Goal: Task Accomplishment & Management: Use online tool/utility

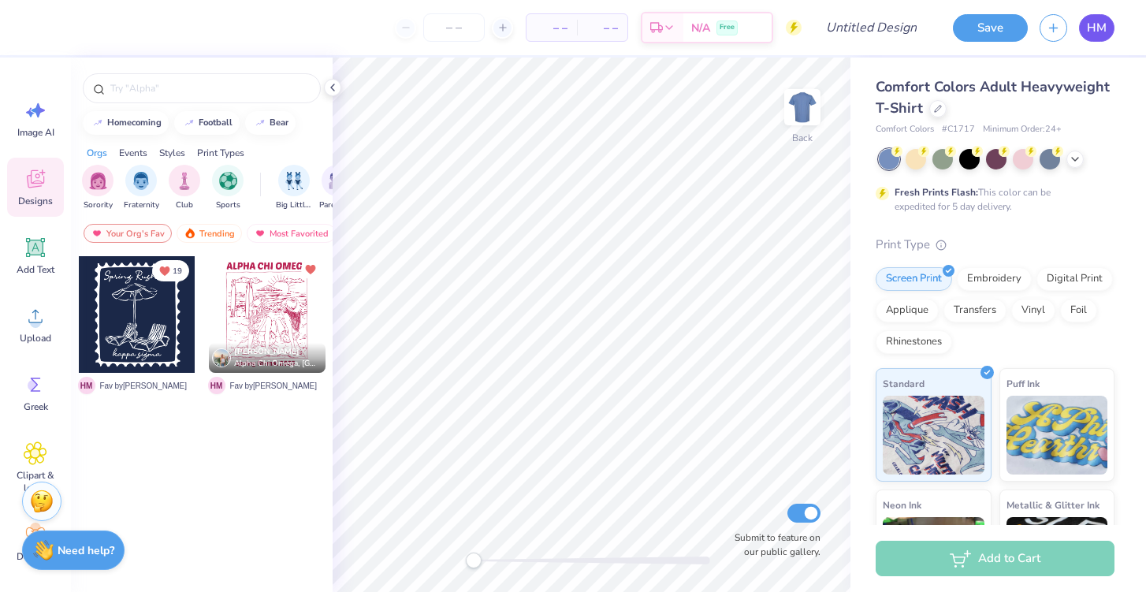
click at [1097, 28] on span "HM" at bounding box center [1097, 28] width 20 height 18
click at [1094, 28] on span "HM" at bounding box center [1097, 28] width 20 height 18
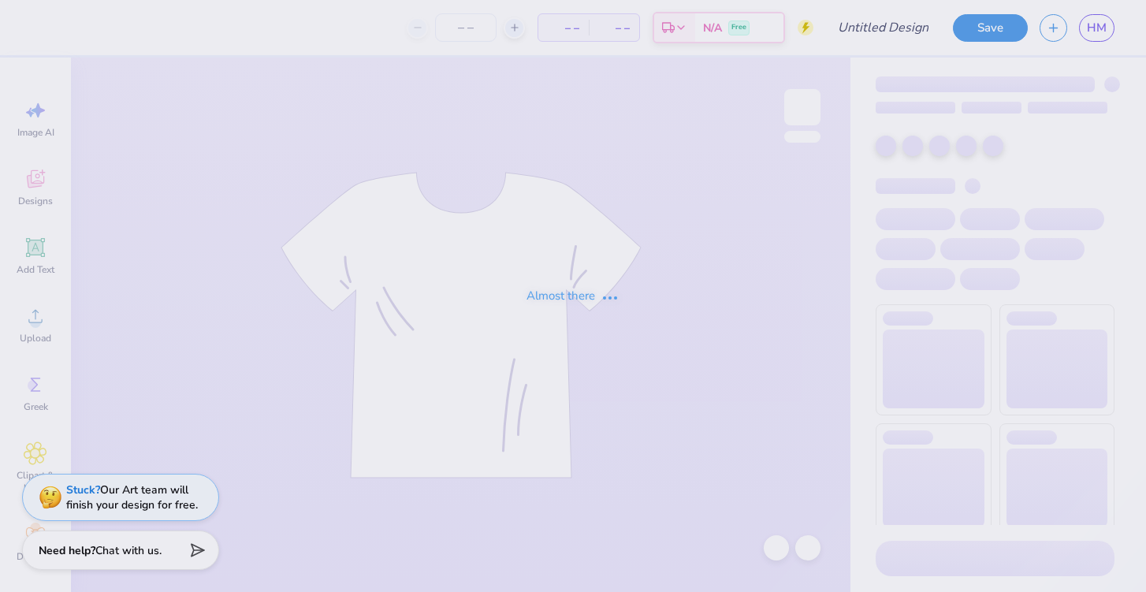
type input "AOII Sweatshirt"
type input "15"
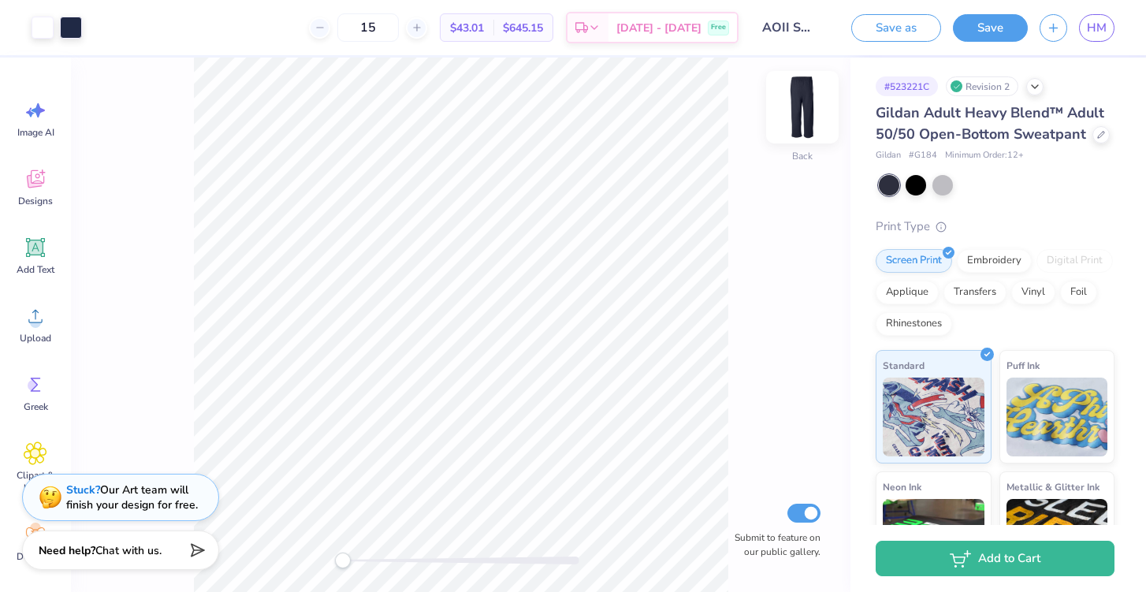
click at [807, 106] on img at bounding box center [802, 107] width 63 height 63
click at [807, 106] on img at bounding box center [803, 107] width 32 height 32
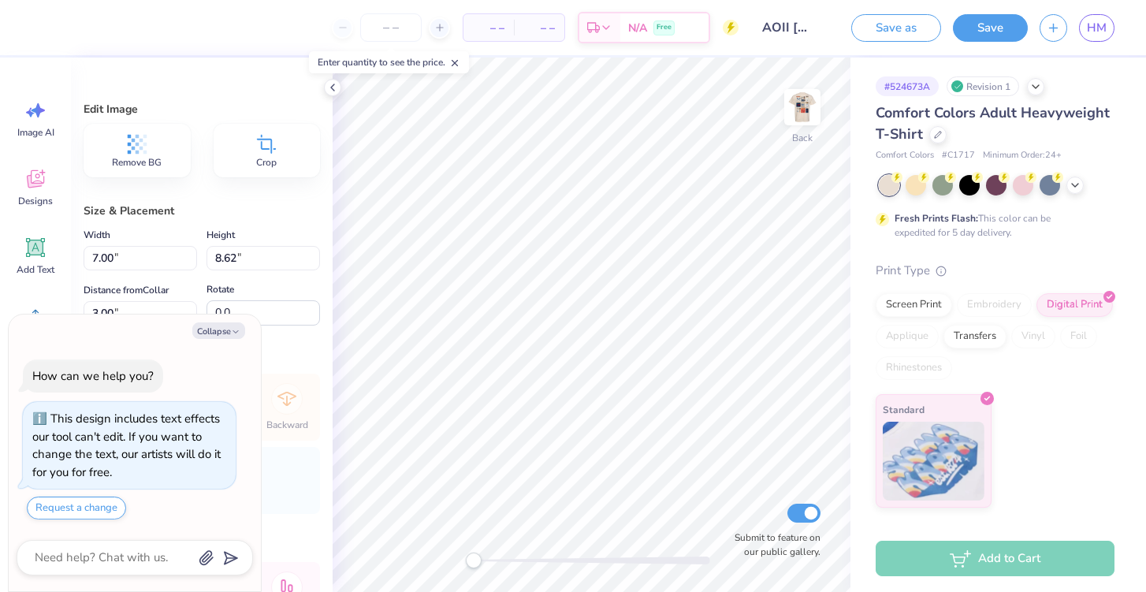
type textarea "x"
type input "2.58"
type input "3.18"
type textarea "x"
type input "3.79"
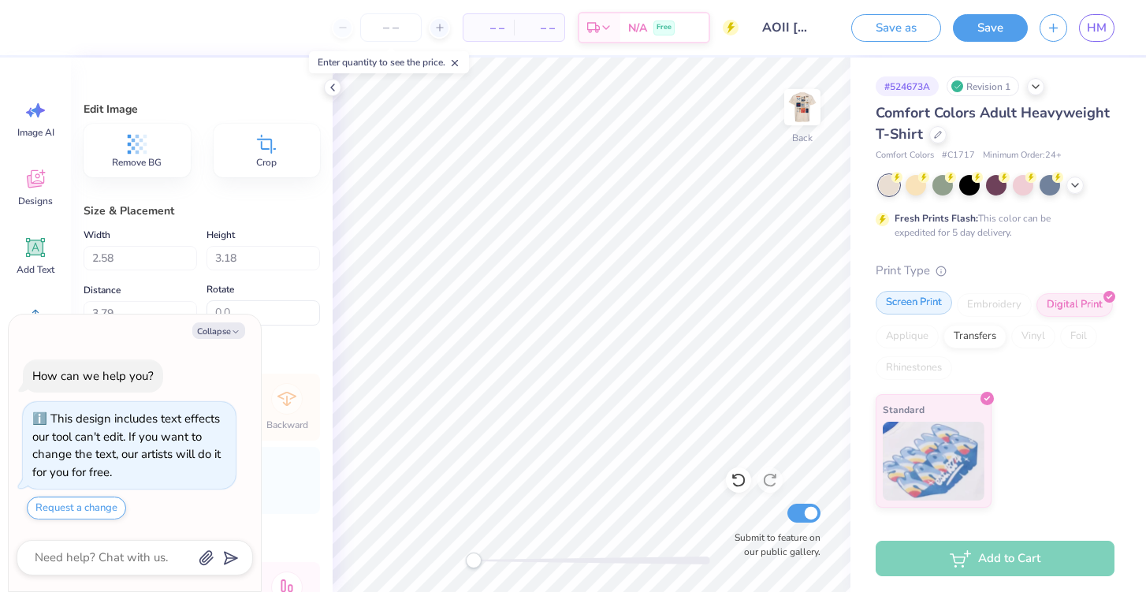
click at [889, 300] on div "Screen Print" at bounding box center [914, 303] width 76 height 24
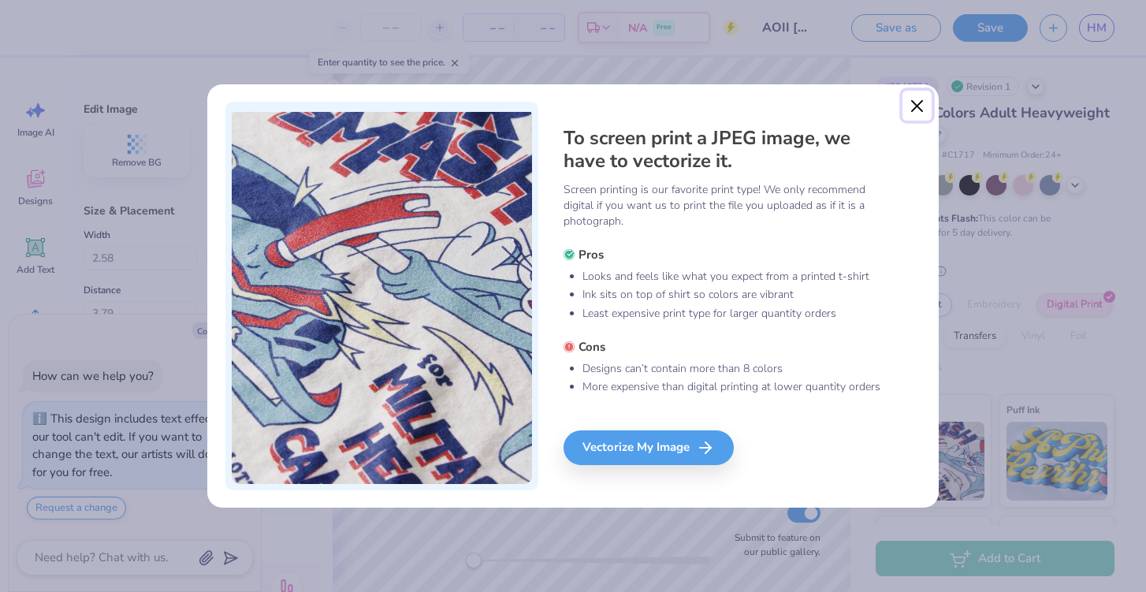
click at [917, 110] on button "Close" at bounding box center [918, 106] width 30 height 30
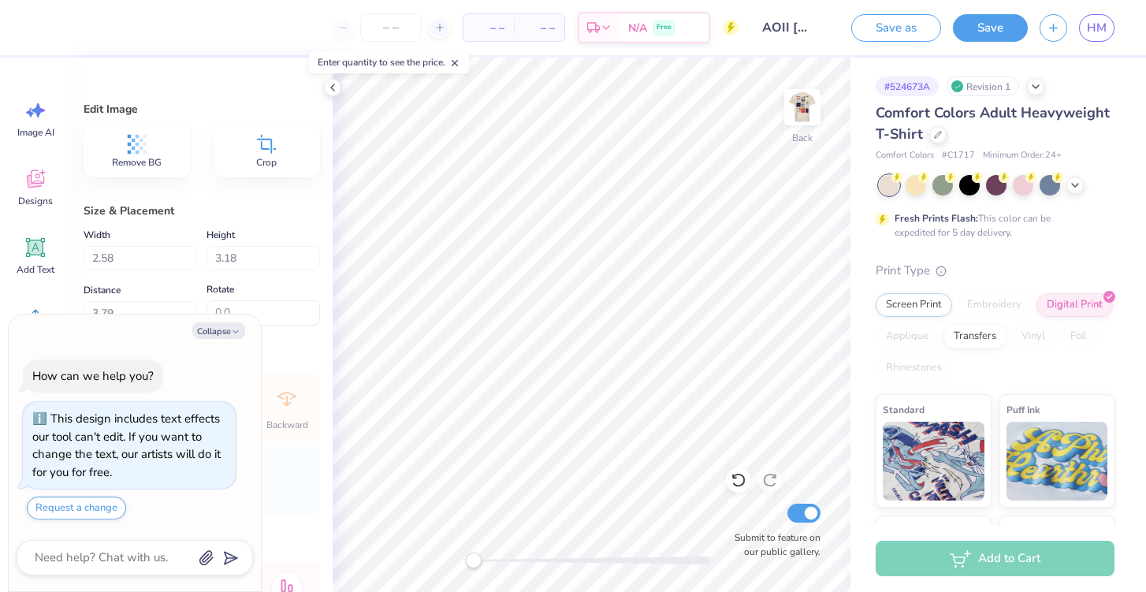
click at [1108, 266] on div "Print Type" at bounding box center [995, 271] width 239 height 18
type textarea "x"
type input "3.00"
click at [815, 108] on img at bounding box center [802, 107] width 63 height 63
click at [804, 107] on img at bounding box center [802, 107] width 63 height 63
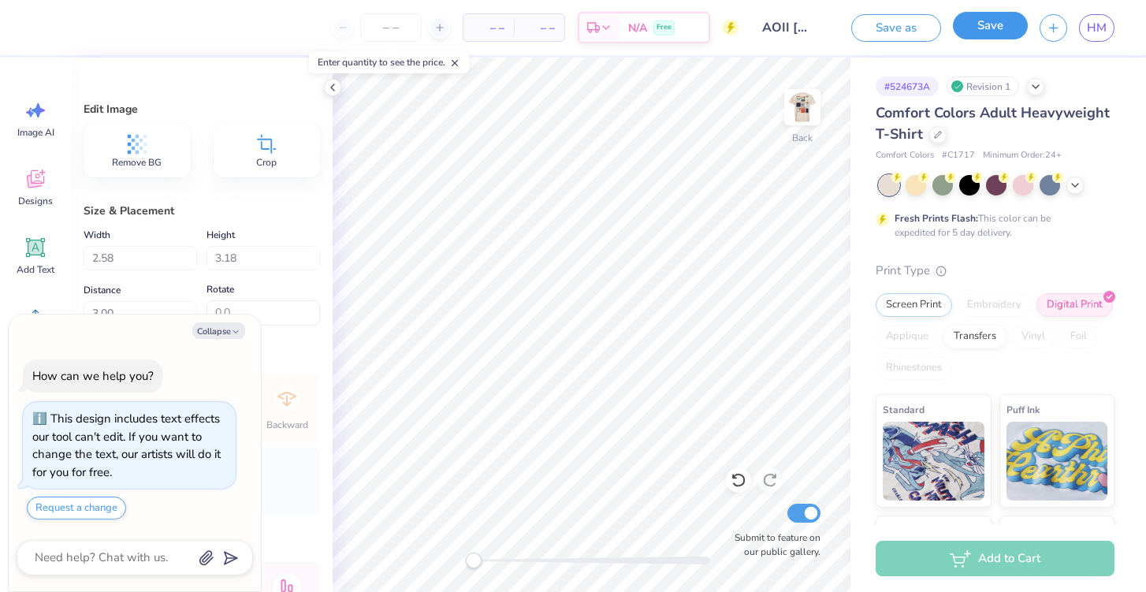
click at [991, 28] on button "Save" at bounding box center [990, 26] width 75 height 28
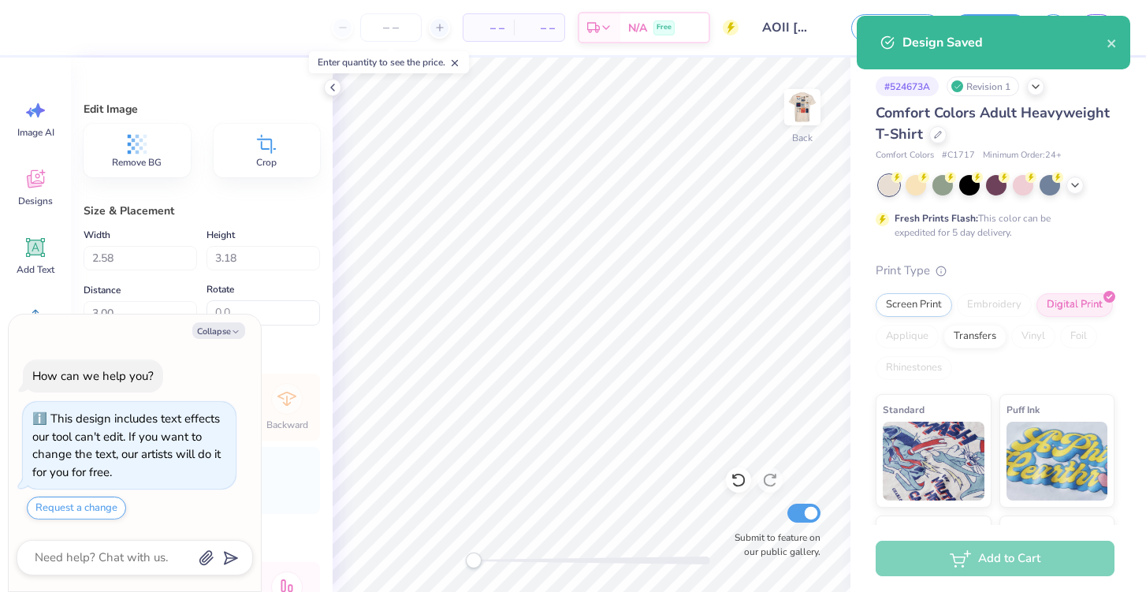
click at [1109, 53] on div "Design Saved" at bounding box center [994, 43] width 274 height 54
click at [1122, 43] on div "Design Saved" at bounding box center [994, 43] width 274 height 54
click at [1109, 39] on icon "close" at bounding box center [1112, 43] width 11 height 13
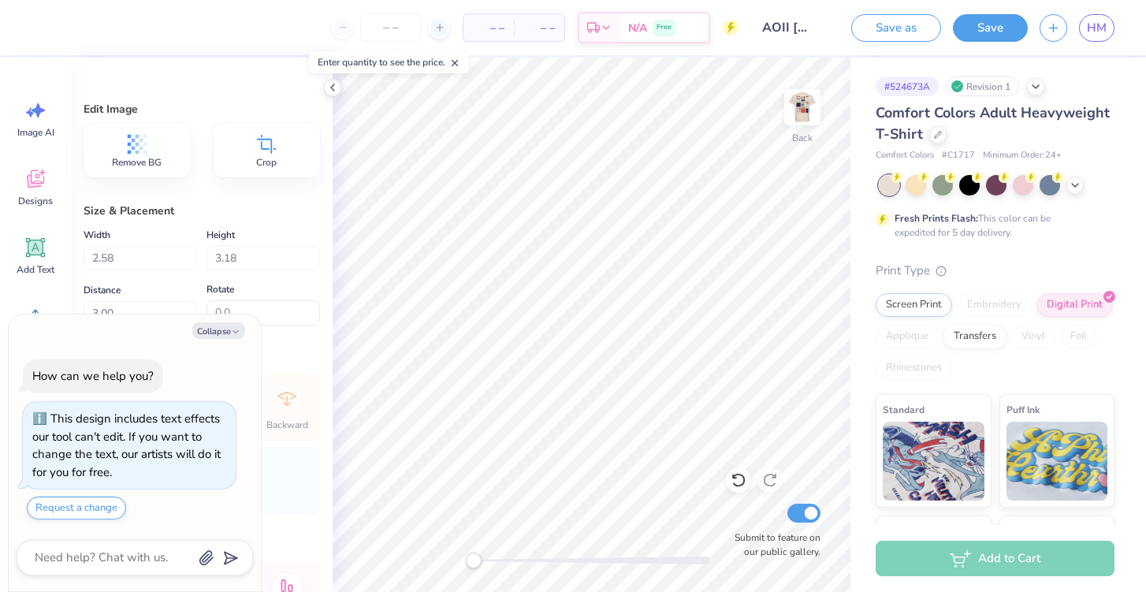
click at [1100, 30] on div "Design Saved" at bounding box center [994, 49] width 280 height 72
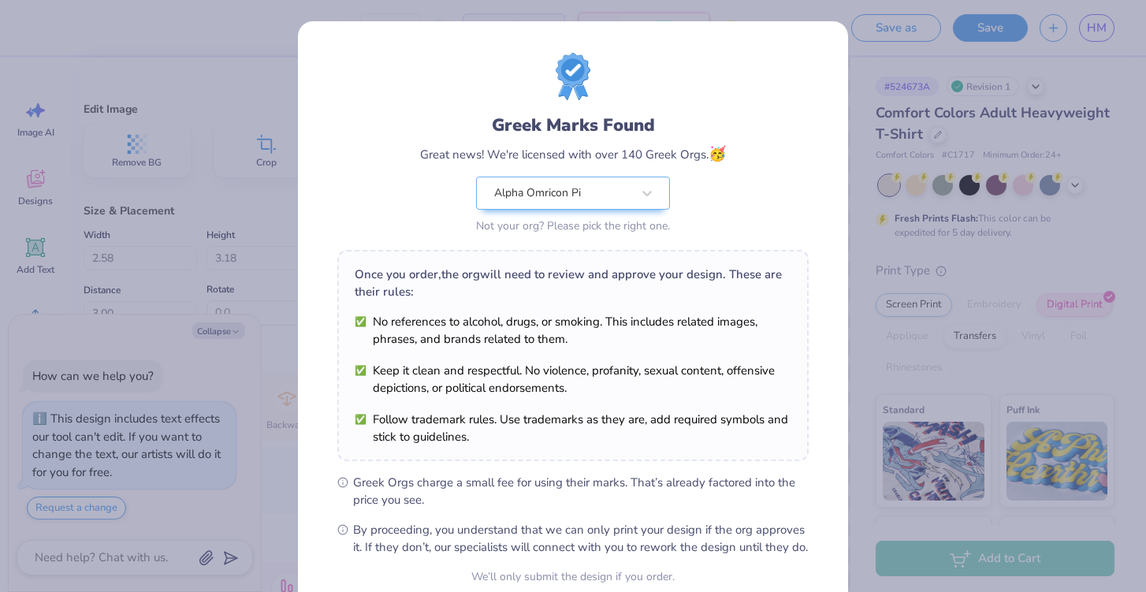
scroll to position [146, 0]
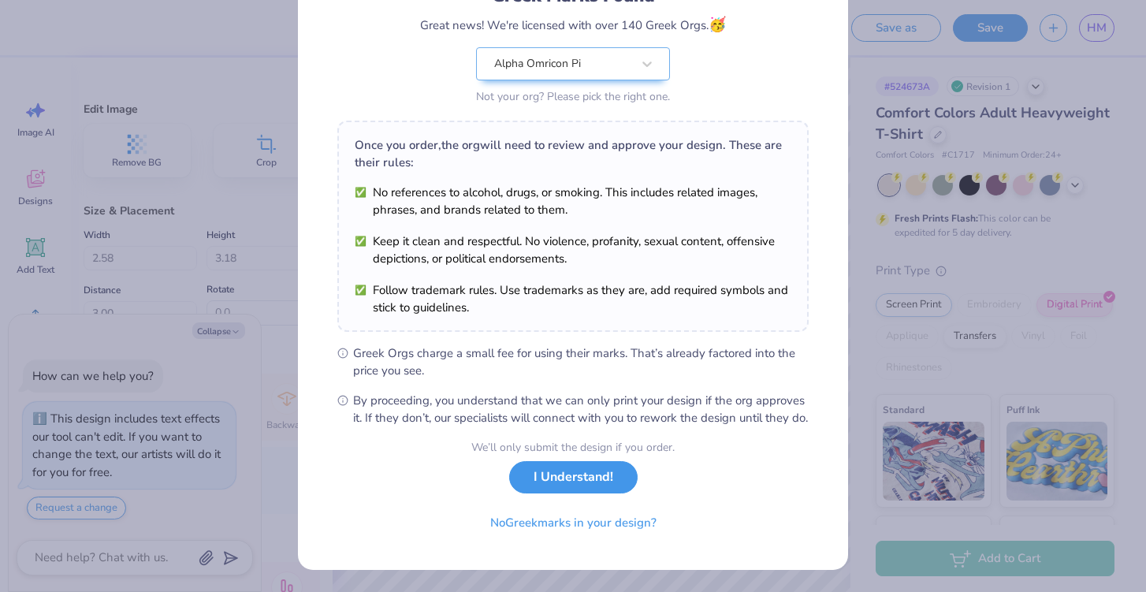
click at [609, 479] on button "I Understand!" at bounding box center [573, 477] width 128 height 32
type textarea "x"
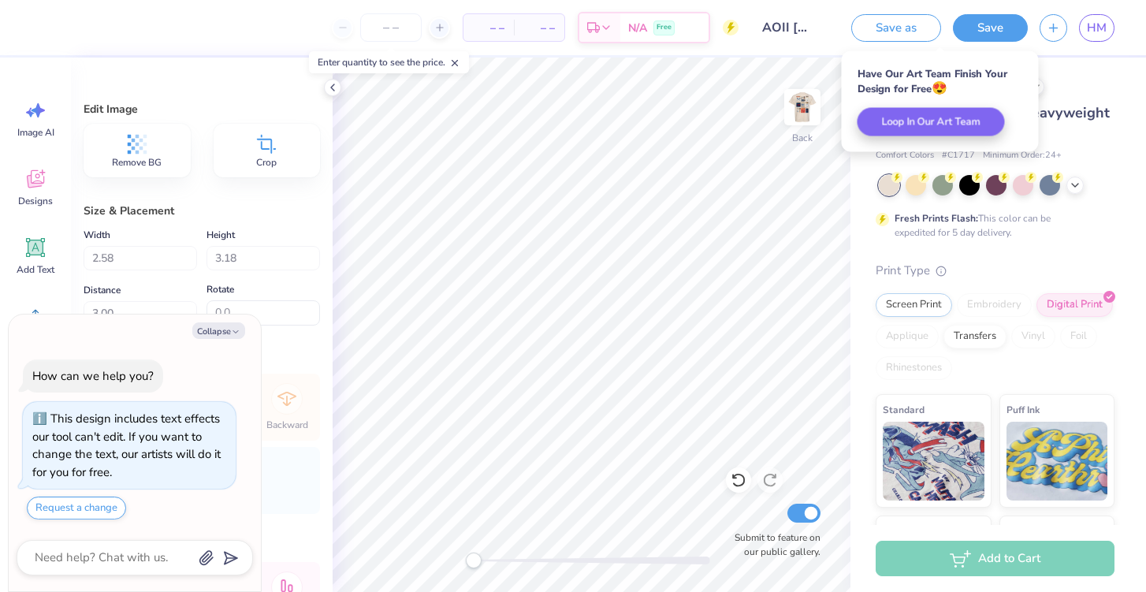
scroll to position [0, 0]
click at [1100, 26] on span "HM" at bounding box center [1097, 28] width 20 height 18
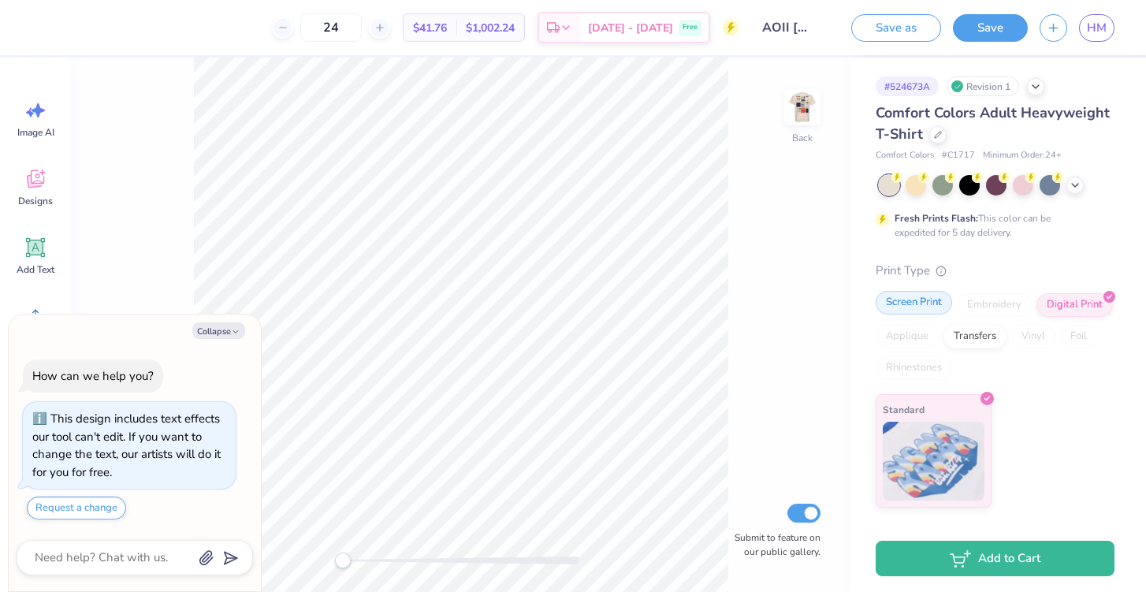
click at [910, 301] on div "Screen Print" at bounding box center [914, 303] width 76 height 24
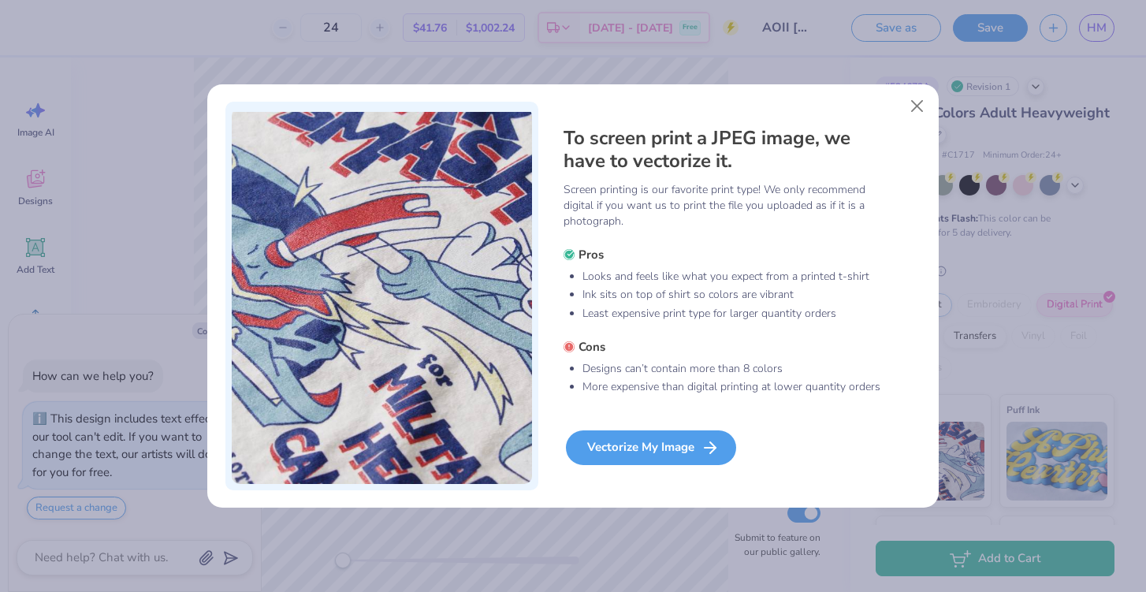
click at [668, 452] on div "Vectorize My Image" at bounding box center [651, 447] width 170 height 35
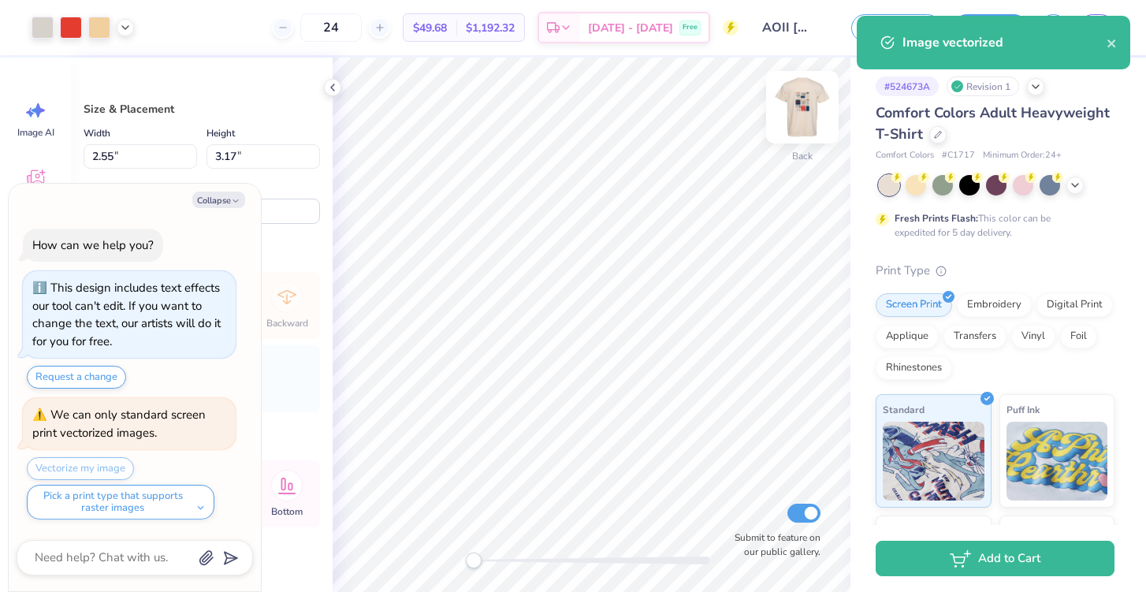
click at [802, 111] on img at bounding box center [802, 107] width 63 height 63
type textarea "x"
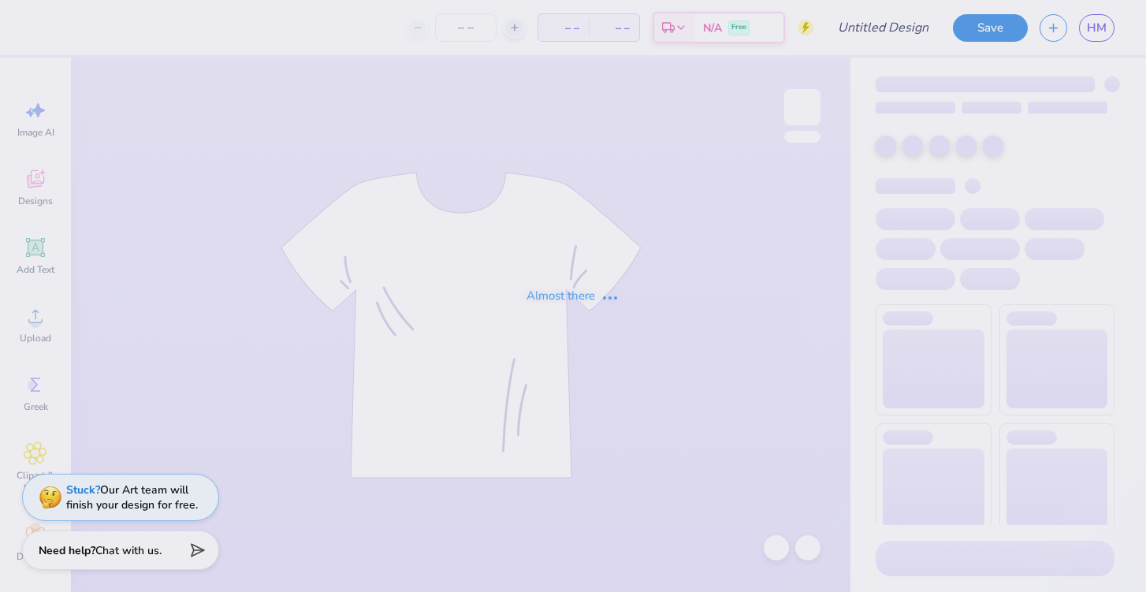
type input "AOII STAR"
type input "12"
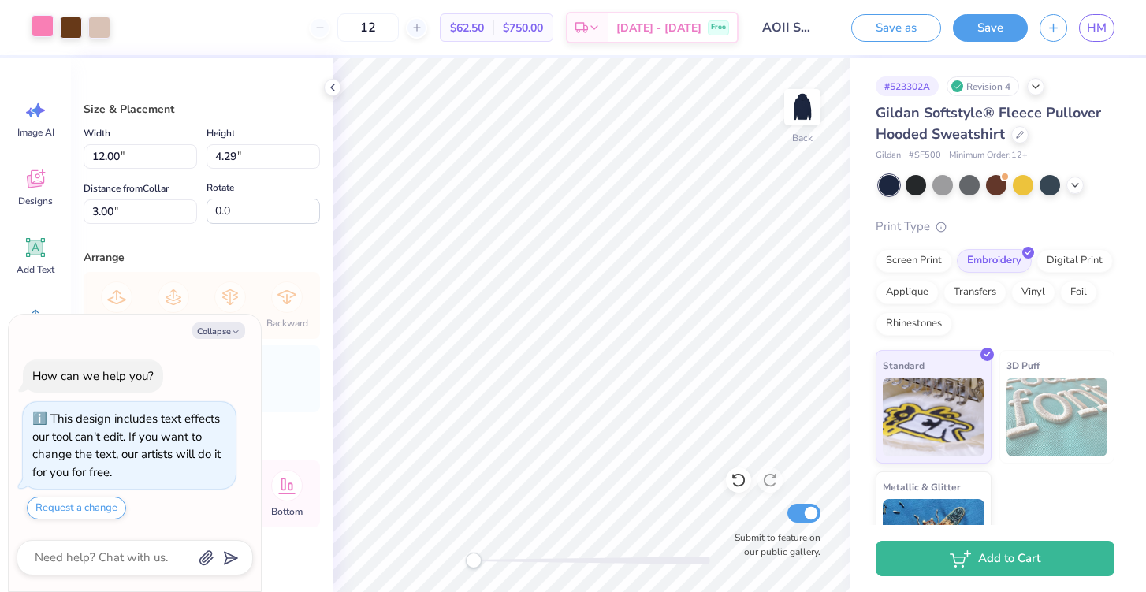
click at [50, 32] on div at bounding box center [43, 26] width 22 height 22
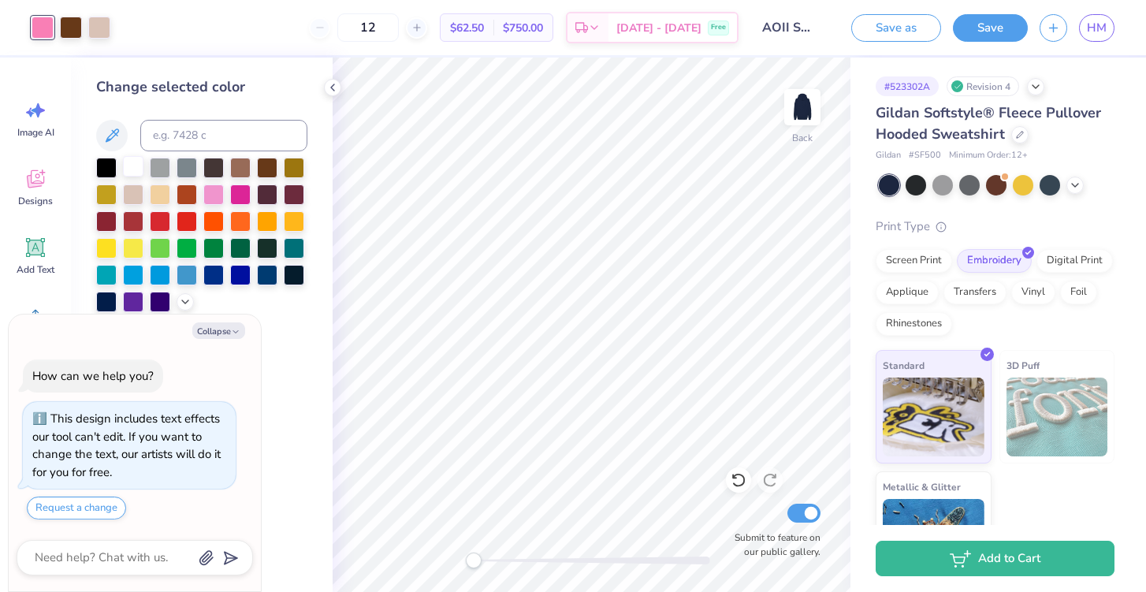
click at [138, 165] on div at bounding box center [133, 166] width 20 height 20
click at [242, 173] on div at bounding box center [240, 166] width 20 height 20
click at [222, 166] on div at bounding box center [213, 166] width 20 height 20
click at [270, 167] on div at bounding box center [267, 166] width 20 height 20
click at [184, 170] on div at bounding box center [187, 166] width 20 height 20
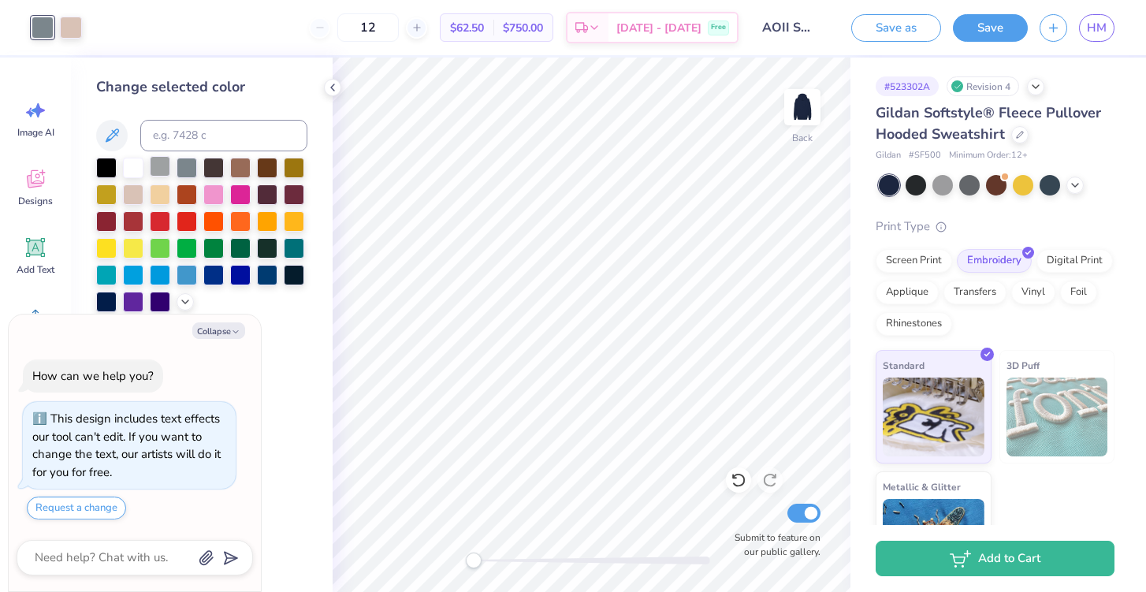
click at [160, 168] on div at bounding box center [160, 166] width 20 height 20
click at [135, 166] on div at bounding box center [133, 166] width 20 height 20
click at [75, 42] on div "Art colors" at bounding box center [41, 27] width 82 height 55
click at [72, 36] on div at bounding box center [71, 26] width 22 height 22
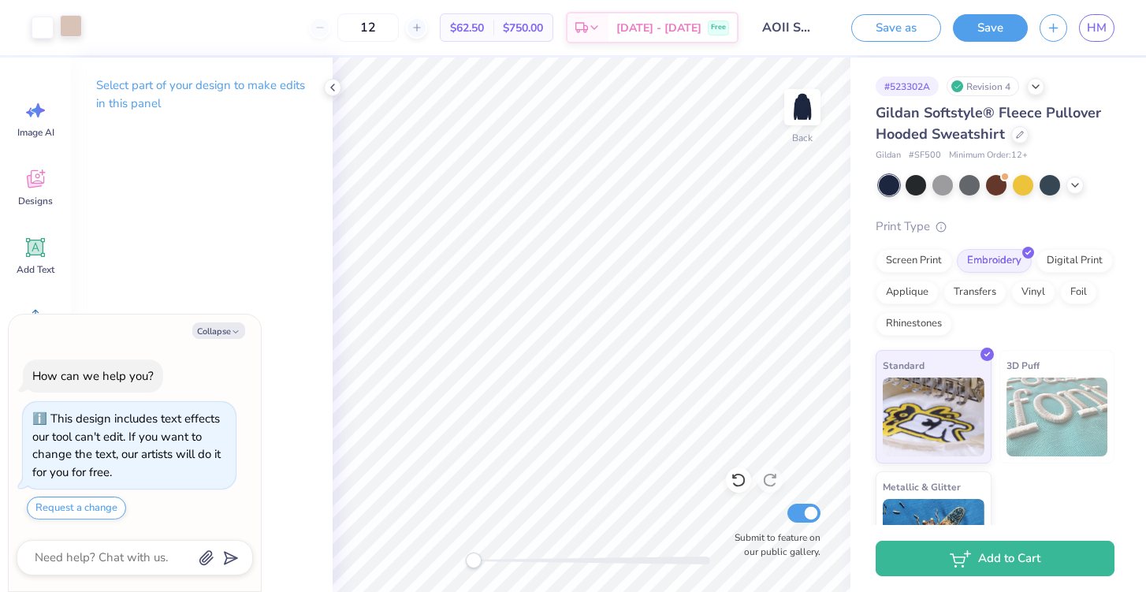
click at [68, 24] on div at bounding box center [71, 26] width 22 height 22
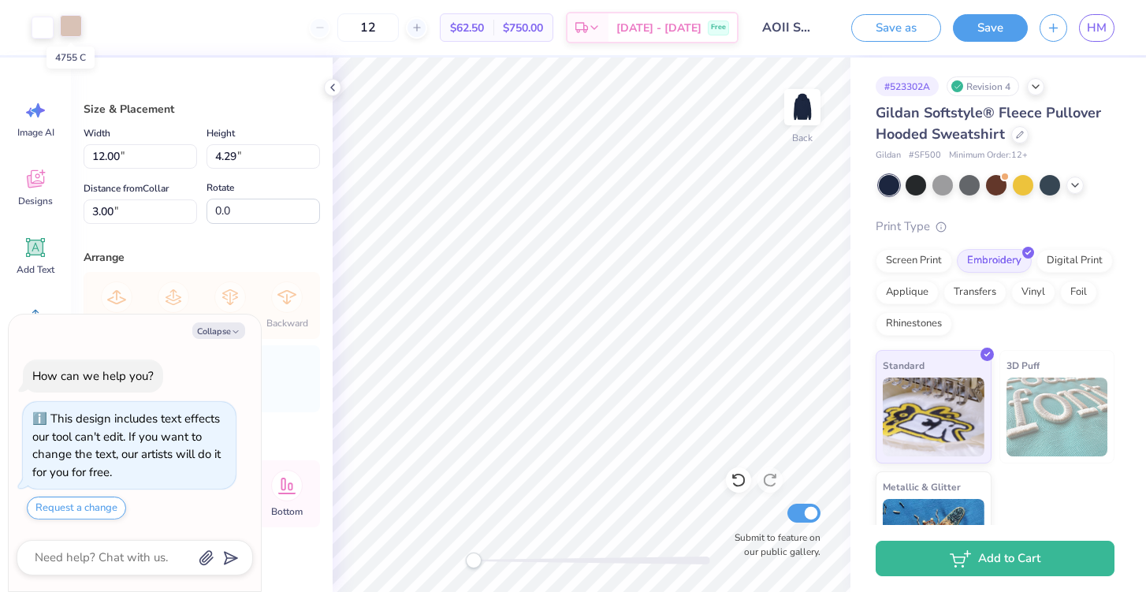
click at [67, 24] on div at bounding box center [71, 26] width 22 height 22
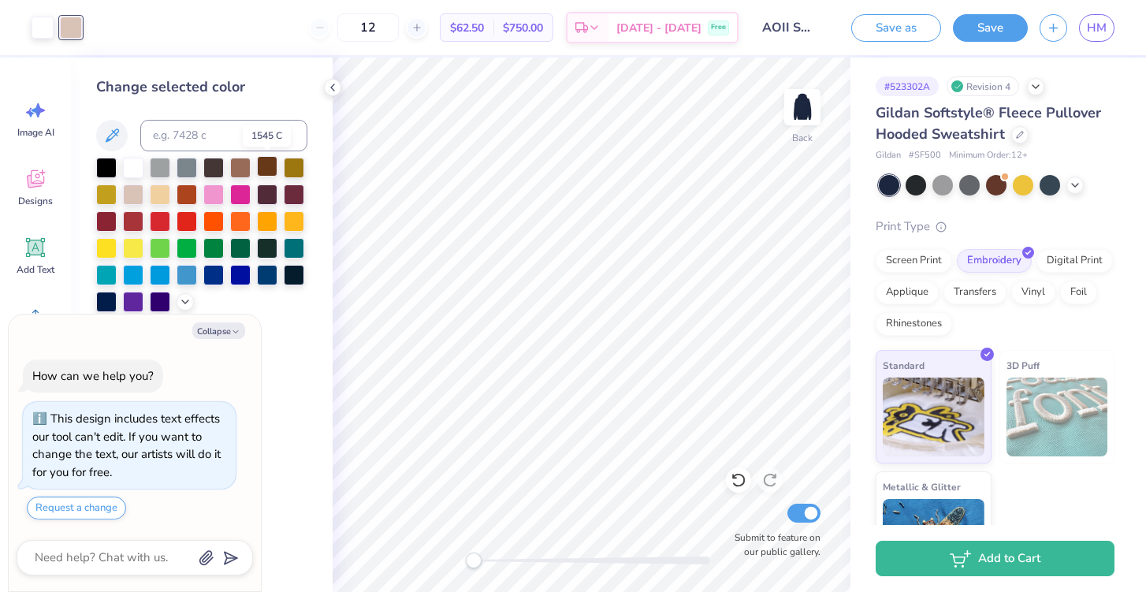
click at [263, 169] on div at bounding box center [267, 166] width 20 height 20
click at [243, 165] on div at bounding box center [240, 166] width 20 height 20
click at [45, 21] on div at bounding box center [43, 26] width 22 height 22
click at [155, 194] on div at bounding box center [160, 193] width 20 height 20
click at [145, 195] on div at bounding box center [201, 235] width 211 height 155
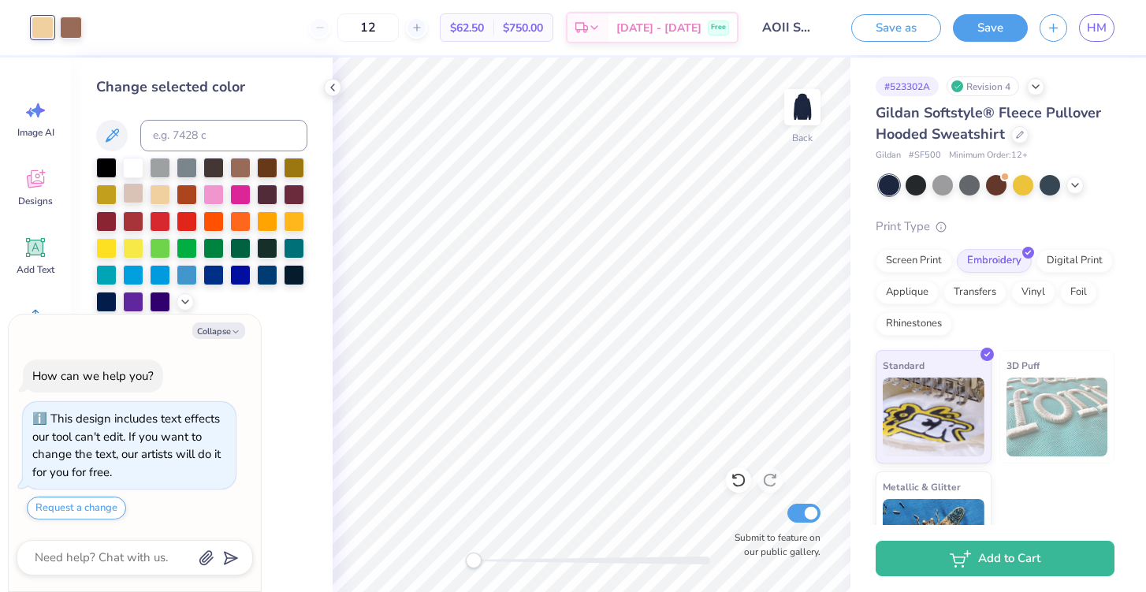
click at [133, 196] on div at bounding box center [133, 193] width 20 height 20
click at [216, 197] on div at bounding box center [213, 193] width 20 height 20
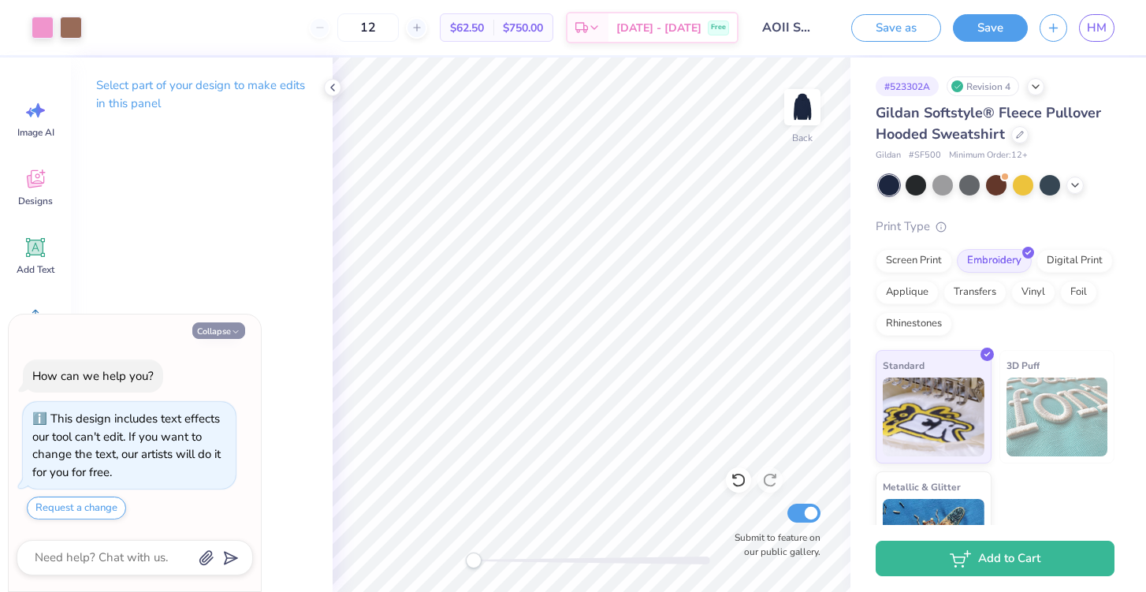
click at [215, 334] on button "Collapse" at bounding box center [218, 330] width 53 height 17
type textarea "x"
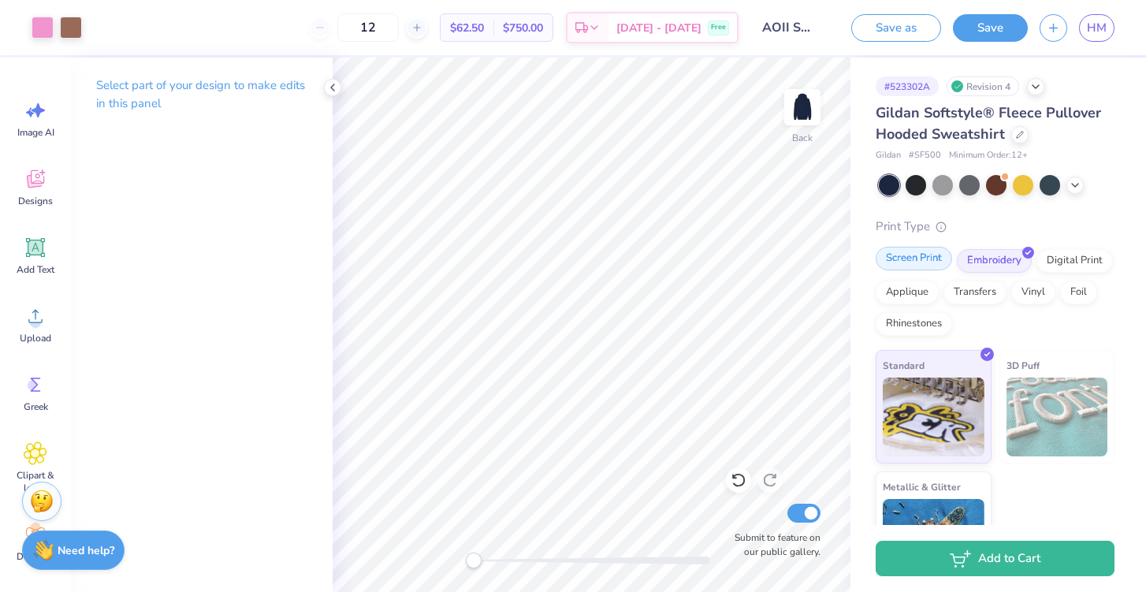
click at [922, 258] on div "Screen Print" at bounding box center [914, 259] width 76 height 24
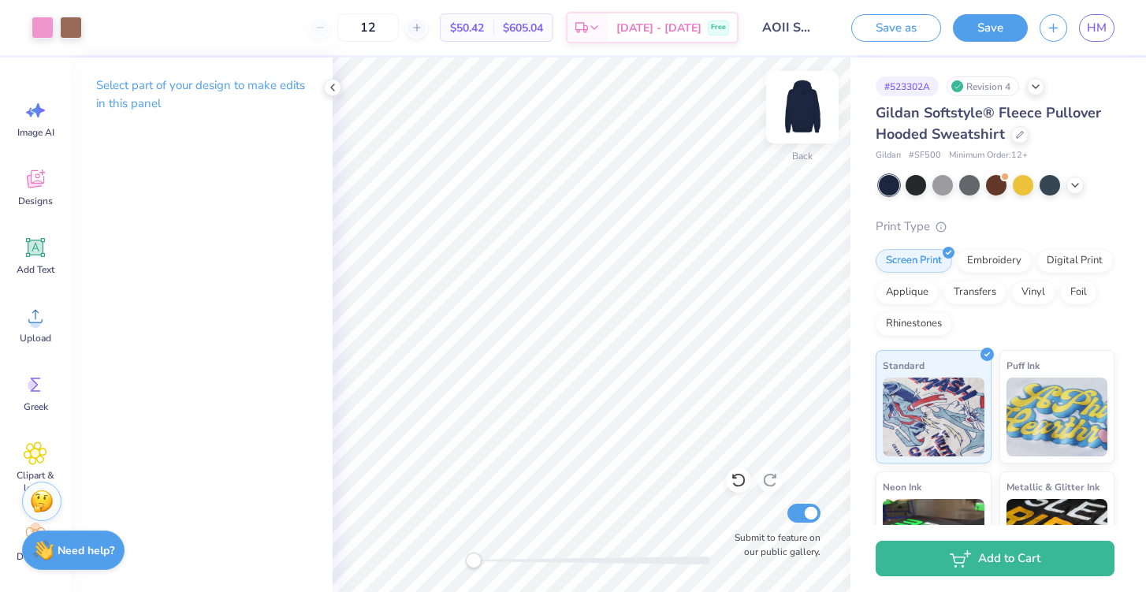
click at [806, 114] on img at bounding box center [802, 107] width 63 height 63
click at [806, 114] on img at bounding box center [803, 107] width 32 height 32
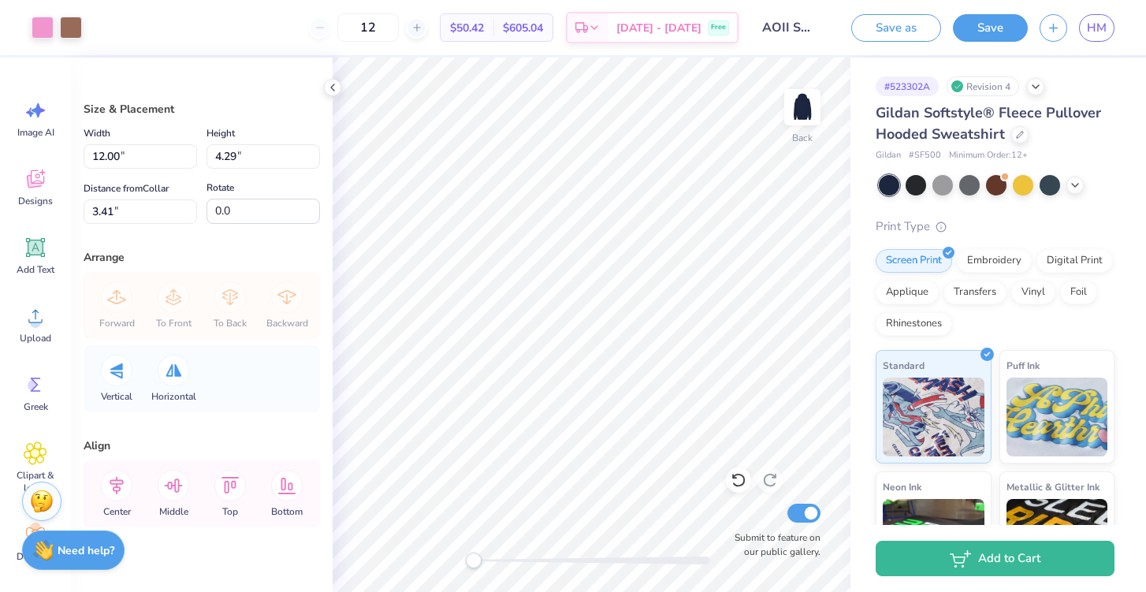
scroll to position [17, 0]
type input "1.68"
type input "2.73"
type input "4.16"
click at [43, 30] on div at bounding box center [43, 26] width 22 height 22
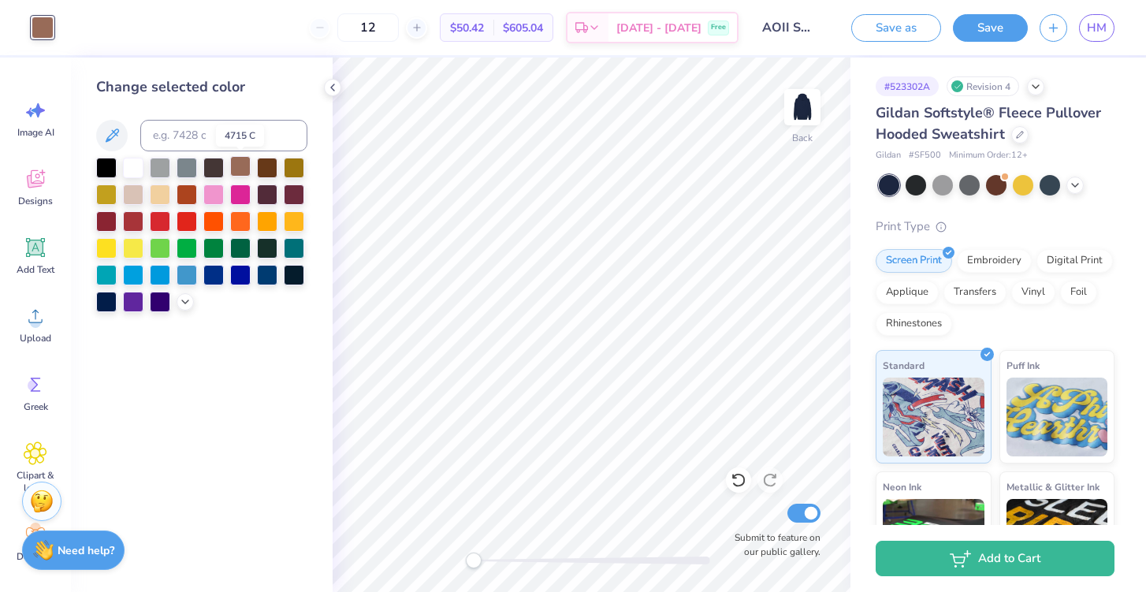
click at [236, 171] on div at bounding box center [240, 166] width 20 height 20
click at [218, 169] on div at bounding box center [213, 166] width 20 height 20
click at [192, 169] on div at bounding box center [187, 166] width 20 height 20
click at [136, 195] on div at bounding box center [133, 193] width 20 height 20
click at [236, 169] on div at bounding box center [240, 166] width 20 height 20
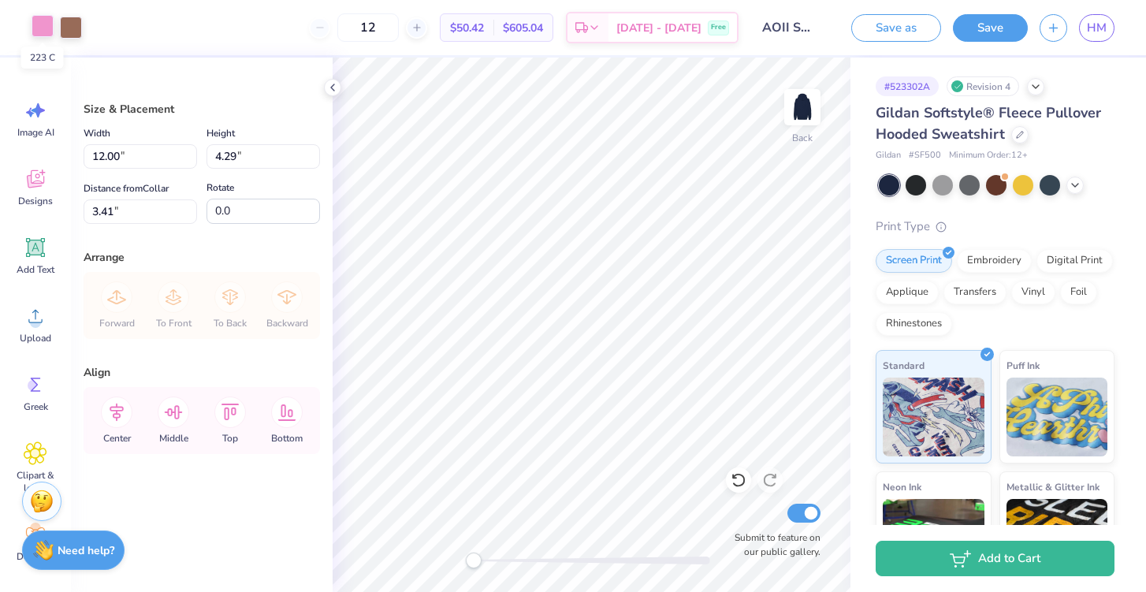
click at [39, 29] on div at bounding box center [43, 26] width 22 height 22
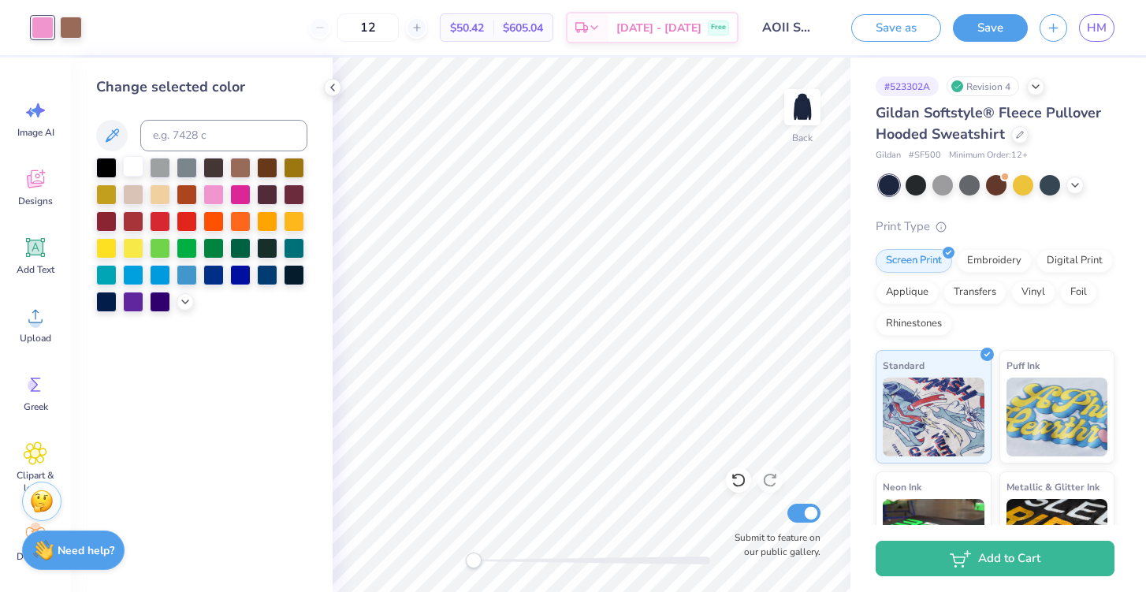
click at [132, 164] on div at bounding box center [133, 166] width 20 height 20
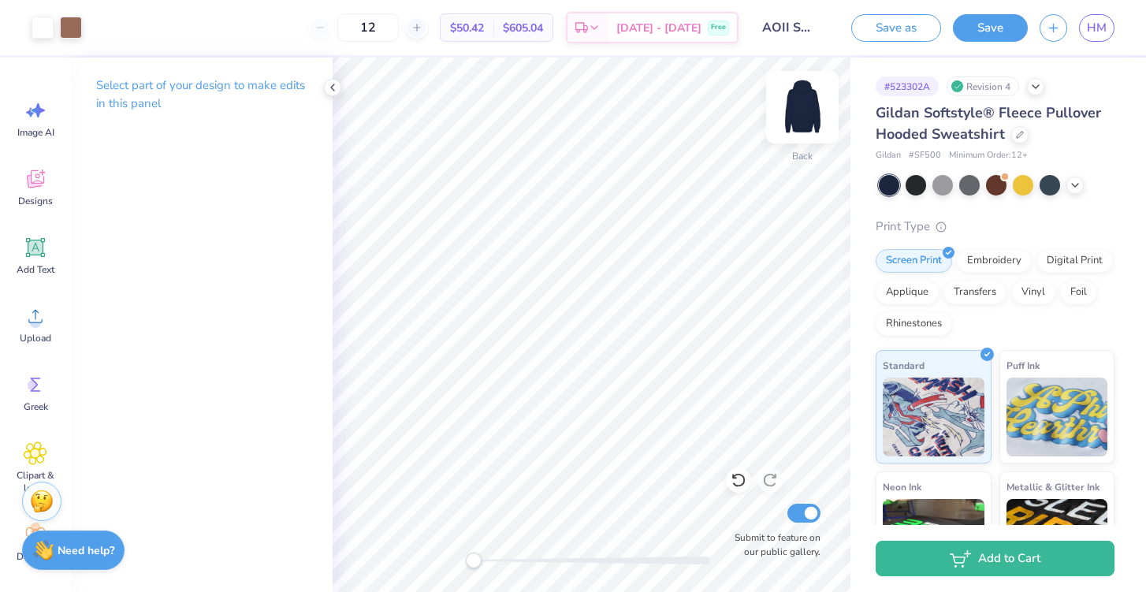
click at [819, 130] on img at bounding box center [802, 107] width 63 height 63
click at [818, 123] on img at bounding box center [803, 107] width 32 height 32
click at [797, 114] on img at bounding box center [802, 107] width 63 height 63
click at [48, 321] on div "Upload" at bounding box center [35, 324] width 57 height 59
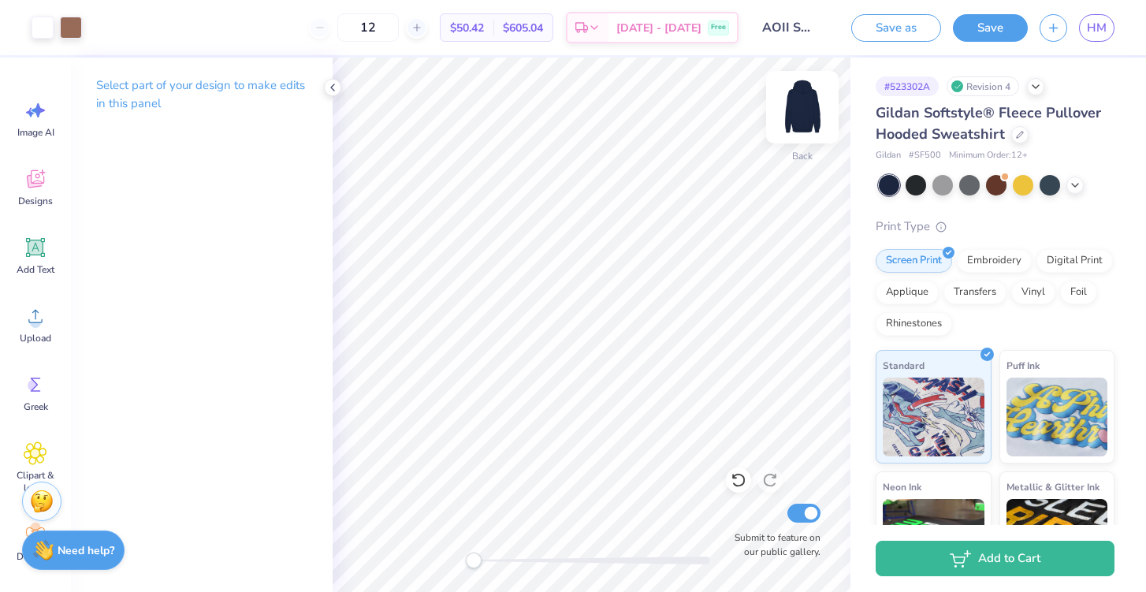
click at [805, 117] on img at bounding box center [802, 107] width 63 height 63
click at [23, 330] on div "Upload" at bounding box center [35, 324] width 57 height 59
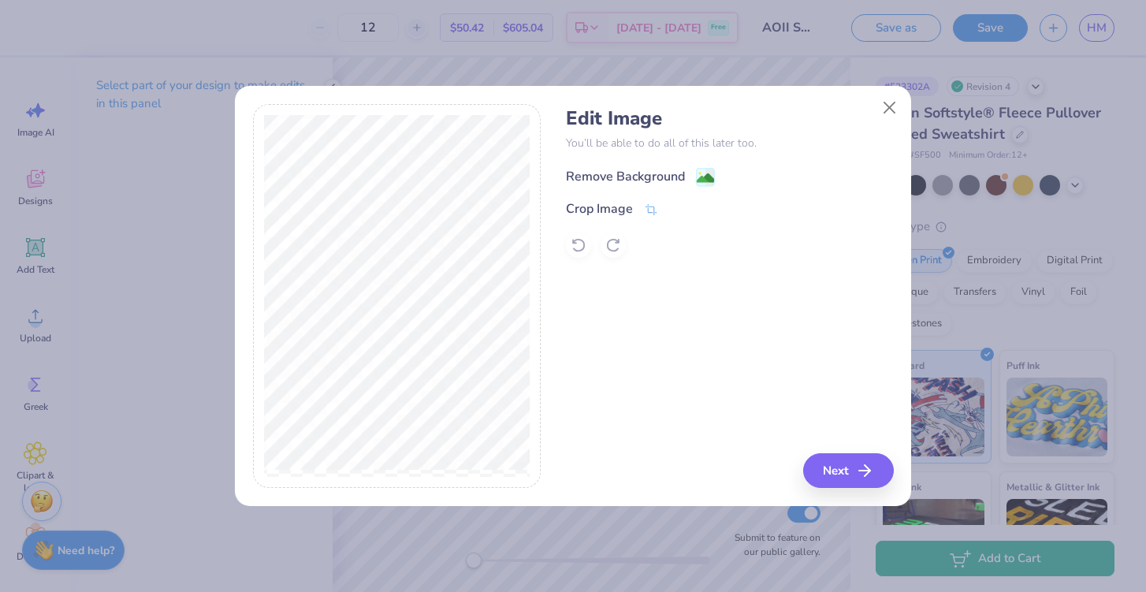
click at [691, 174] on div "Remove Background" at bounding box center [640, 177] width 149 height 20
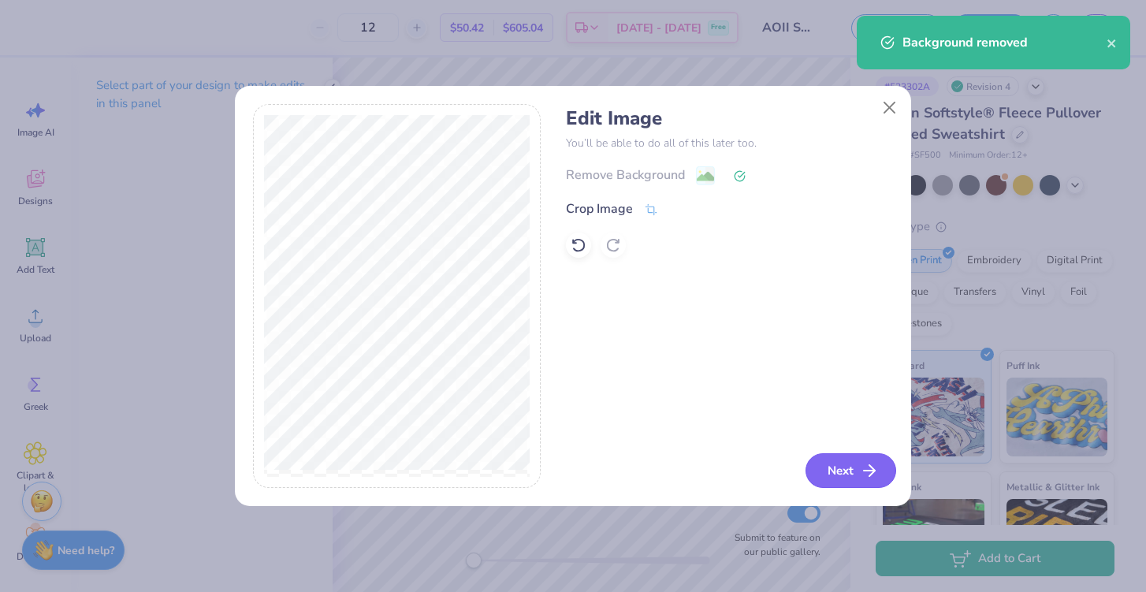
click at [847, 475] on button "Next" at bounding box center [851, 470] width 91 height 35
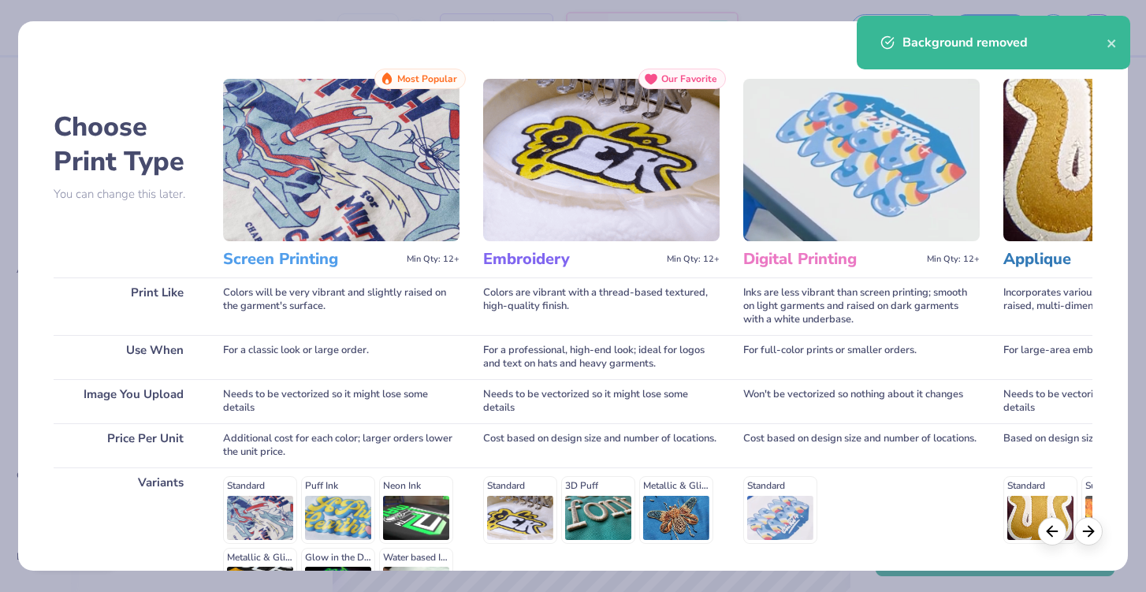
scroll to position [194, 0]
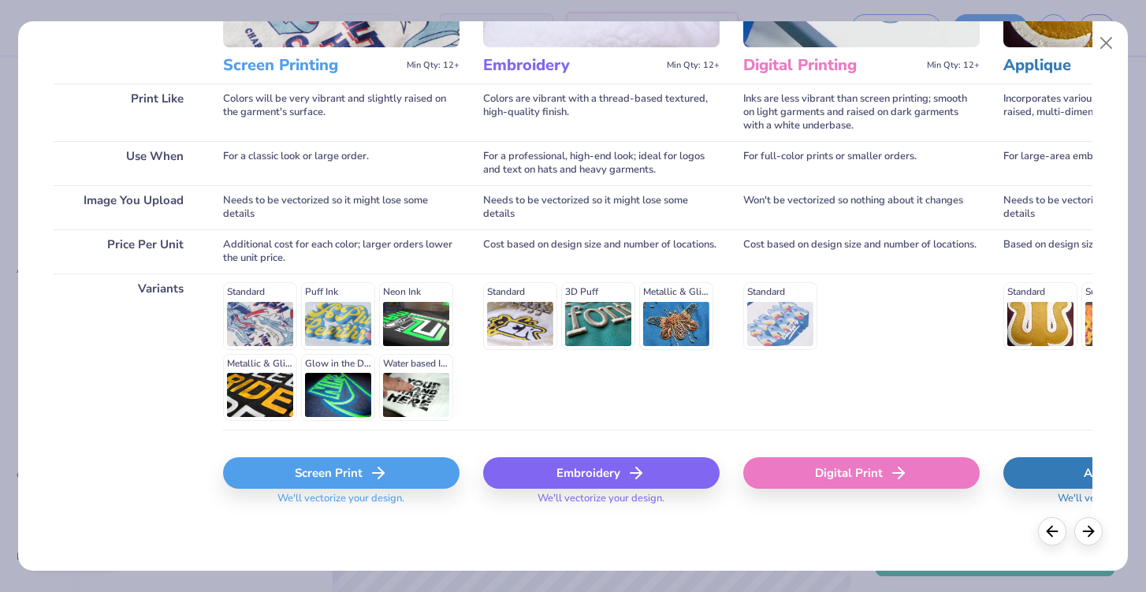
click at [339, 476] on div "Screen Print" at bounding box center [341, 473] width 236 height 32
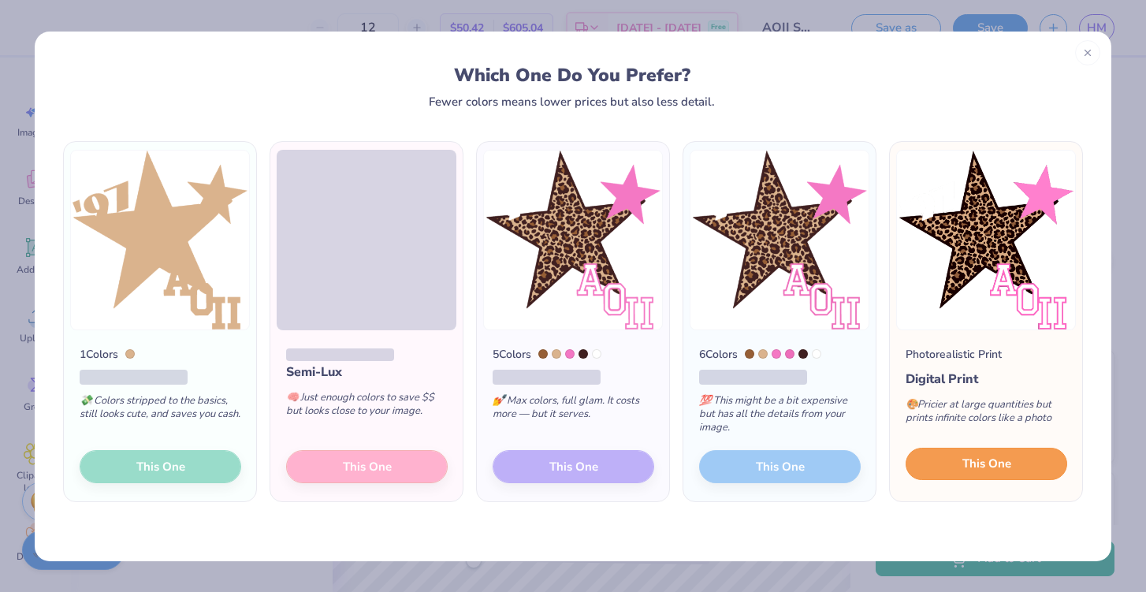
click at [984, 472] on span "This One" at bounding box center [987, 464] width 49 height 18
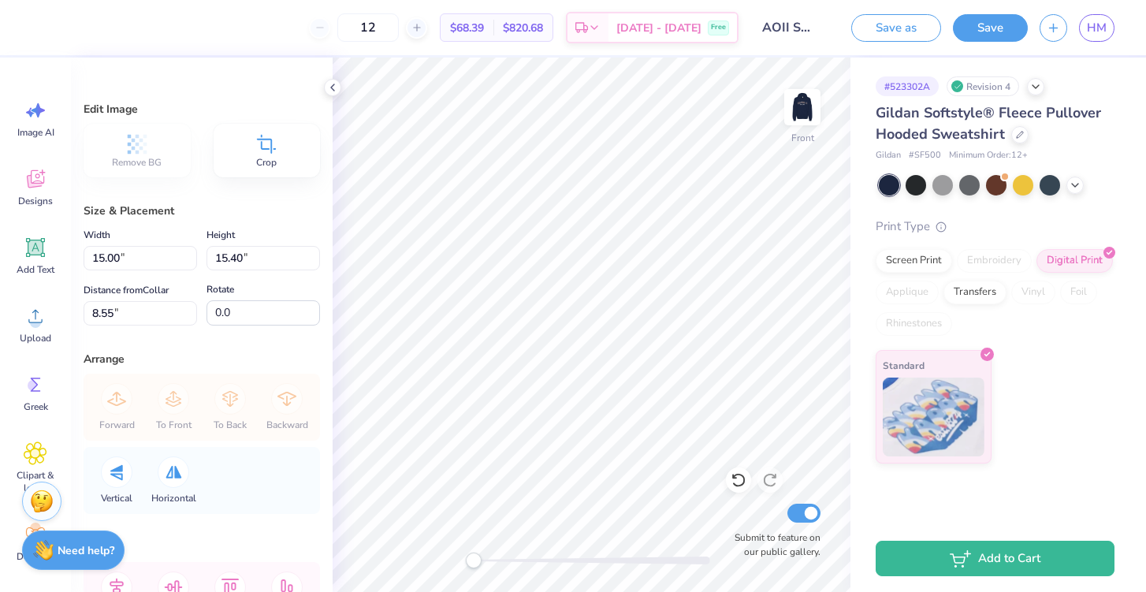
type input "10.39"
type input "10.67"
click at [806, 108] on img at bounding box center [802, 107] width 63 height 63
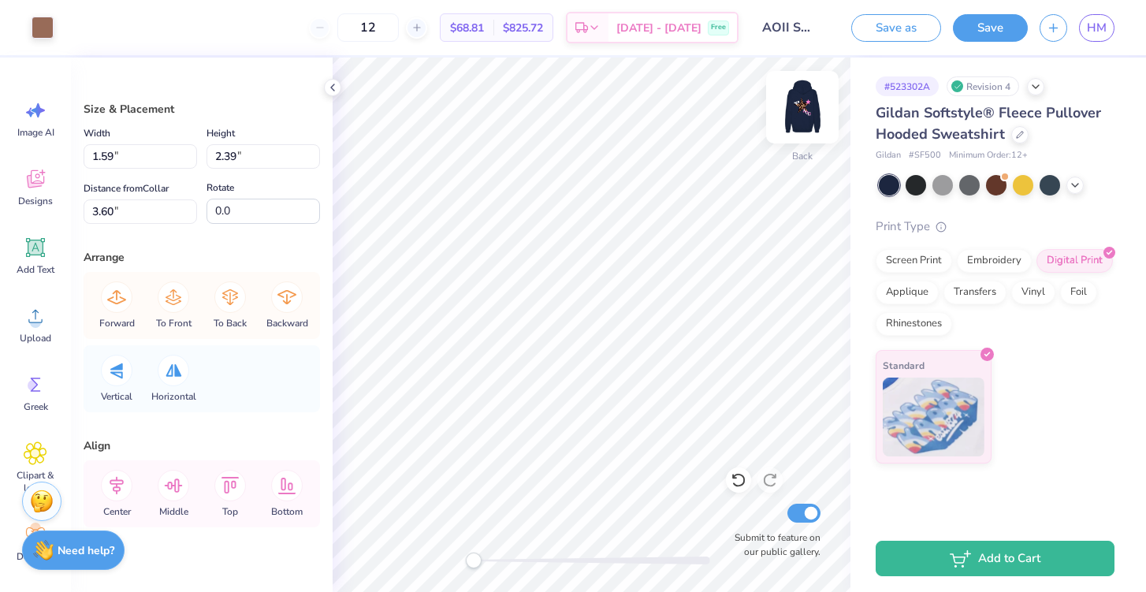
click at [806, 115] on img at bounding box center [802, 107] width 63 height 63
click at [806, 115] on img at bounding box center [803, 107] width 32 height 32
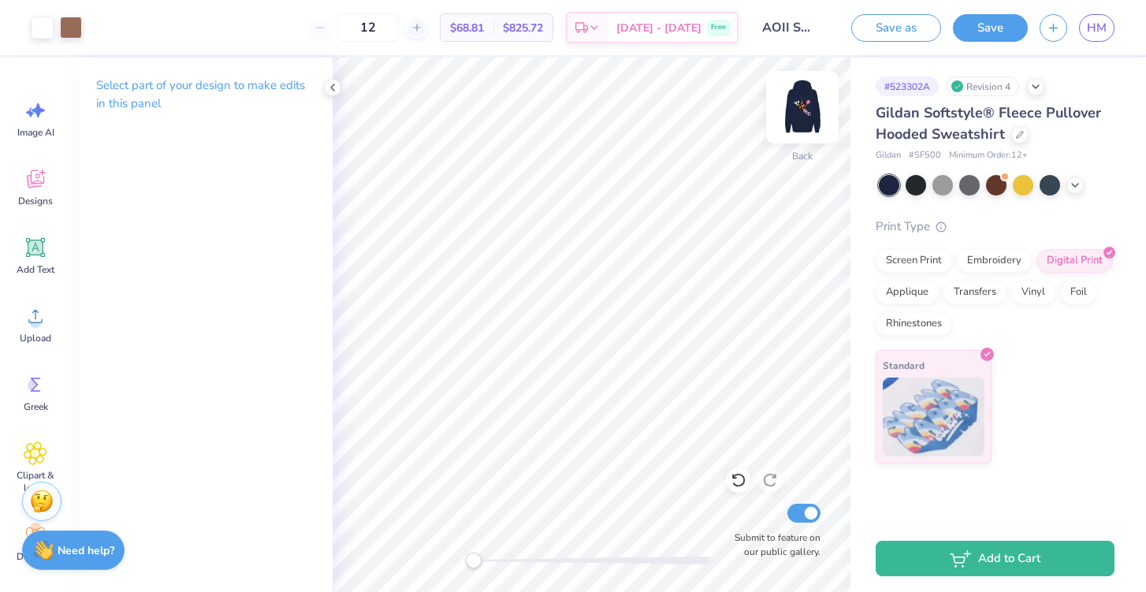
click at [802, 121] on img at bounding box center [802, 107] width 63 height 63
click at [802, 121] on img at bounding box center [803, 107] width 32 height 32
click at [802, 121] on img at bounding box center [802, 107] width 63 height 63
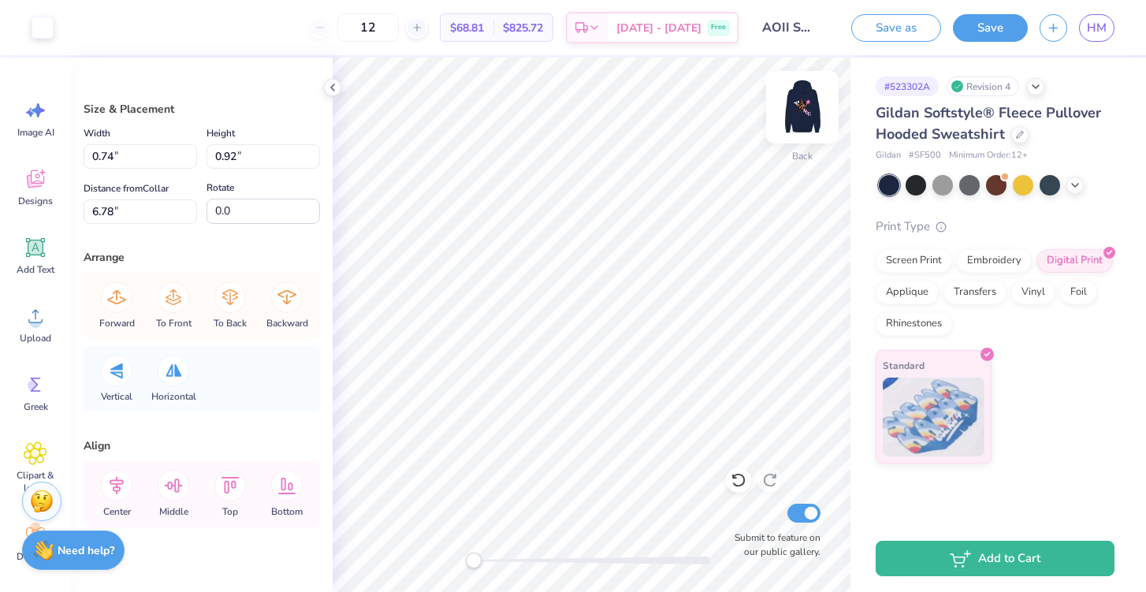
type input "0.64"
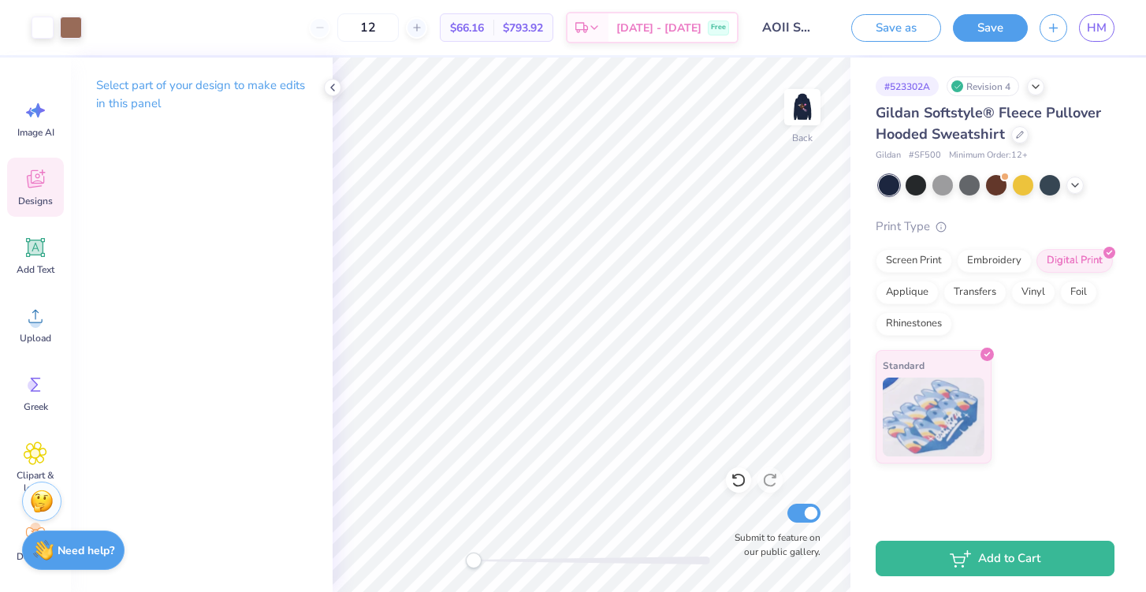
click at [38, 192] on div "Designs" at bounding box center [35, 187] width 57 height 59
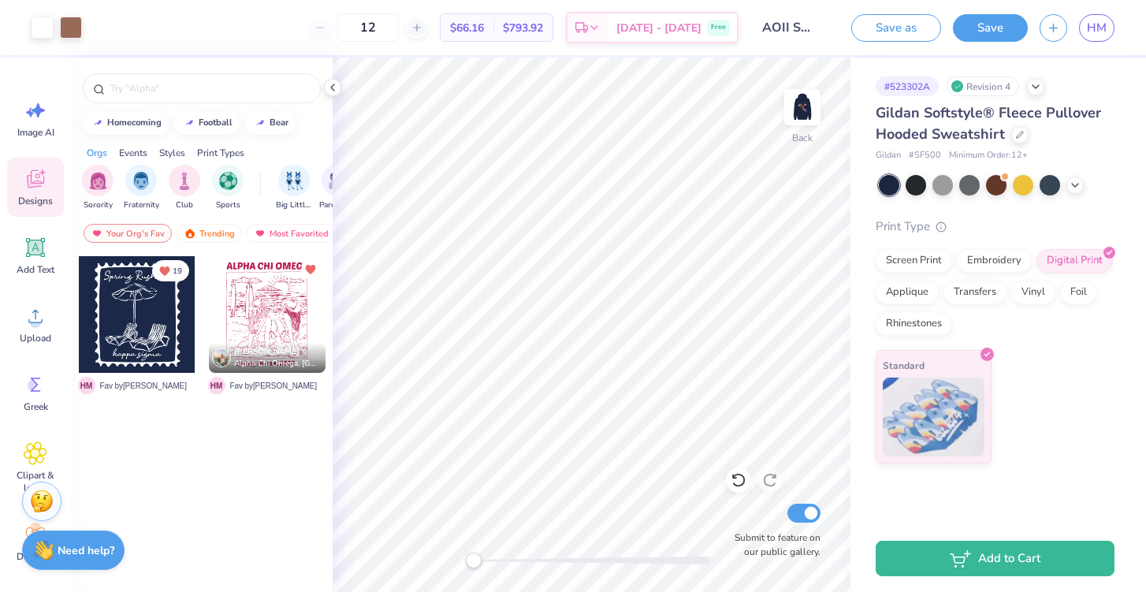
click at [43, 182] on icon at bounding box center [35, 179] width 17 height 18
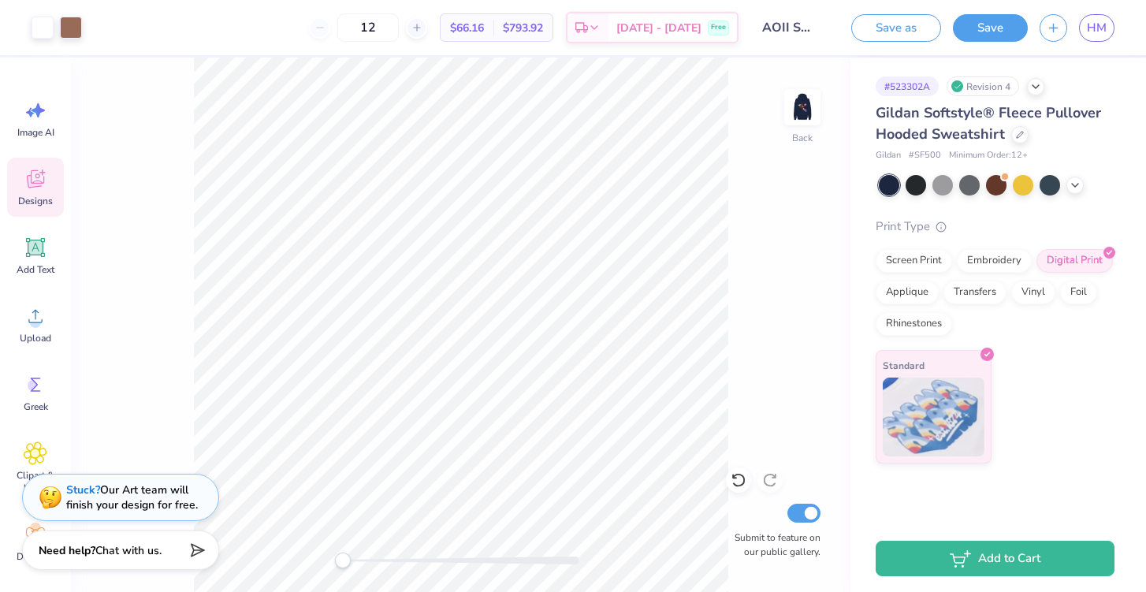
click at [43, 182] on icon at bounding box center [35, 179] width 17 height 18
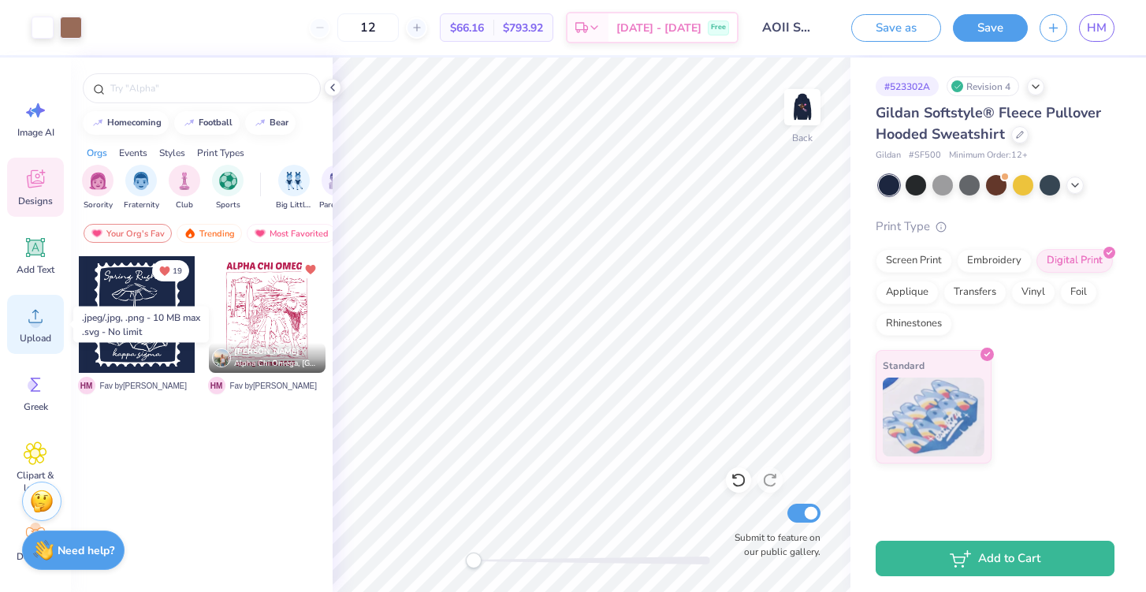
click at [43, 323] on icon at bounding box center [36, 316] width 24 height 24
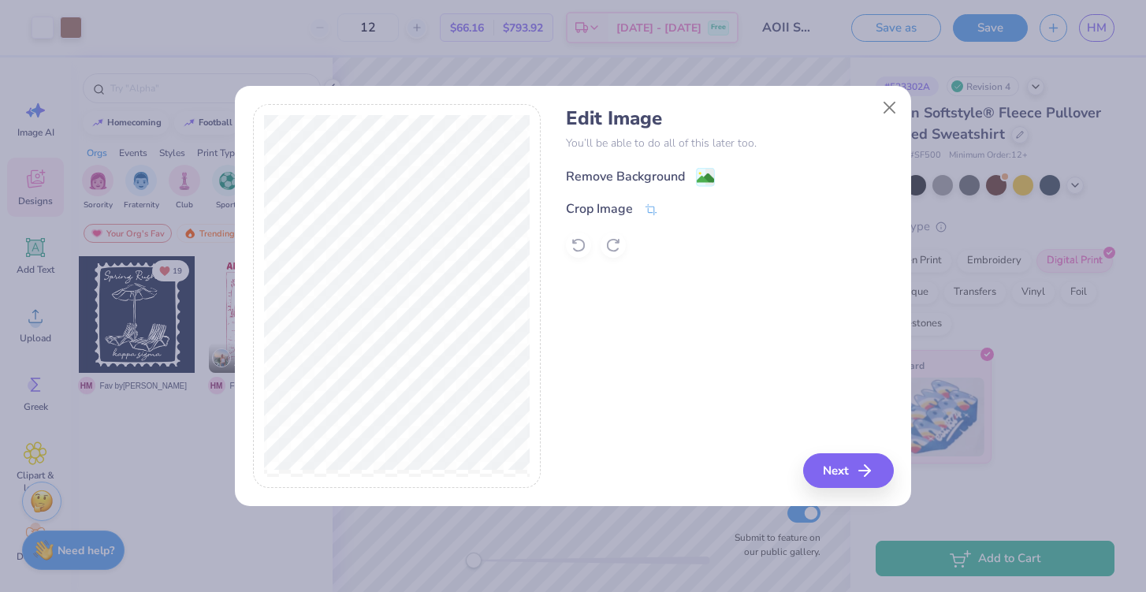
click at [662, 173] on div "Remove Background" at bounding box center [625, 176] width 119 height 19
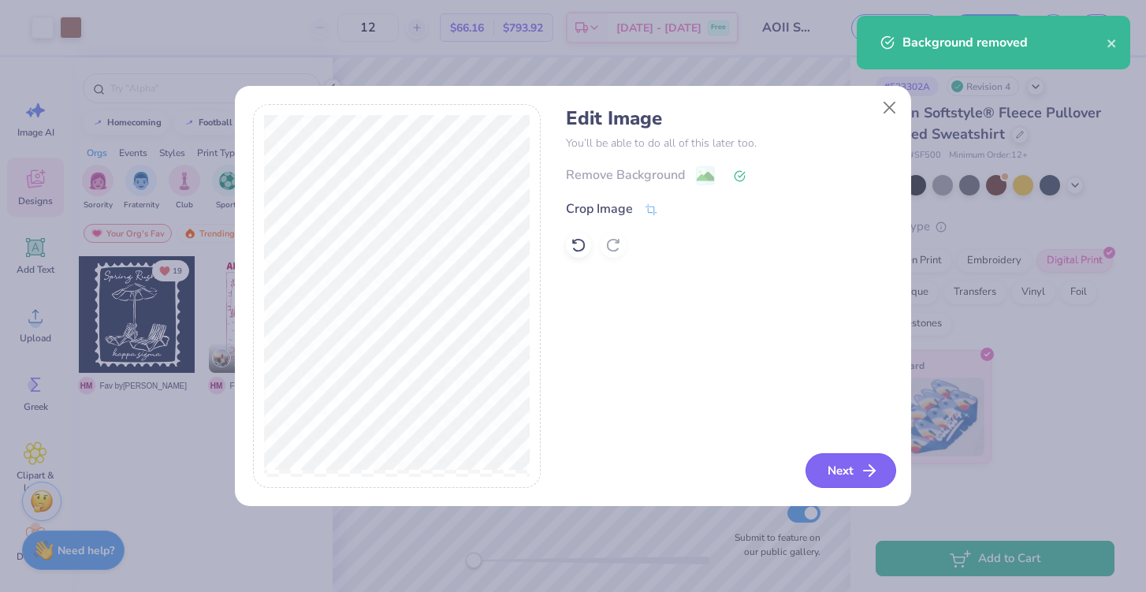
click at [826, 470] on button "Next" at bounding box center [851, 470] width 91 height 35
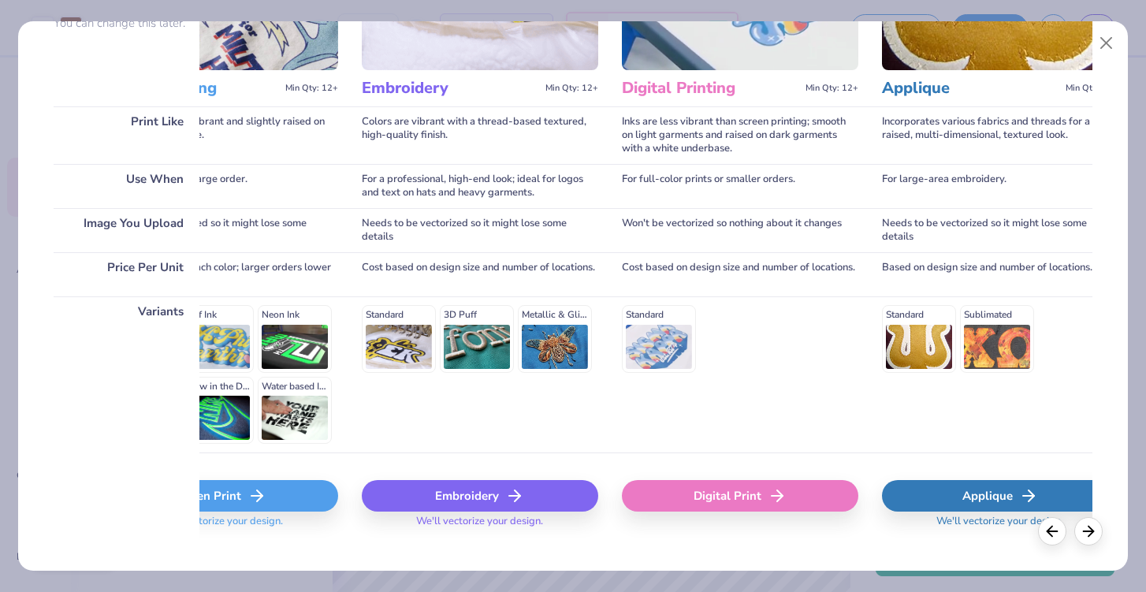
scroll to position [173, 0]
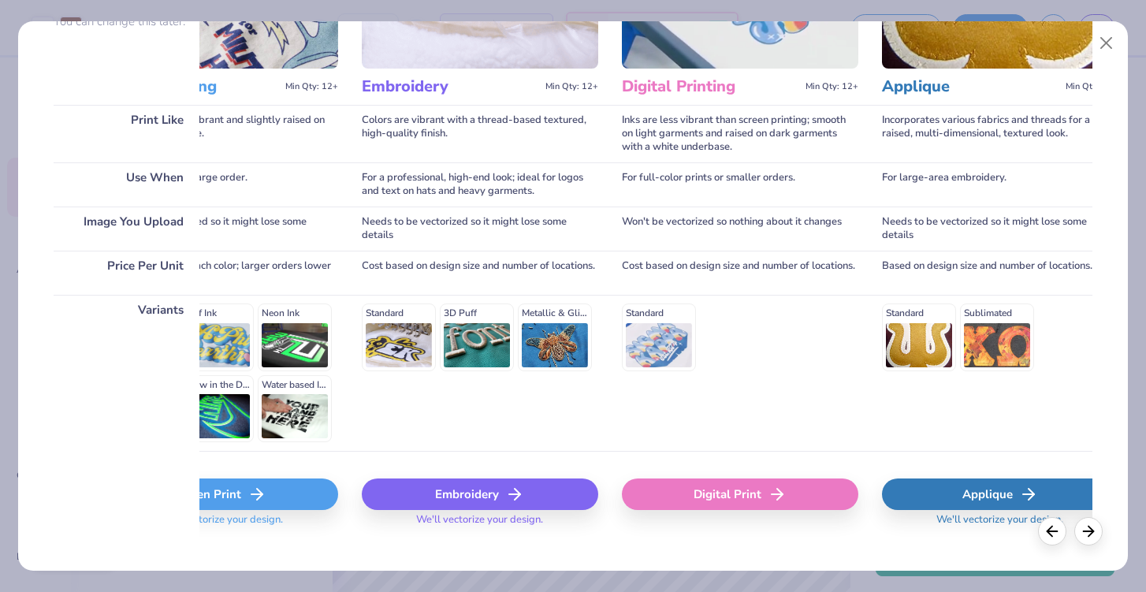
click at [296, 490] on div "Screen Print" at bounding box center [220, 494] width 236 height 32
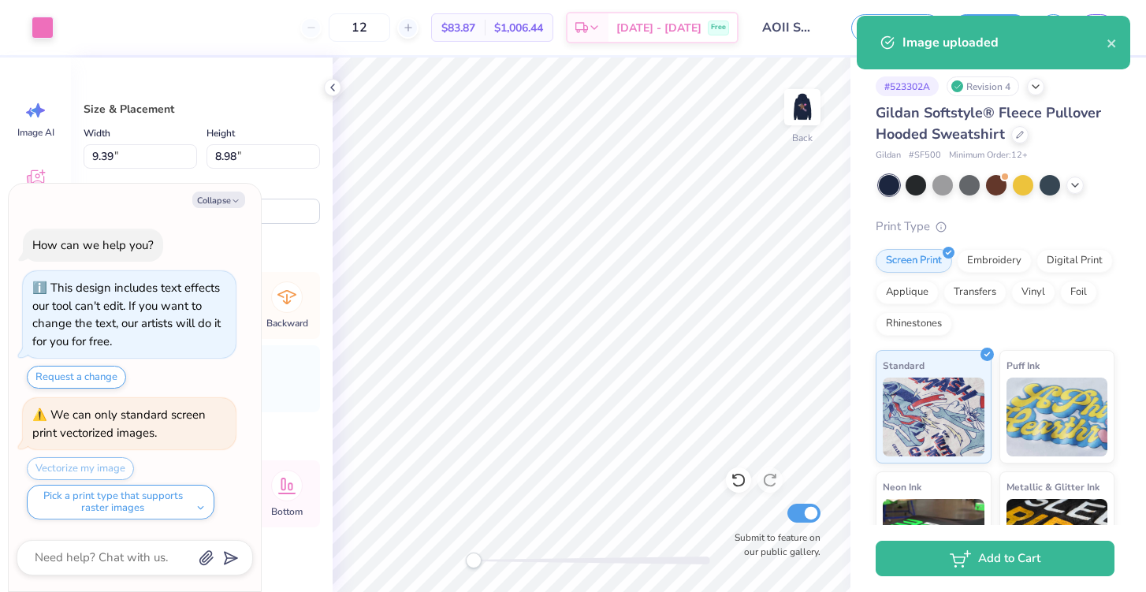
type textarea "x"
type input "3.62"
type input "3.46"
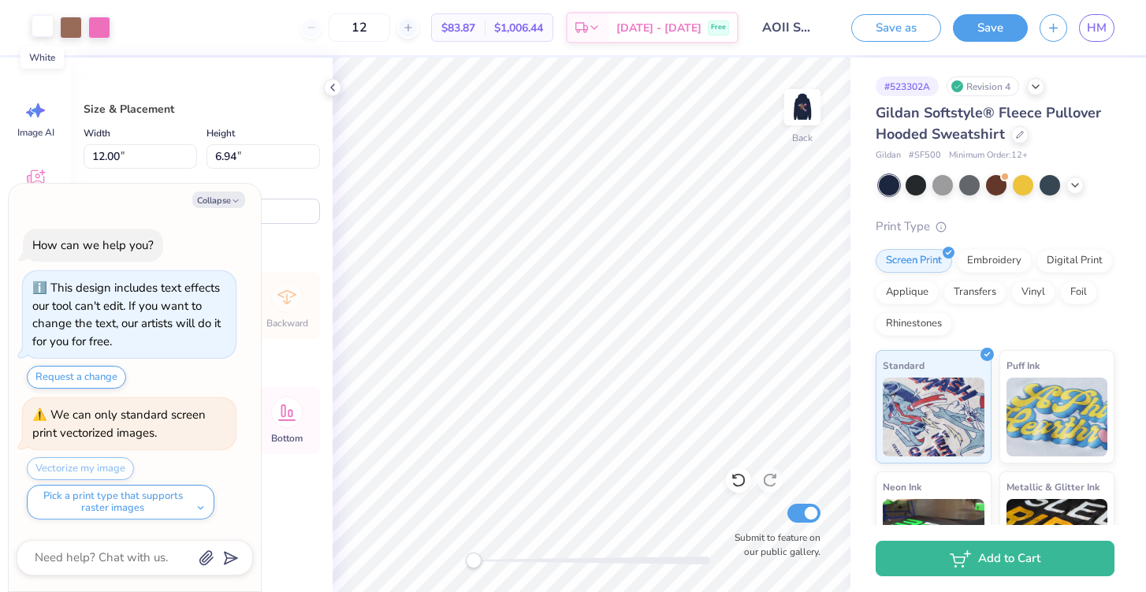
click at [48, 30] on div at bounding box center [43, 26] width 22 height 22
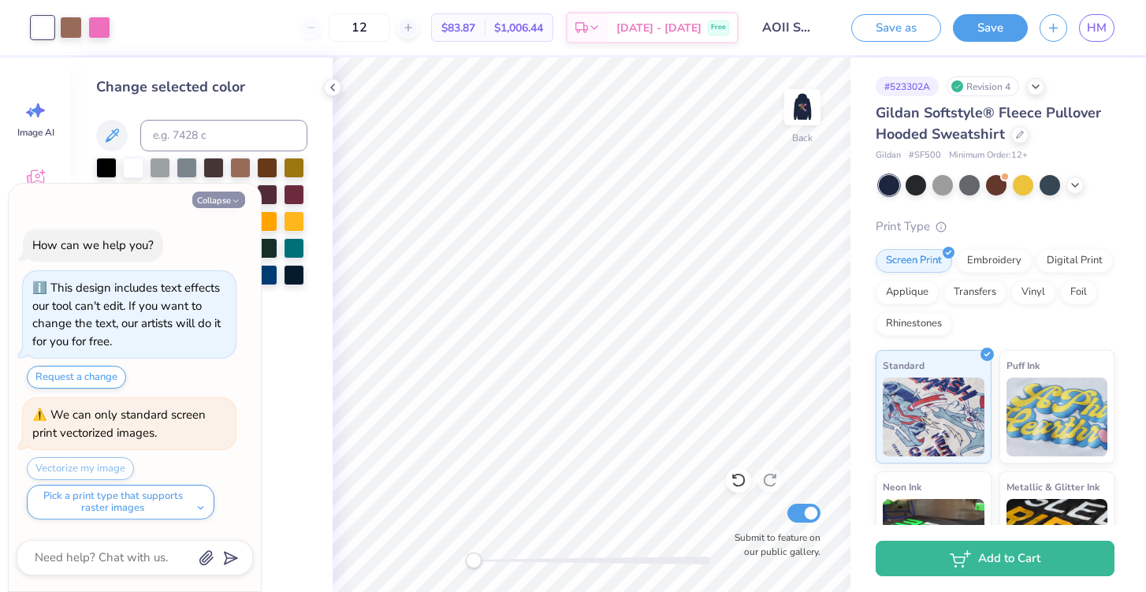
click at [232, 199] on icon "button" at bounding box center [235, 200] width 9 height 9
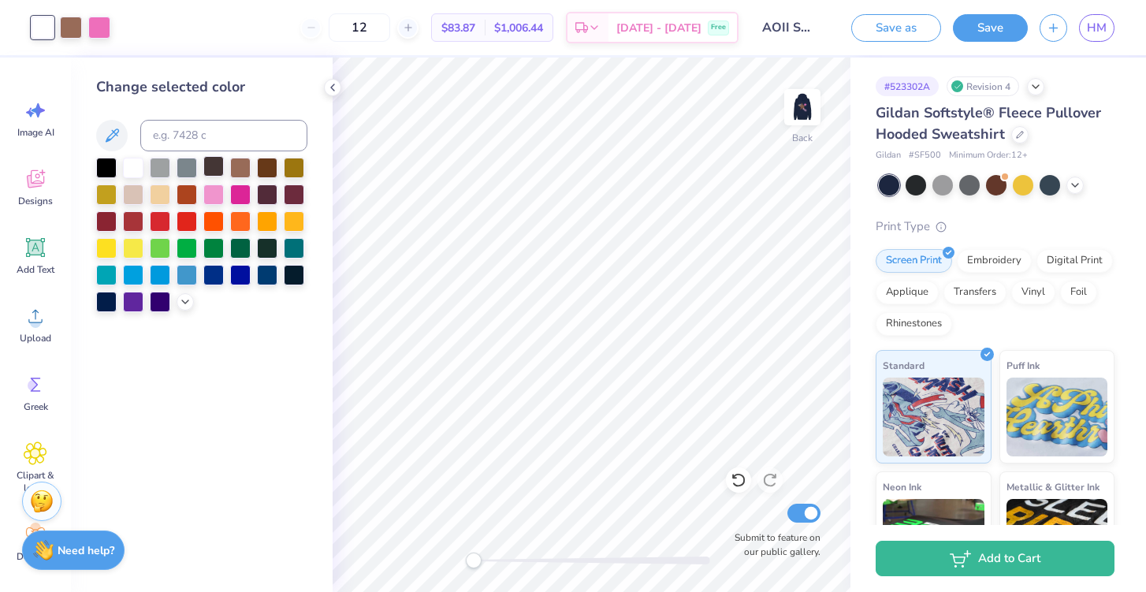
click at [214, 169] on div at bounding box center [213, 166] width 20 height 20
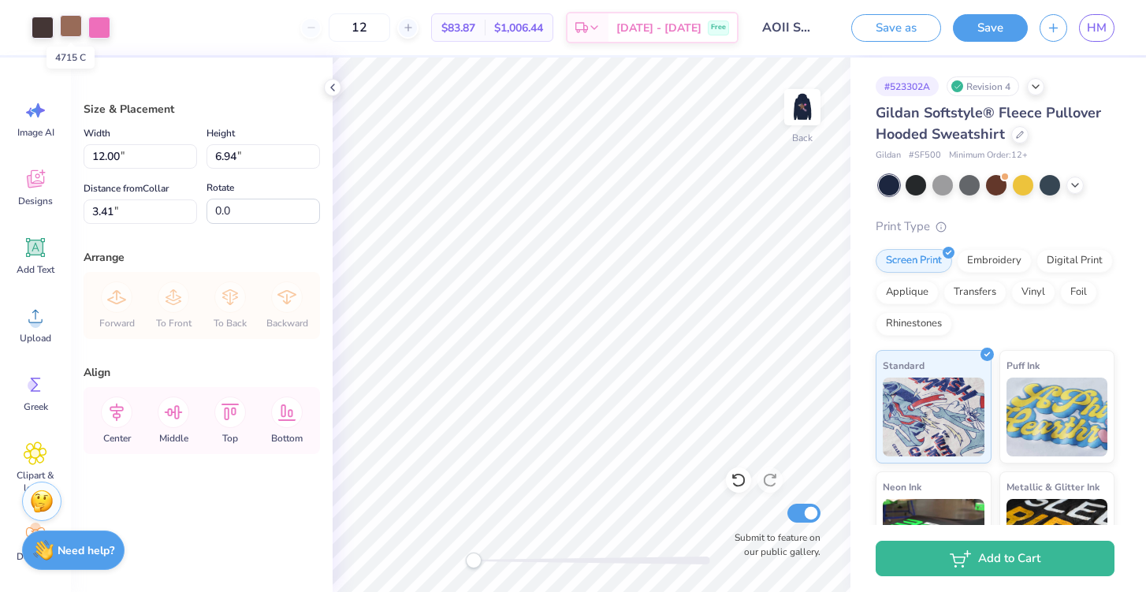
click at [71, 32] on div at bounding box center [71, 26] width 22 height 22
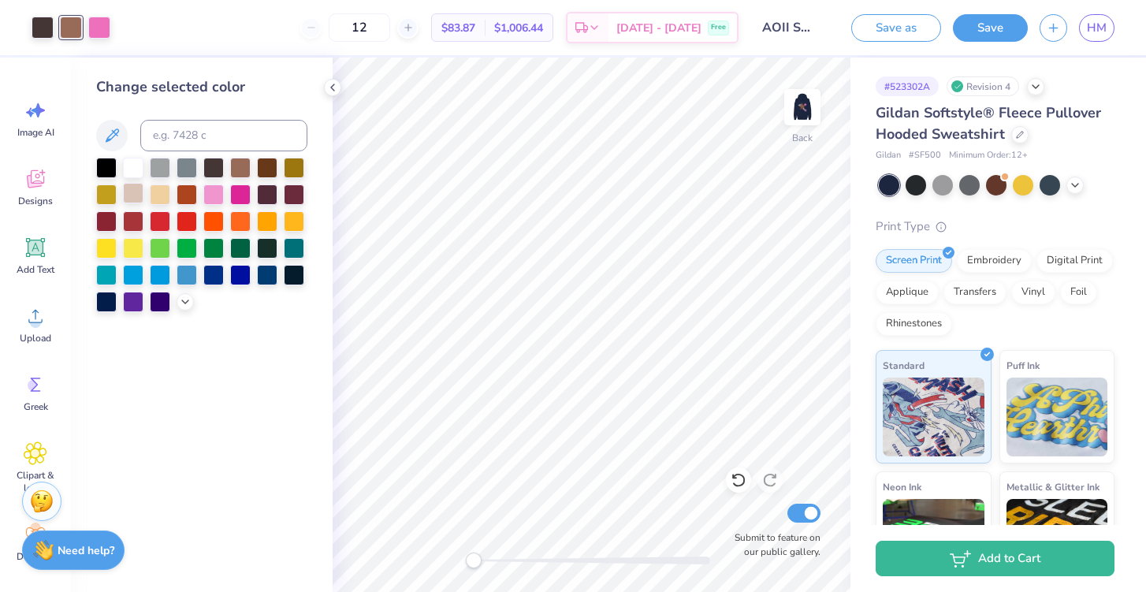
click at [139, 192] on div at bounding box center [133, 193] width 20 height 20
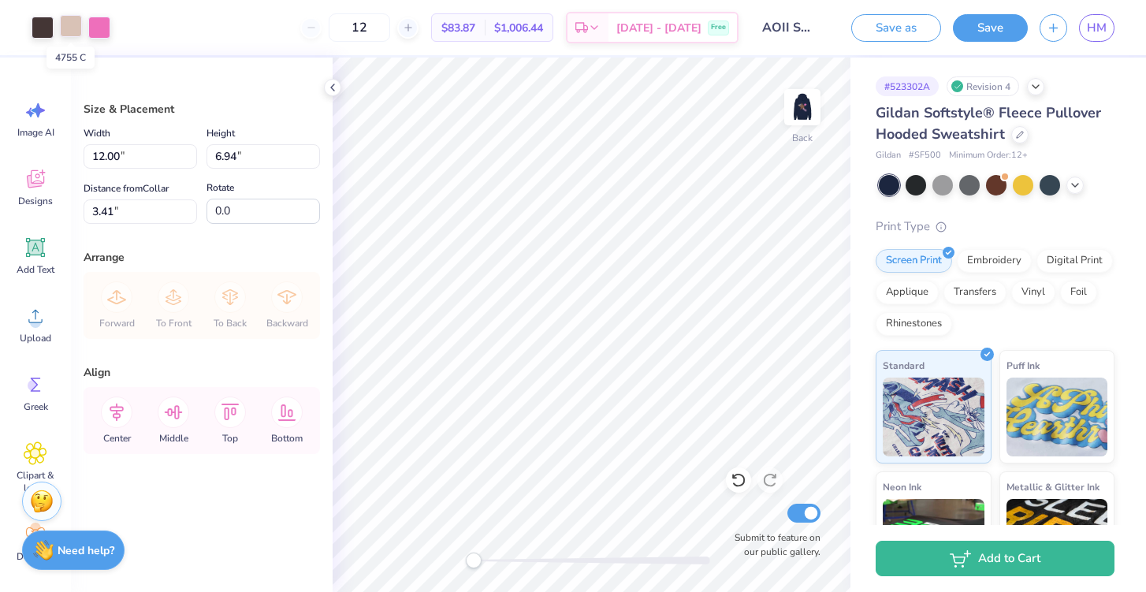
click at [71, 27] on div at bounding box center [71, 26] width 22 height 22
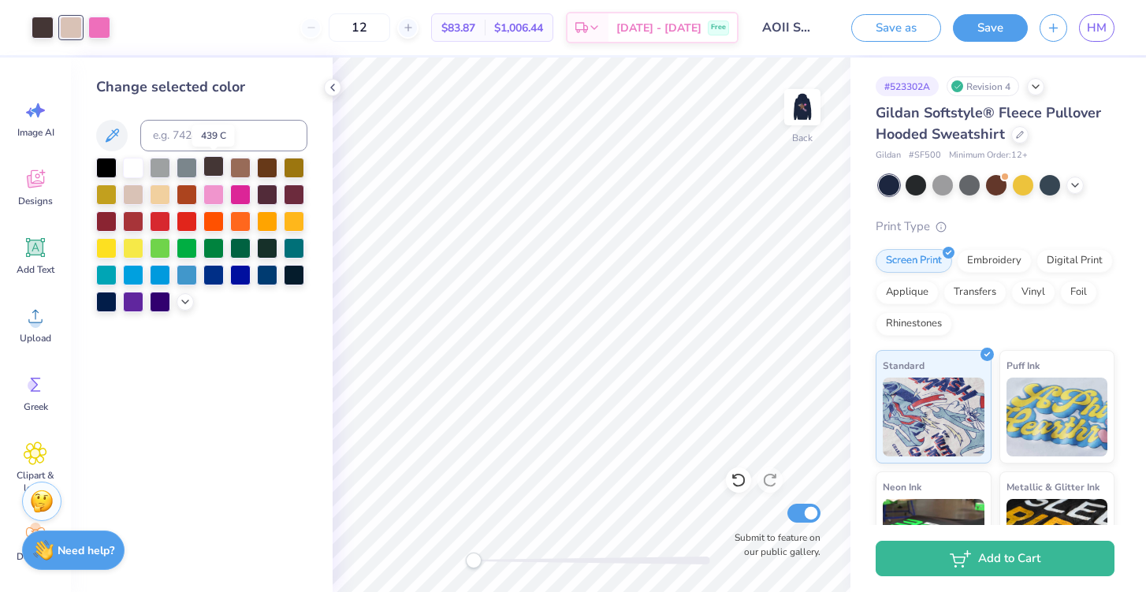
click at [207, 169] on div at bounding box center [213, 166] width 20 height 20
click at [127, 20] on div "12 $78.23 Per Item $938.76 Total Est. Delivery Oct 10 - 13 Free" at bounding box center [416, 27] width 645 height 55
click at [28, 27] on div "Art colors" at bounding box center [41, 27] width 82 height 55
click at [740, 486] on icon at bounding box center [738, 481] width 13 height 14
click at [76, 36] on div at bounding box center [71, 26] width 22 height 22
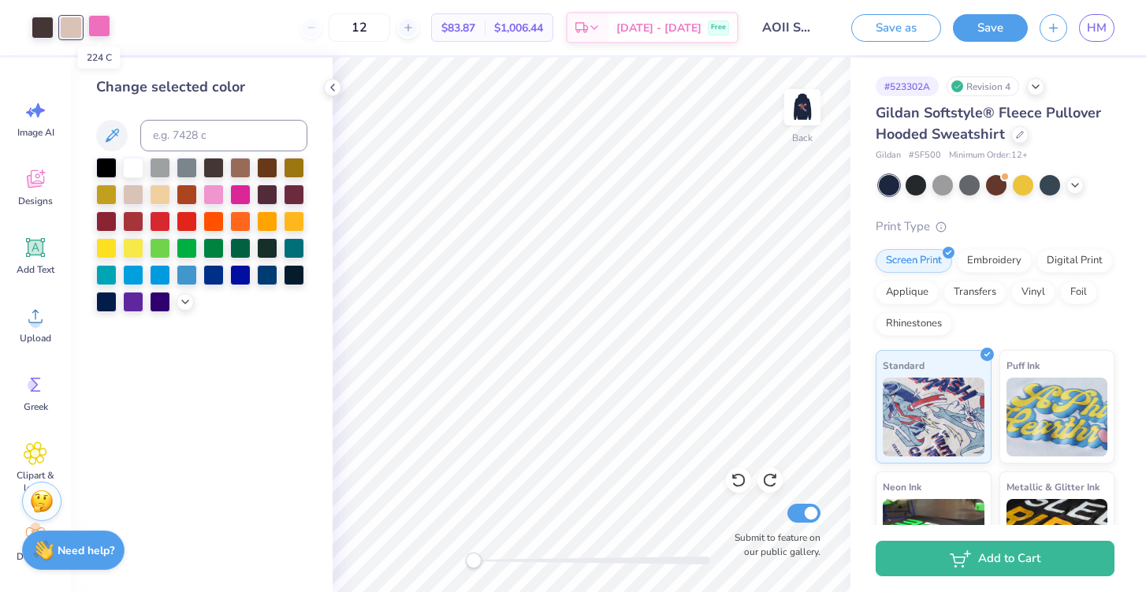
click at [100, 30] on div at bounding box center [99, 26] width 22 height 22
click at [224, 189] on div at bounding box center [213, 193] width 20 height 20
click at [239, 195] on div at bounding box center [240, 193] width 20 height 20
click at [209, 199] on div at bounding box center [213, 193] width 20 height 20
click at [69, 28] on div at bounding box center [71, 26] width 22 height 22
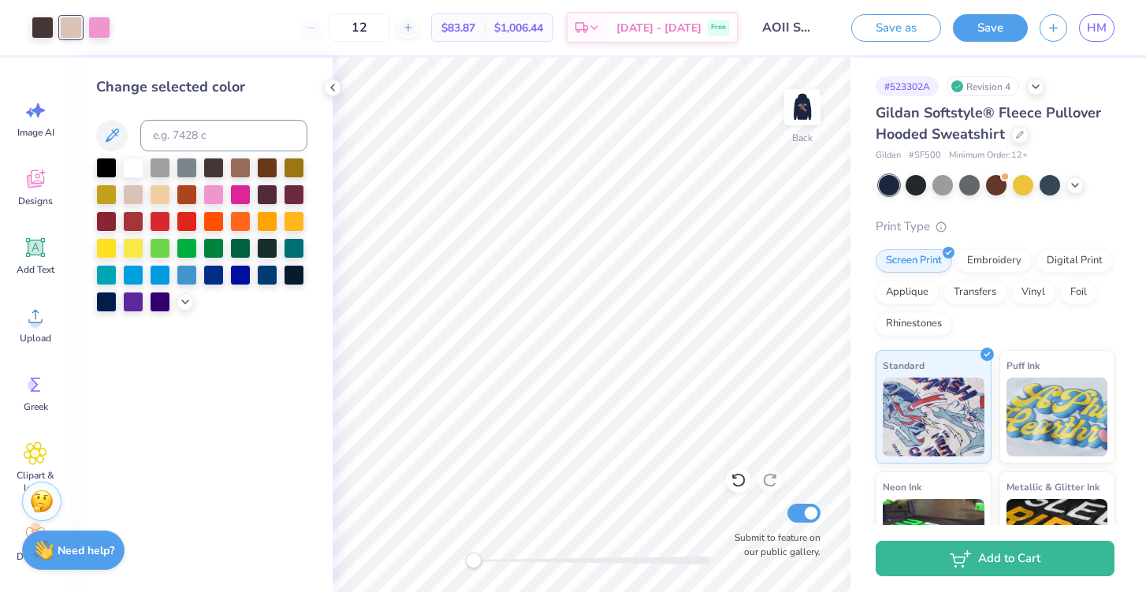
click at [65, 43] on div "Art colors" at bounding box center [55, 27] width 110 height 55
click at [41, 29] on div at bounding box center [43, 26] width 22 height 22
click at [247, 171] on div at bounding box center [240, 166] width 20 height 20
click at [72, 34] on div at bounding box center [71, 26] width 22 height 22
click at [214, 171] on div at bounding box center [213, 166] width 20 height 20
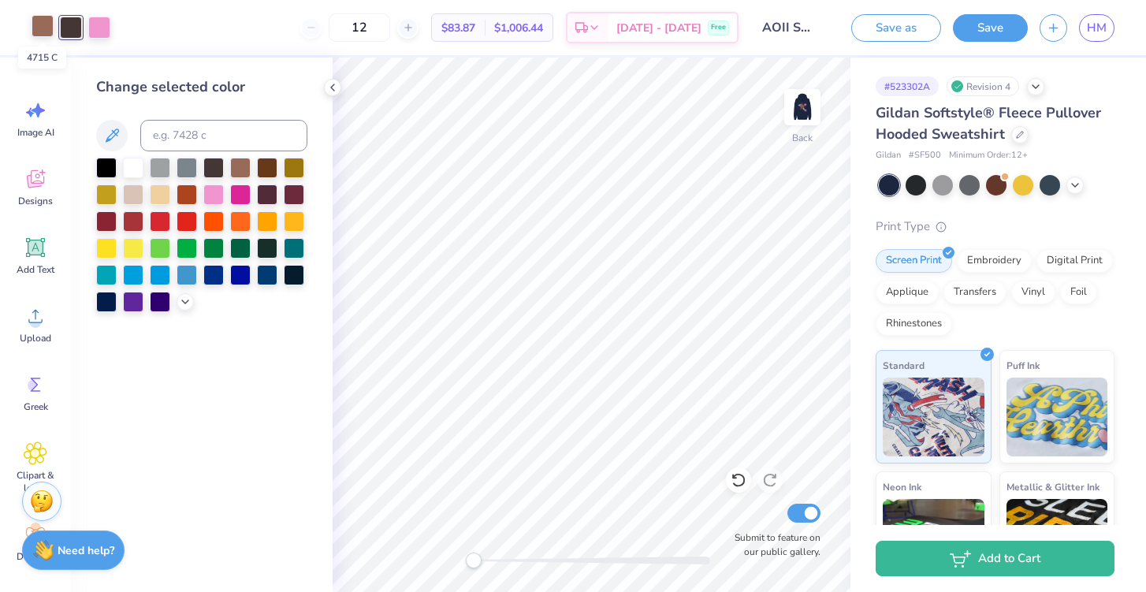
click at [39, 21] on div at bounding box center [43, 26] width 22 height 22
click at [157, 193] on div at bounding box center [160, 193] width 20 height 20
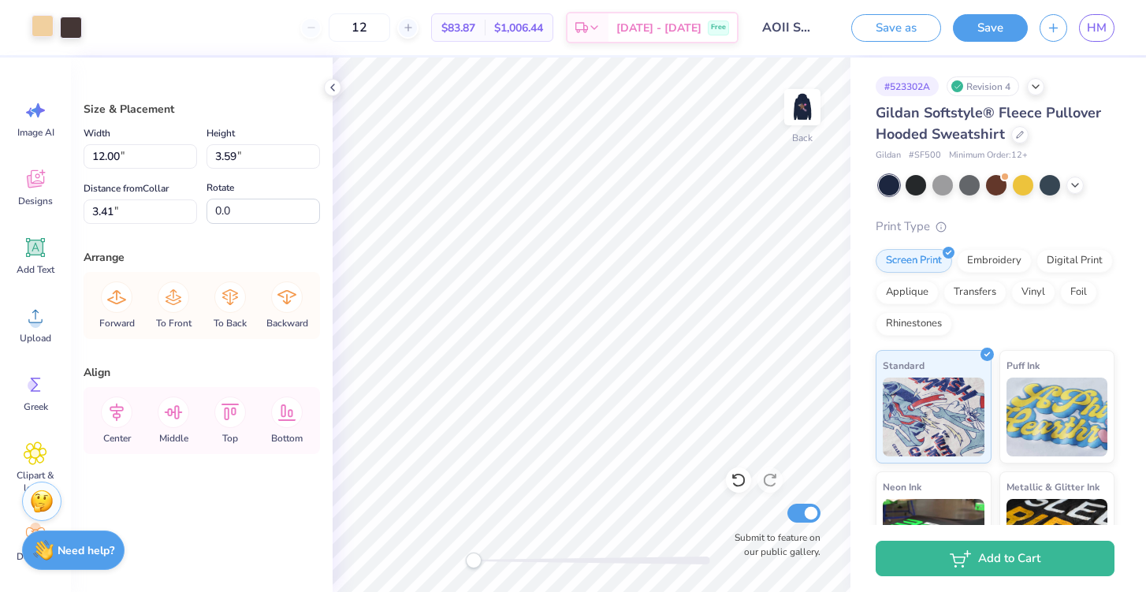
click at [40, 35] on div at bounding box center [43, 26] width 22 height 22
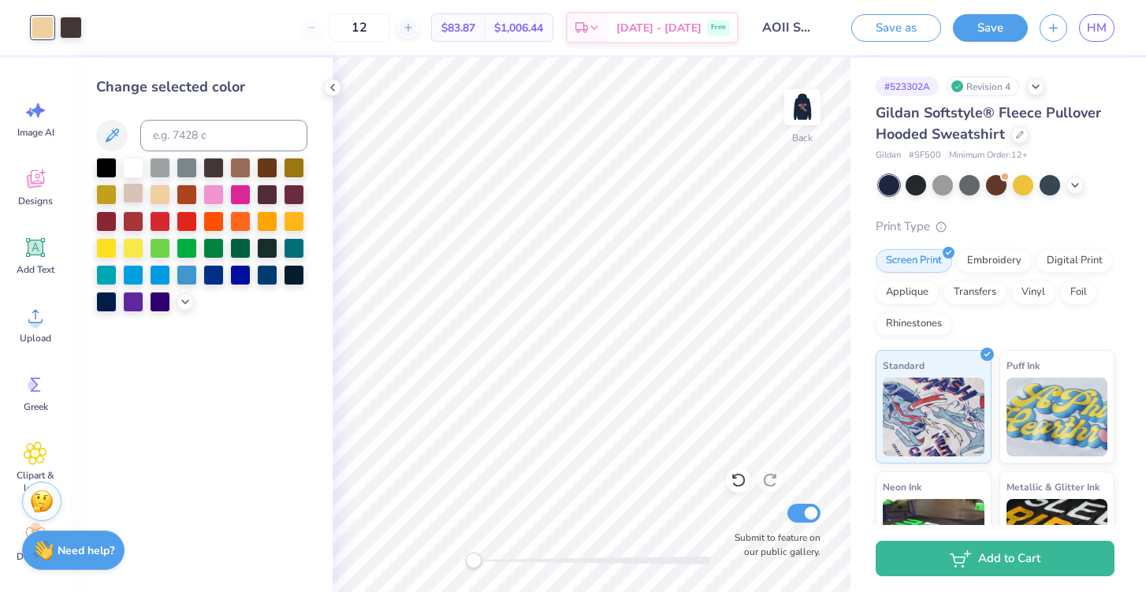
click at [131, 195] on div at bounding box center [133, 193] width 20 height 20
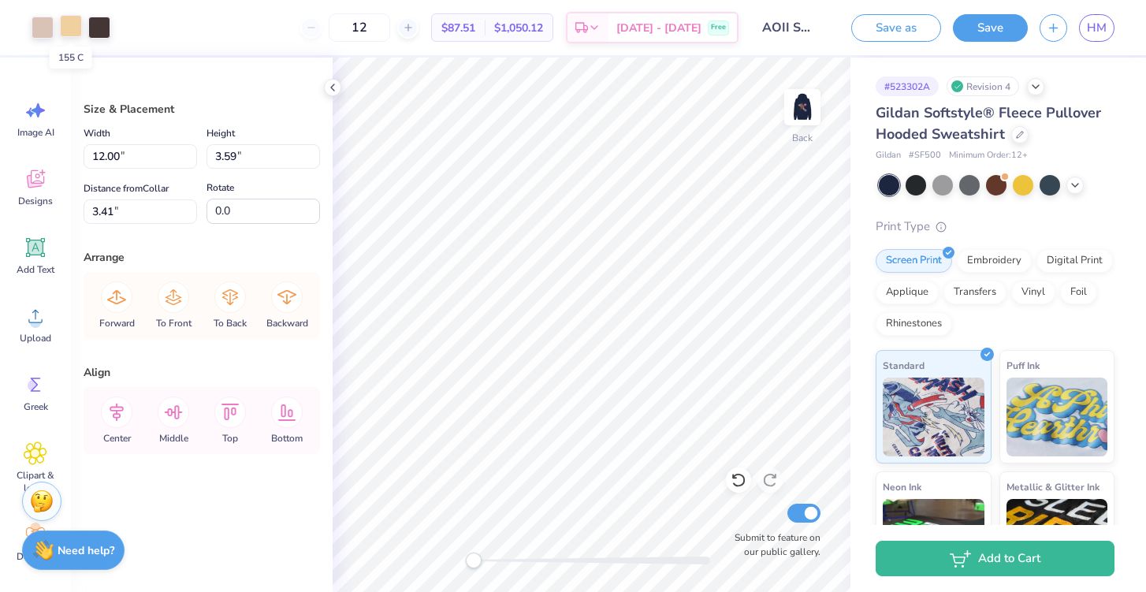
click at [69, 24] on div at bounding box center [71, 26] width 22 height 22
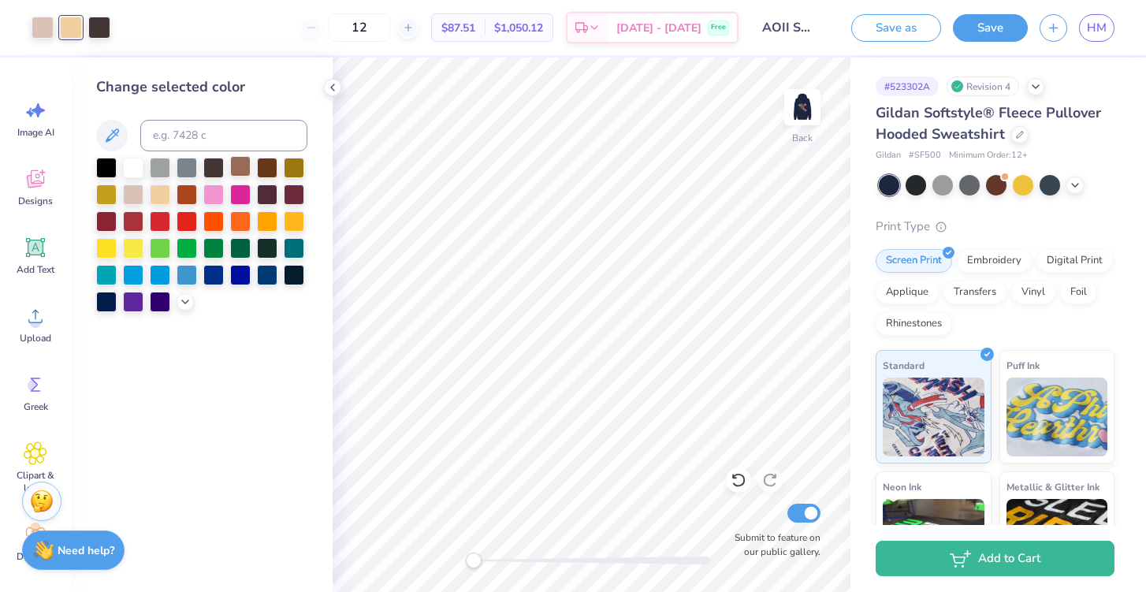
click at [245, 170] on div at bounding box center [240, 166] width 20 height 20
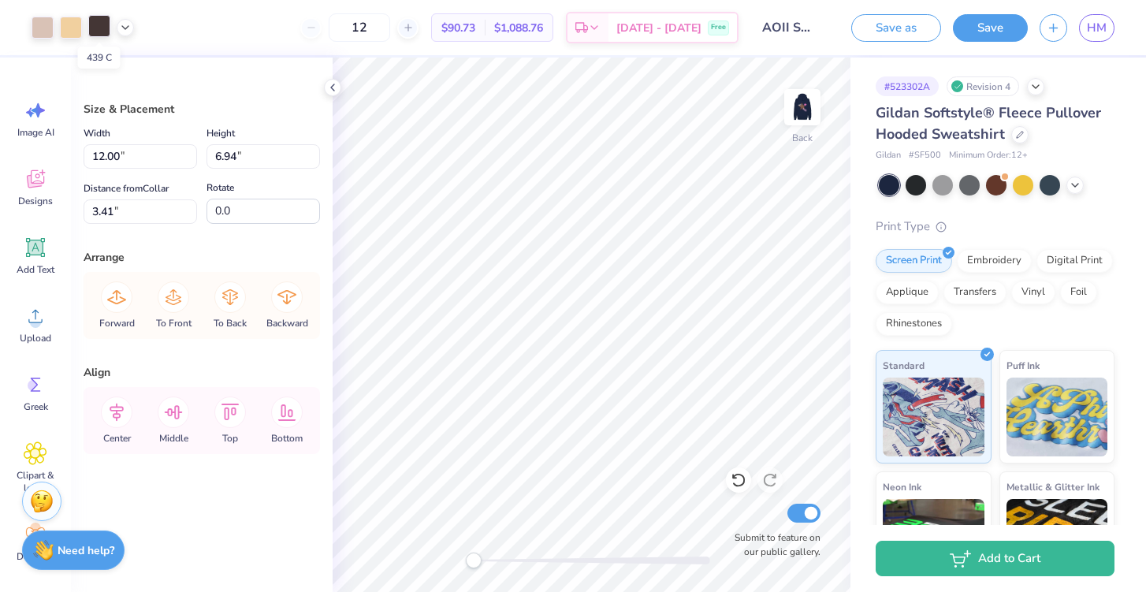
click at [99, 29] on div at bounding box center [99, 26] width 22 height 22
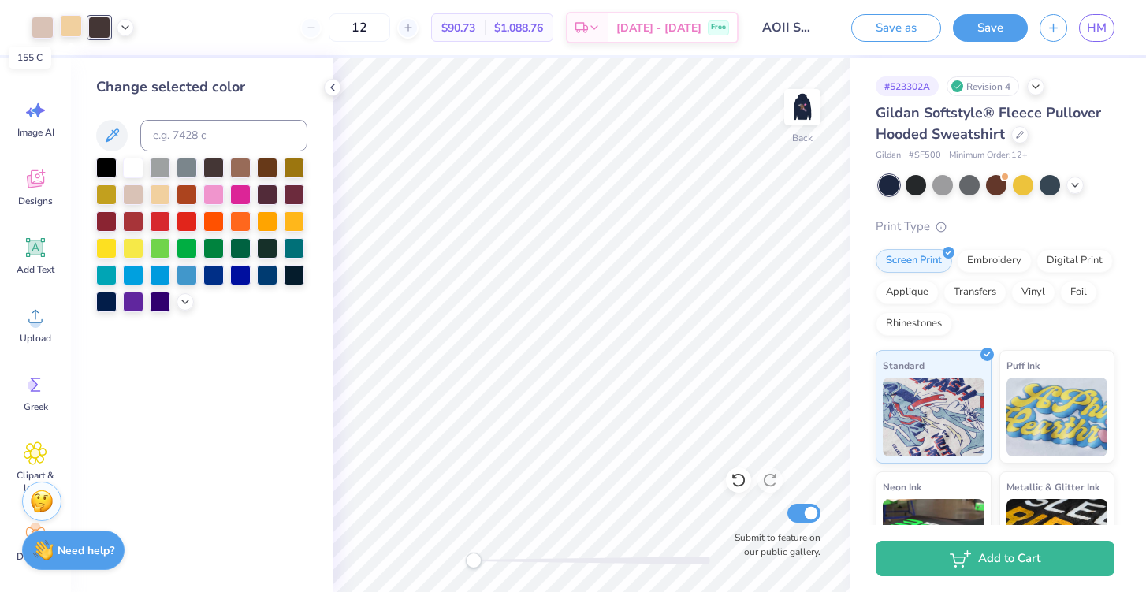
click at [73, 30] on div at bounding box center [71, 26] width 22 height 22
click at [238, 169] on div at bounding box center [240, 166] width 20 height 20
click at [94, 30] on div at bounding box center [99, 26] width 22 height 22
click at [158, 196] on div at bounding box center [160, 193] width 20 height 20
click at [75, 32] on div at bounding box center [71, 26] width 22 height 22
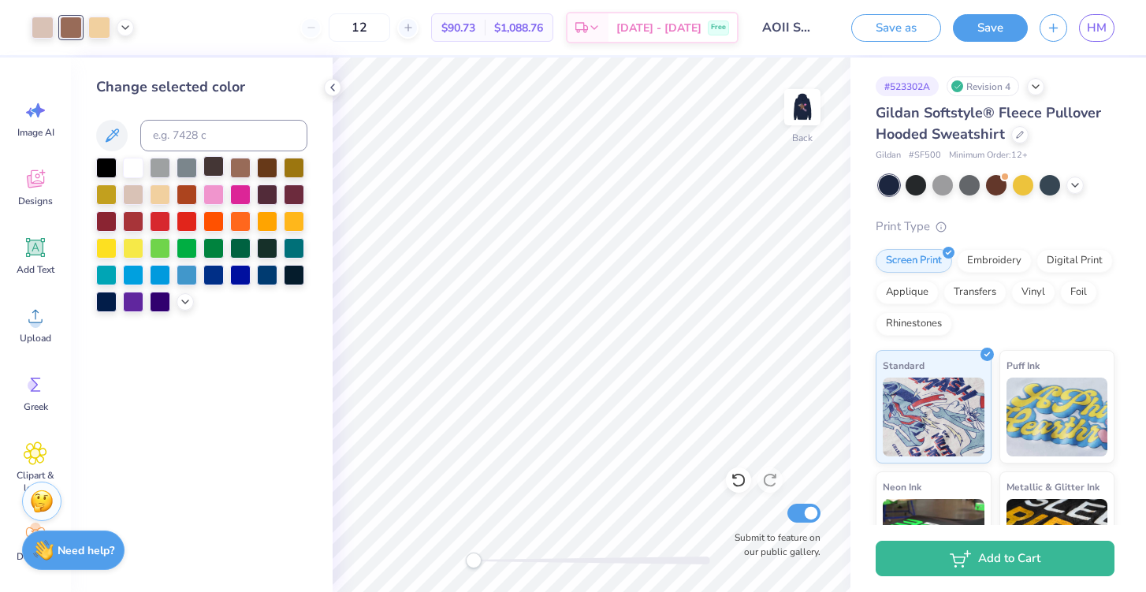
click at [220, 171] on div at bounding box center [213, 166] width 20 height 20
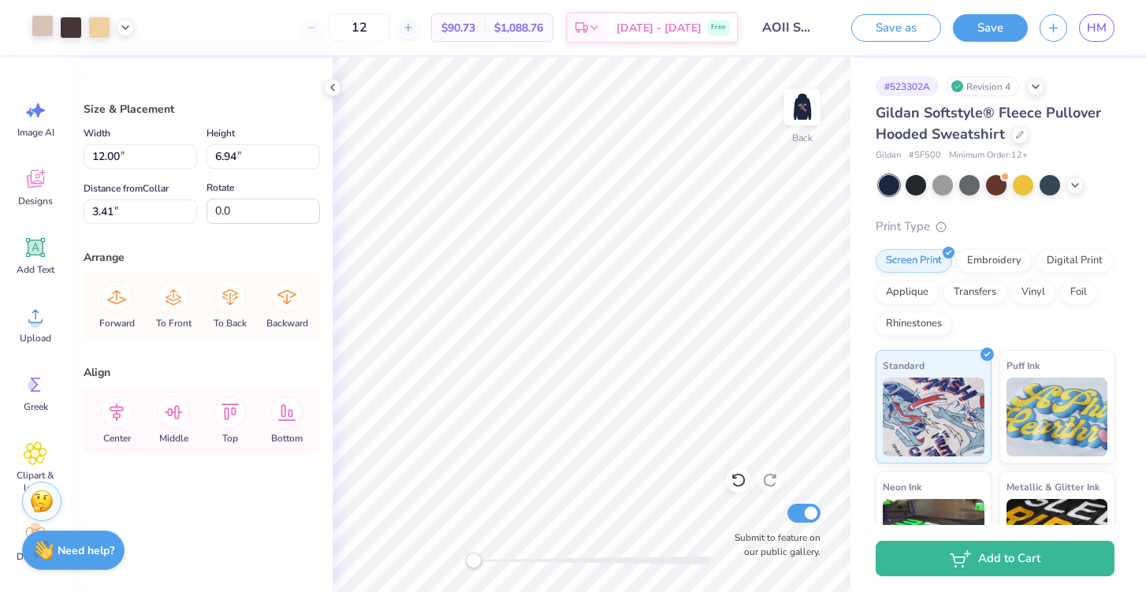
click at [43, 29] on div at bounding box center [43, 26] width 22 height 22
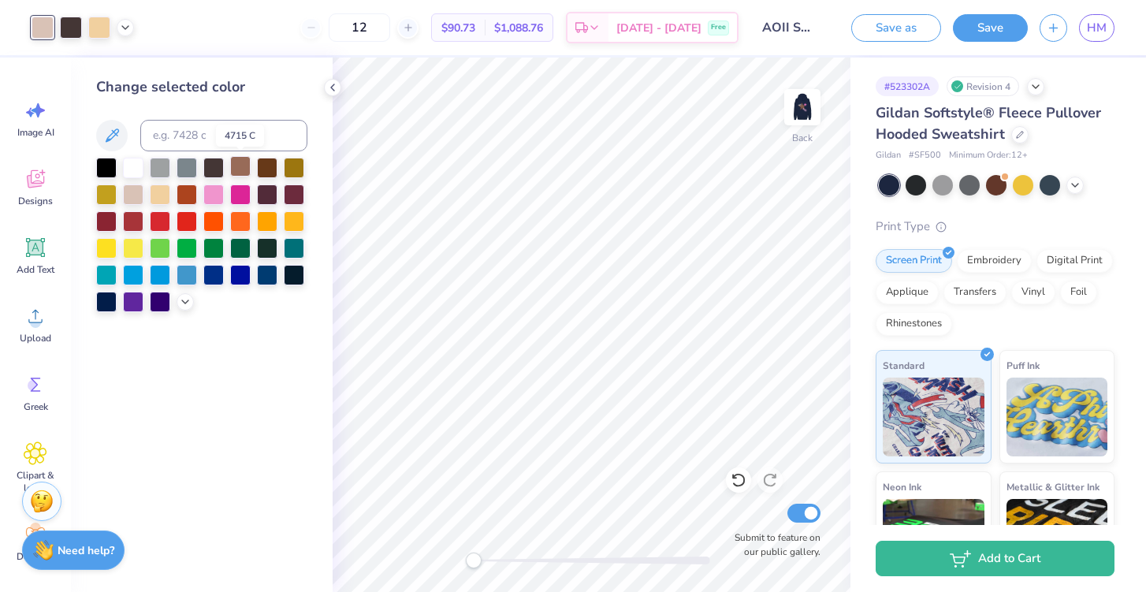
click at [236, 168] on div at bounding box center [240, 166] width 20 height 20
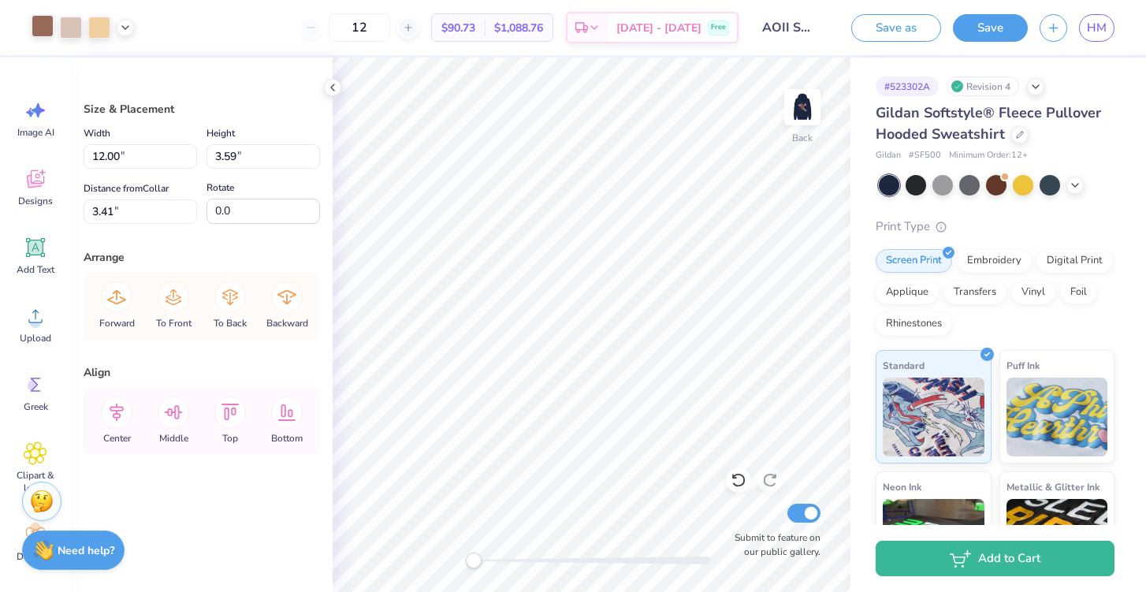
click at [39, 36] on div at bounding box center [43, 26] width 22 height 22
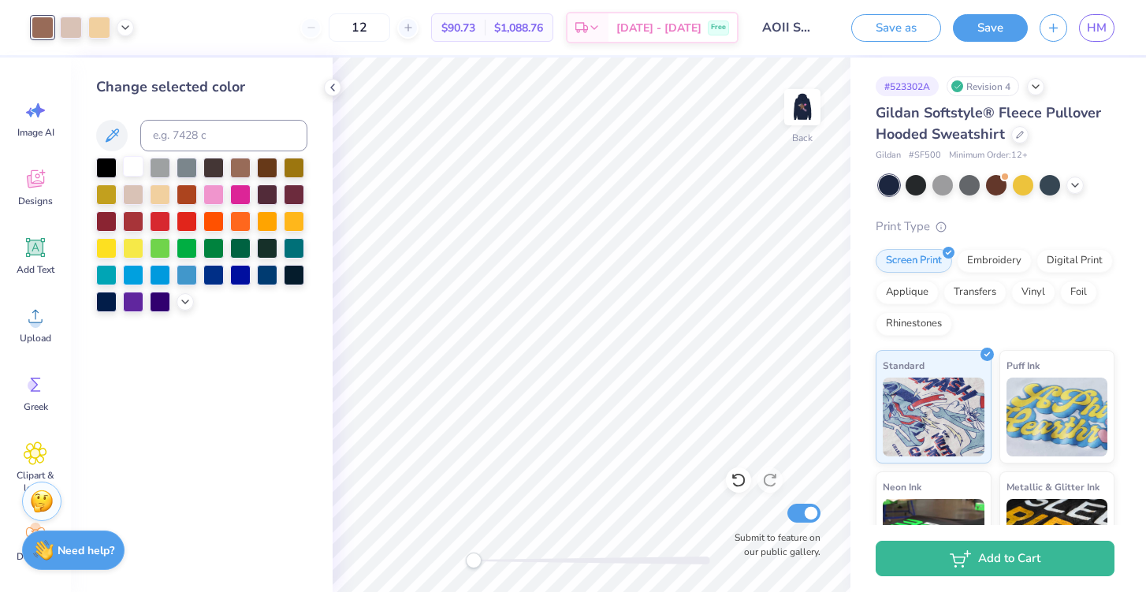
click at [130, 164] on div at bounding box center [133, 166] width 20 height 20
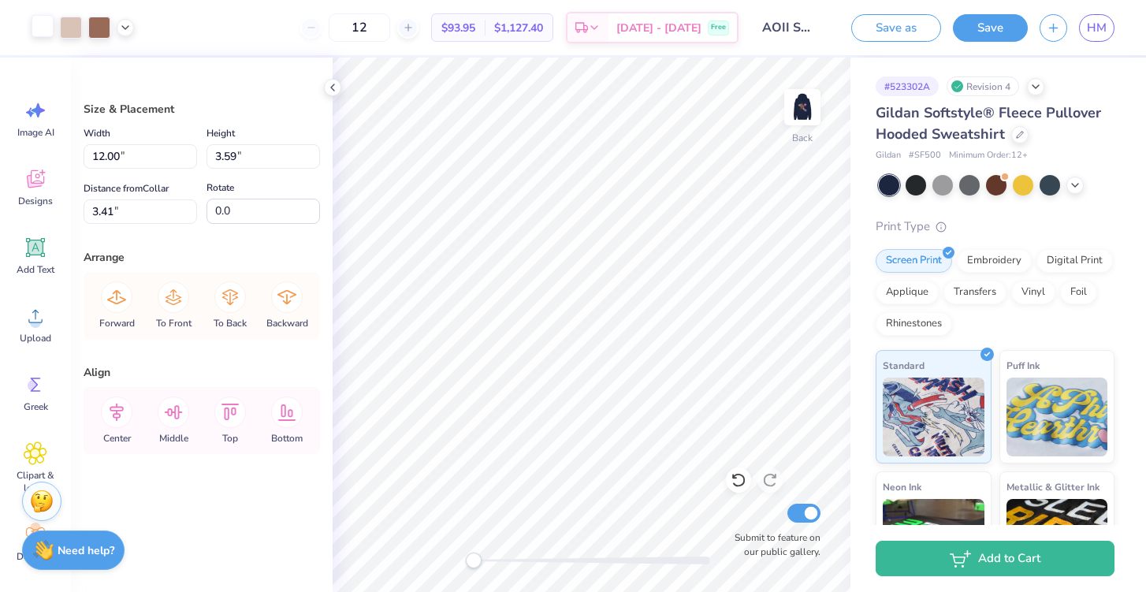
click at [51, 31] on div at bounding box center [43, 26] width 22 height 22
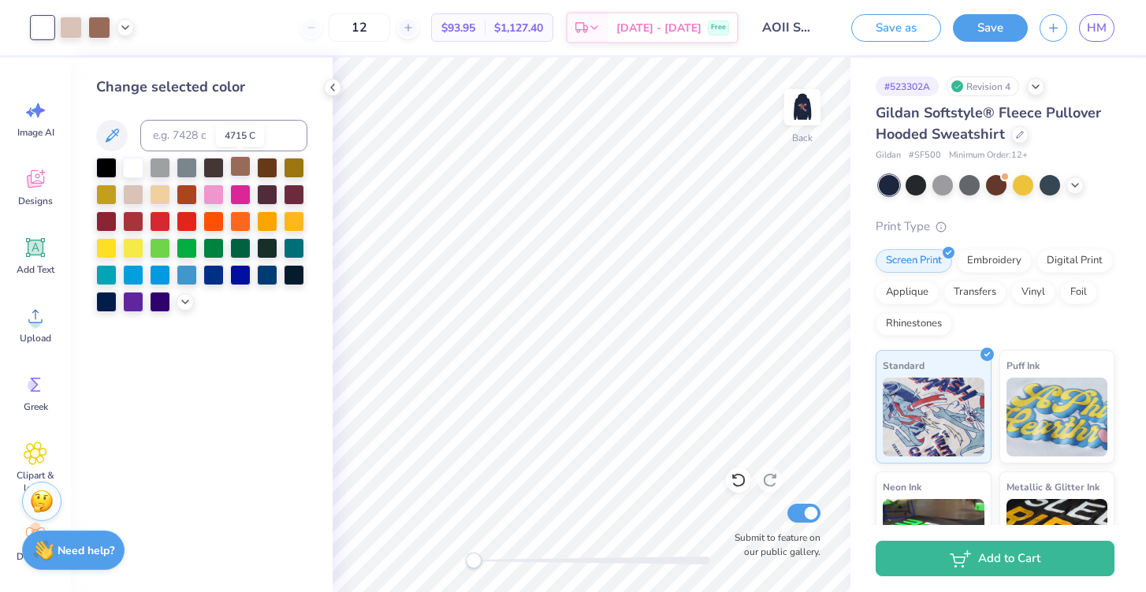
click at [246, 169] on div at bounding box center [240, 166] width 20 height 20
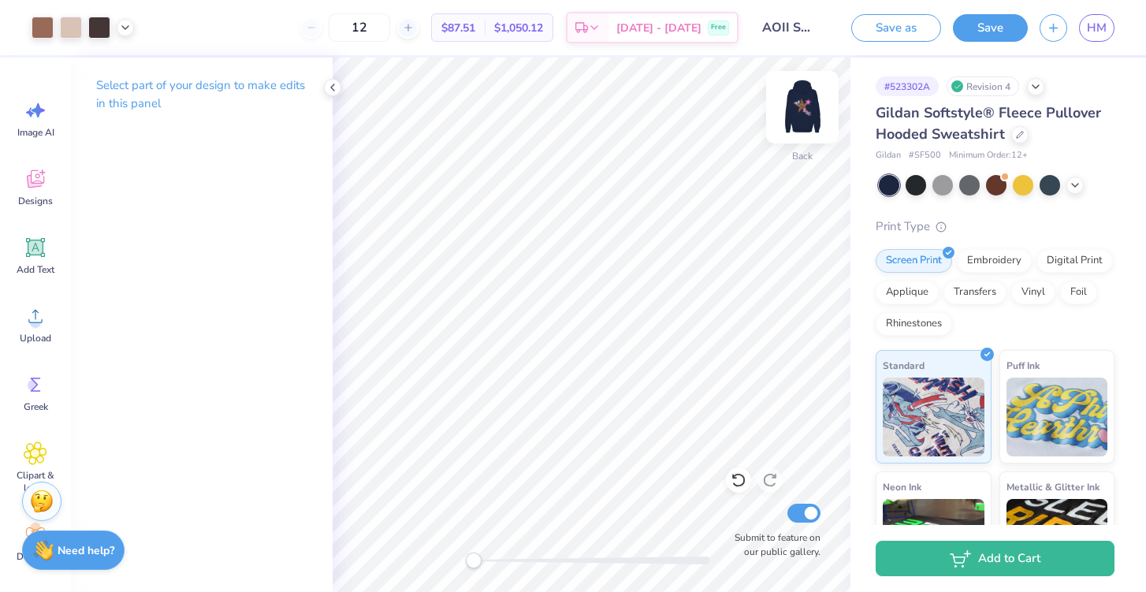
click at [809, 117] on img at bounding box center [802, 107] width 63 height 63
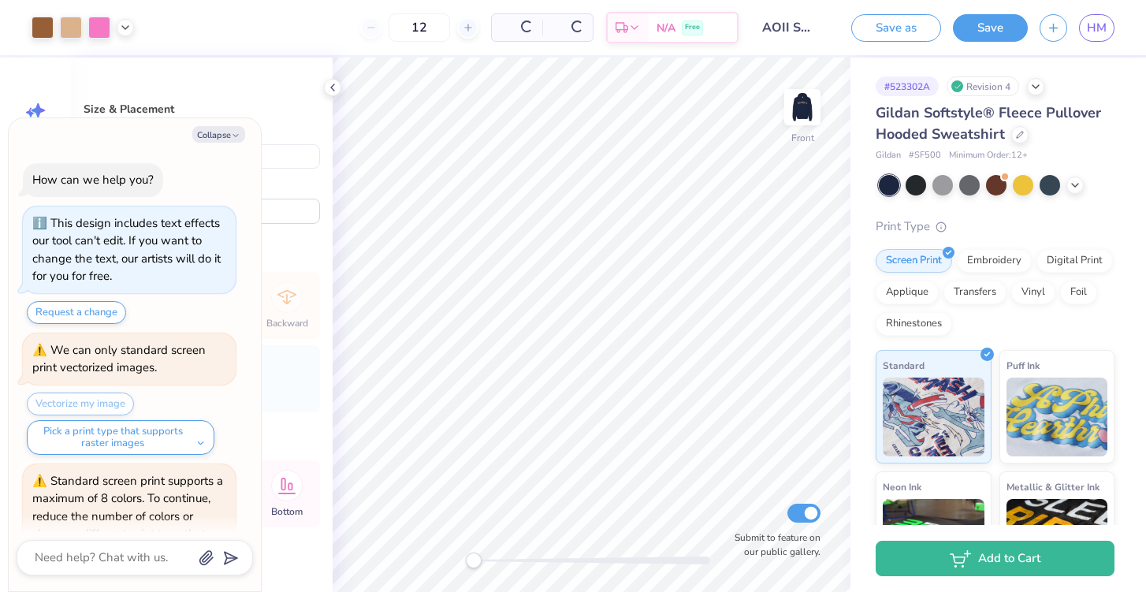
scroll to position [91, 0]
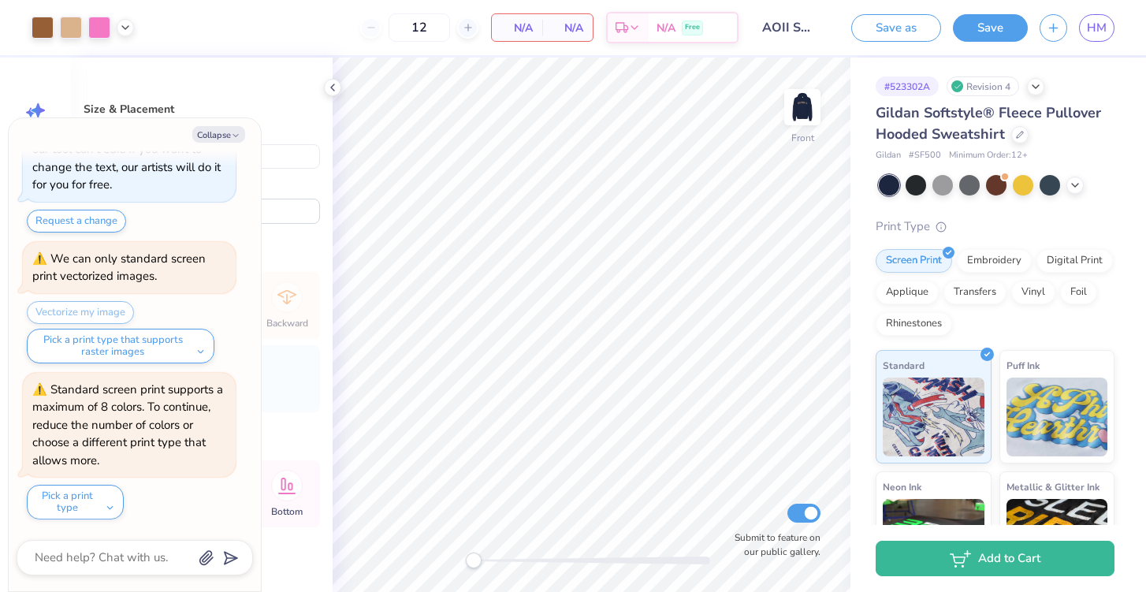
click at [809, 117] on img at bounding box center [803, 107] width 32 height 32
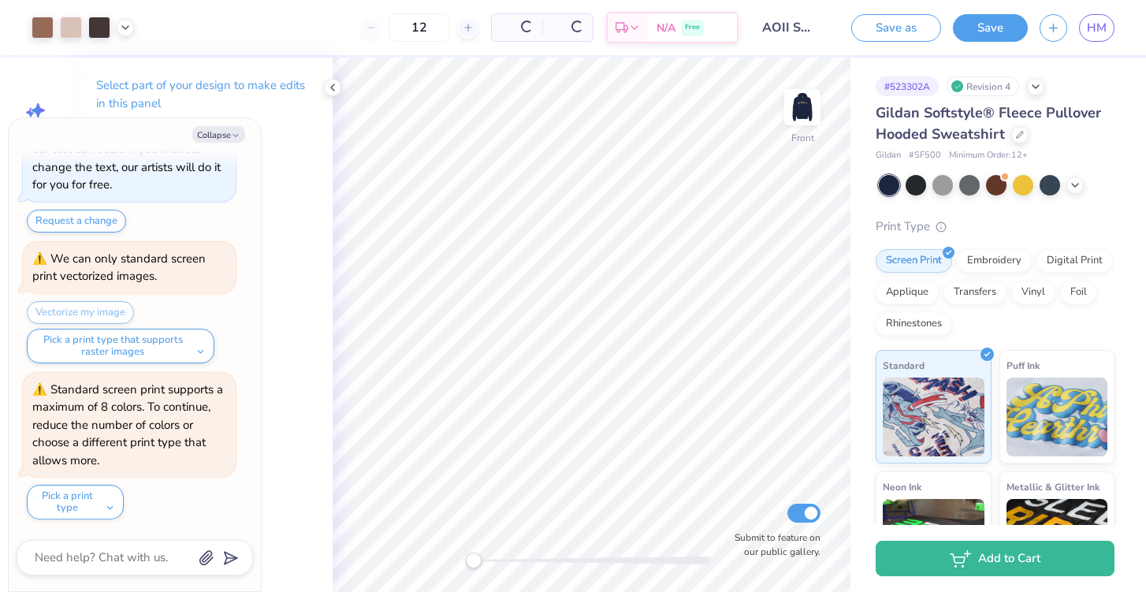
scroll to position [248, 0]
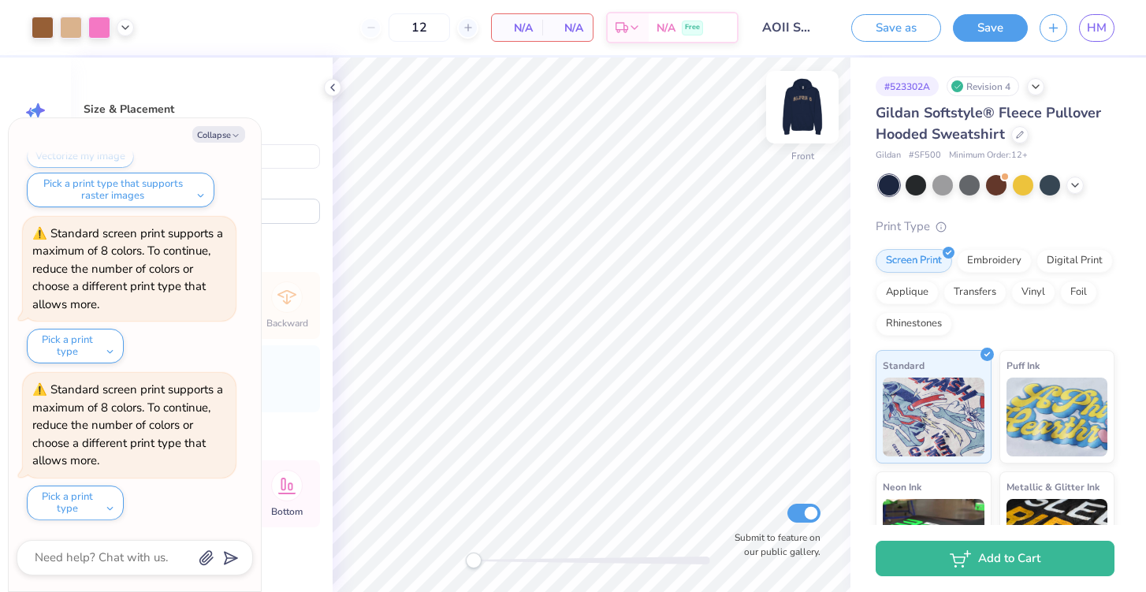
click at [798, 113] on img at bounding box center [802, 107] width 63 height 63
click at [794, 123] on img at bounding box center [802, 107] width 63 height 63
click at [796, 109] on img at bounding box center [802, 107] width 63 height 63
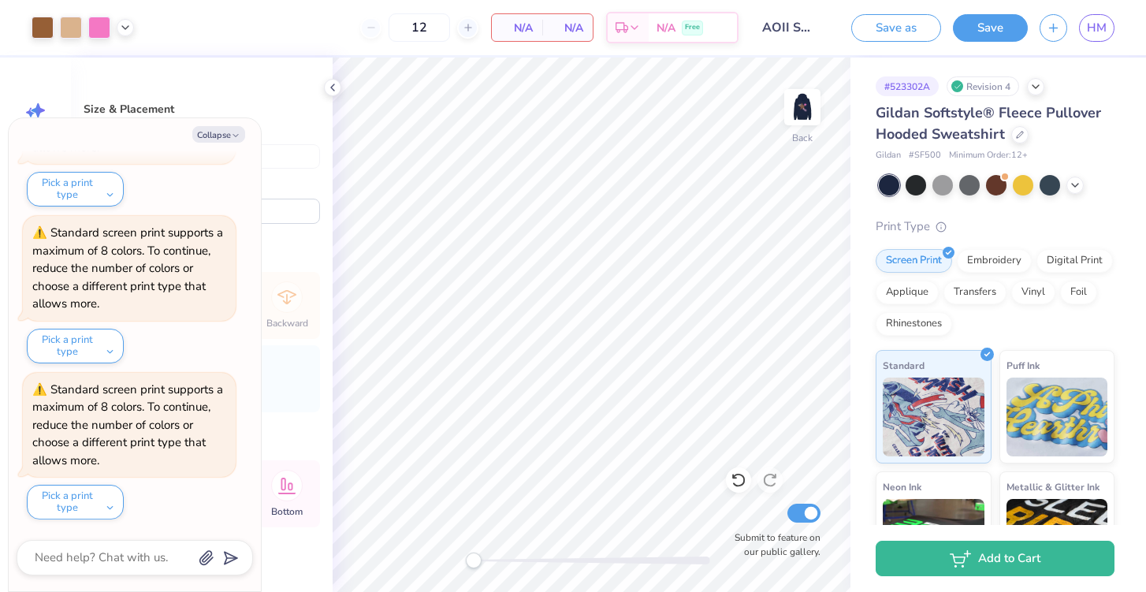
type textarea "x"
type input "1.76"
type input "2.27"
type input "3.48"
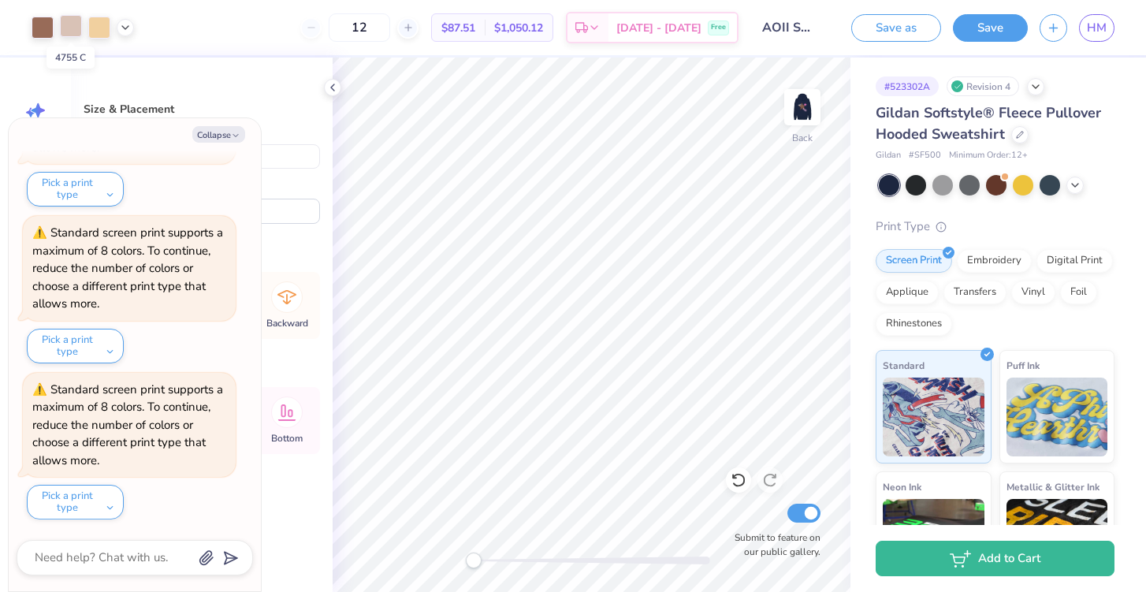
click at [65, 25] on div at bounding box center [71, 26] width 22 height 22
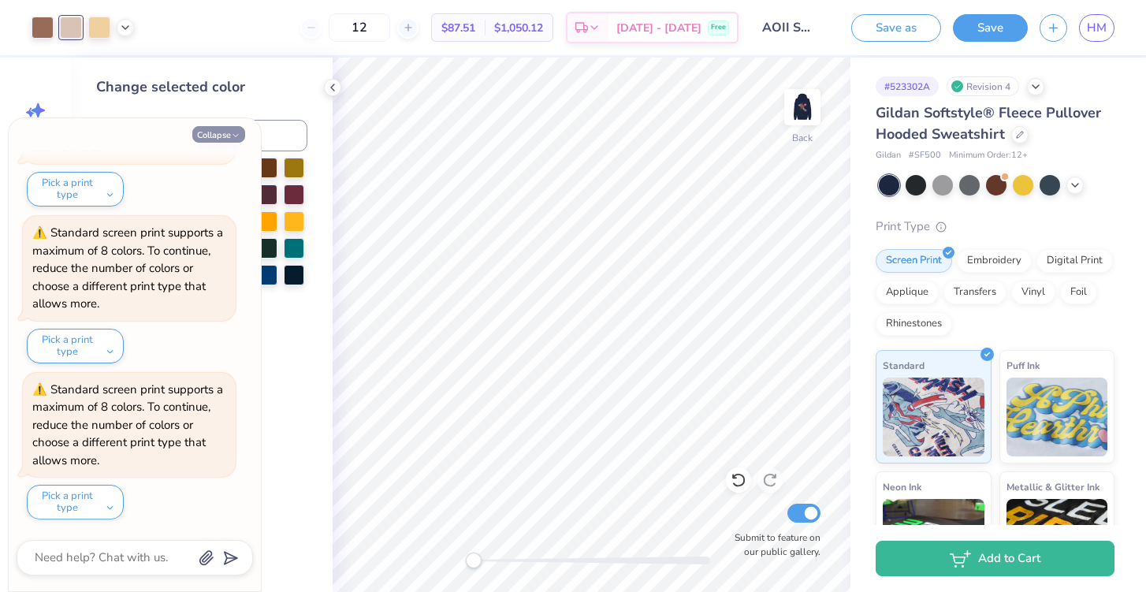
click at [218, 132] on button "Collapse" at bounding box center [218, 134] width 53 height 17
type textarea "x"
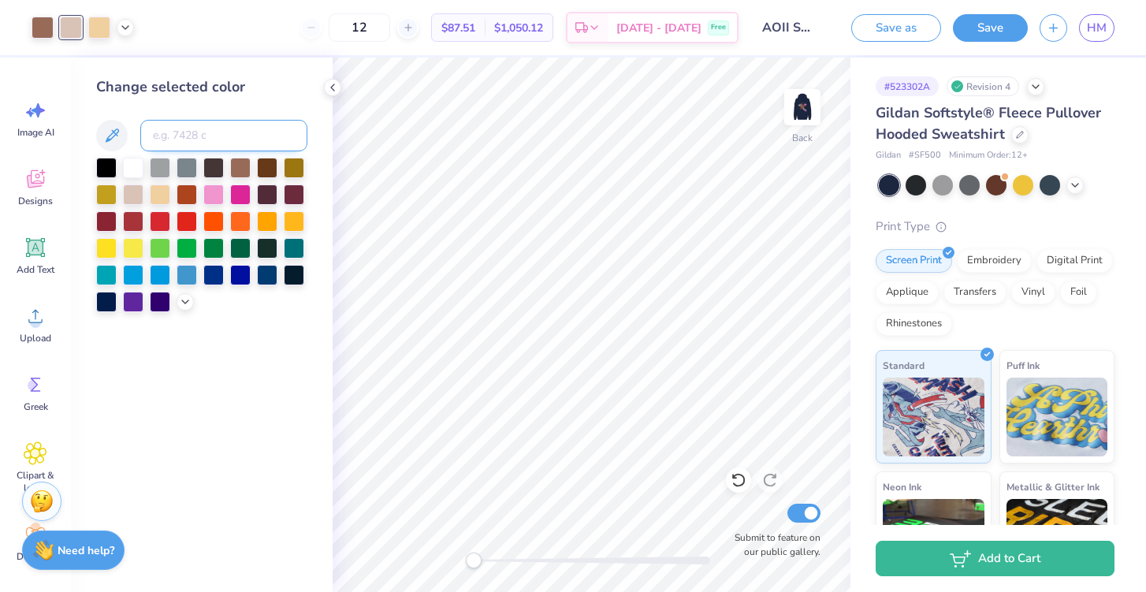
click at [173, 145] on input at bounding box center [223, 136] width 167 height 32
type input "727"
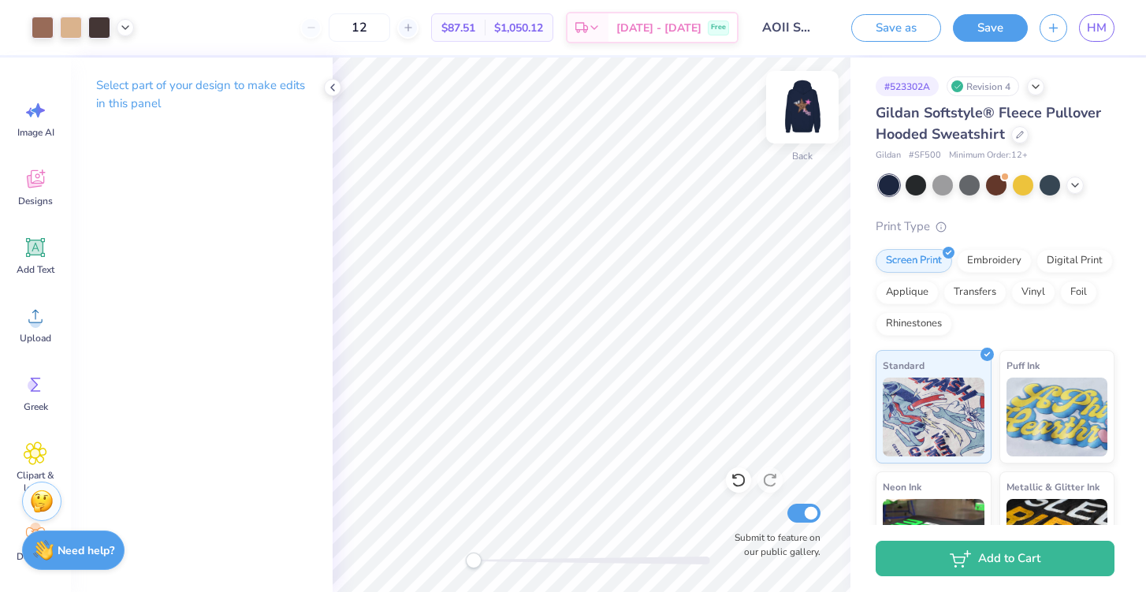
click at [800, 114] on img at bounding box center [802, 107] width 63 height 63
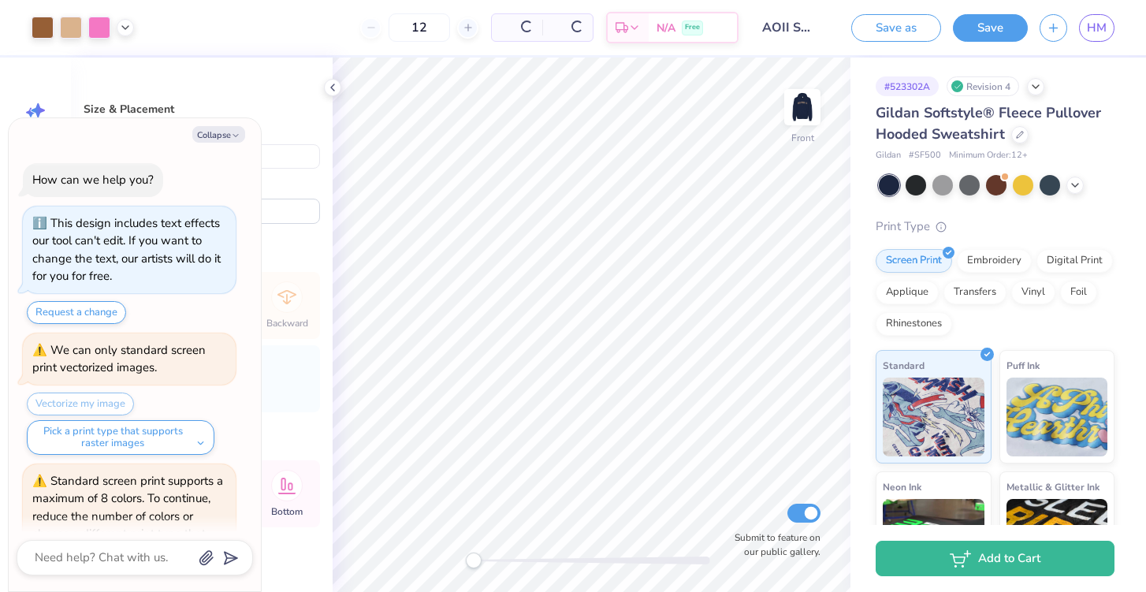
scroll to position [560, 0]
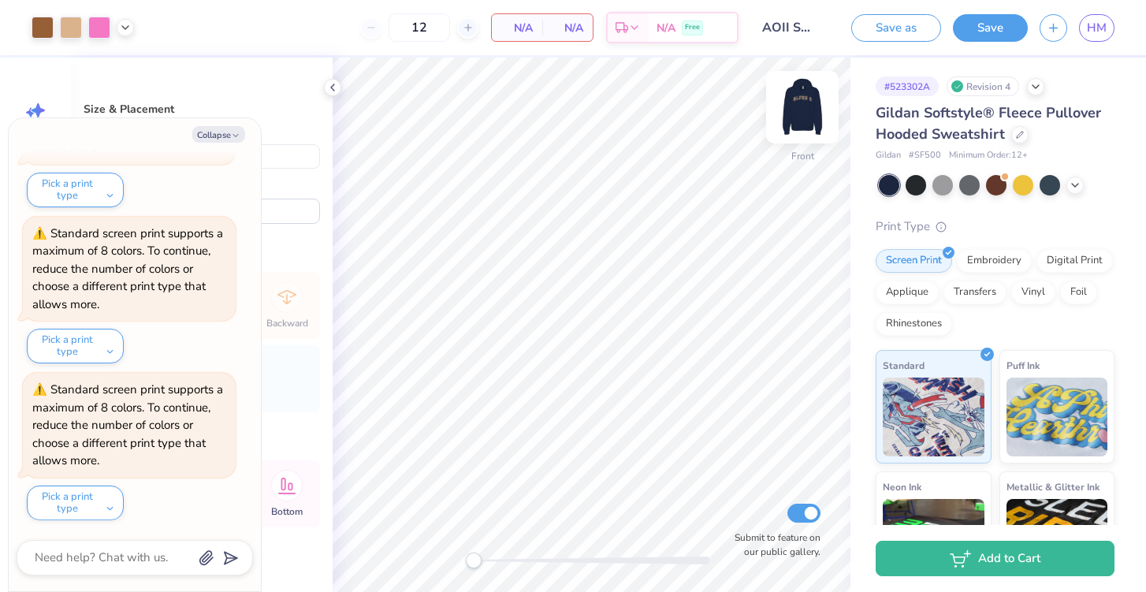
click at [800, 115] on img at bounding box center [802, 107] width 63 height 63
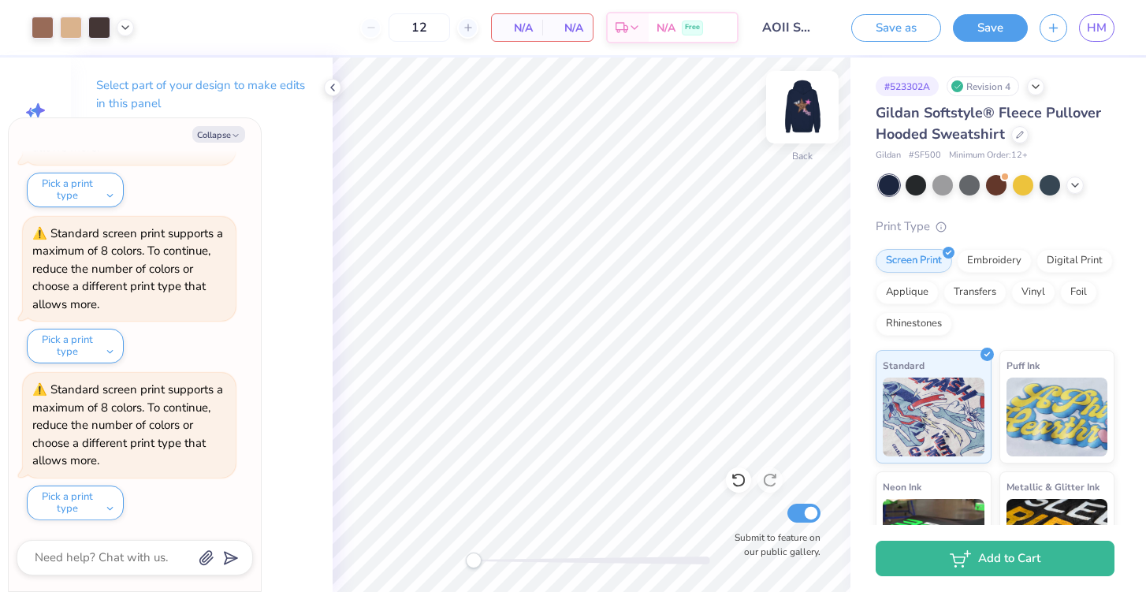
click at [797, 119] on img at bounding box center [802, 107] width 63 height 63
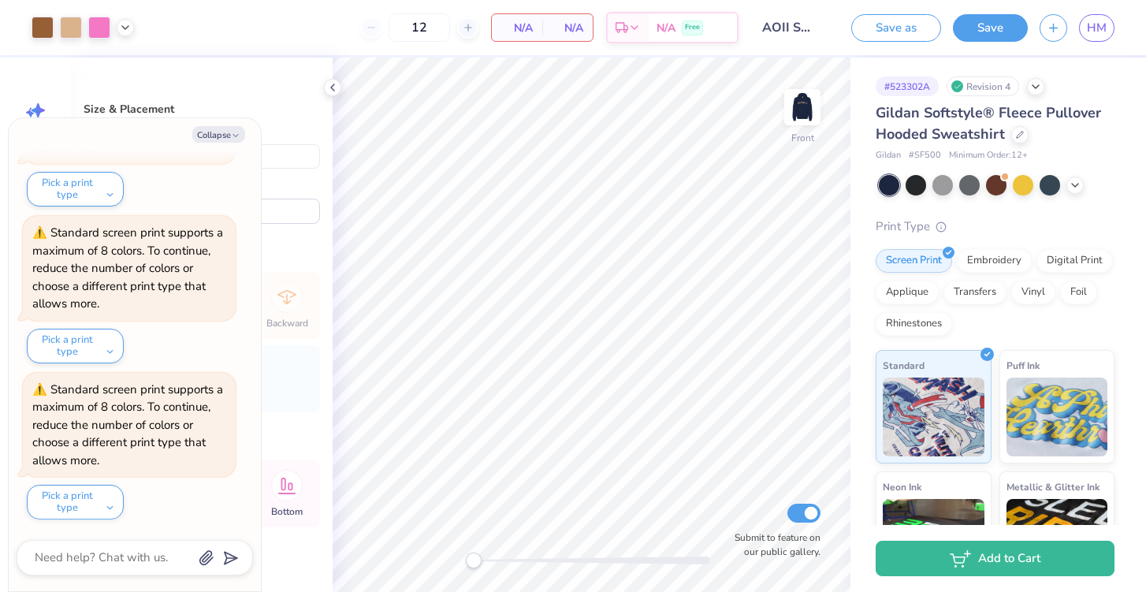
click at [797, 119] on img at bounding box center [803, 107] width 32 height 32
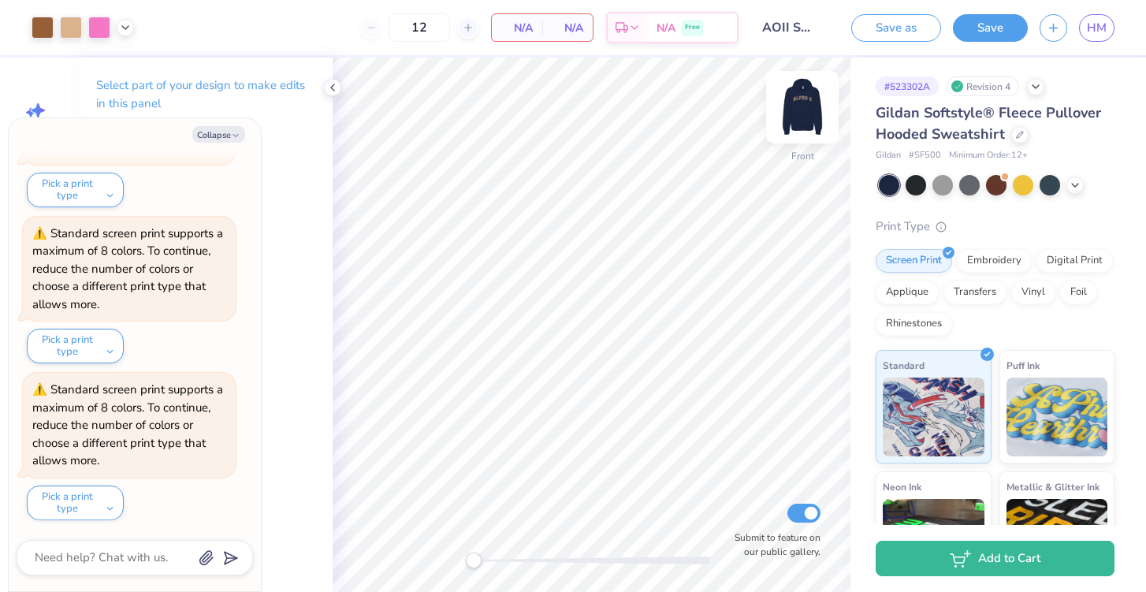
click at [808, 109] on img at bounding box center [802, 107] width 63 height 63
click at [808, 109] on img at bounding box center [803, 107] width 32 height 32
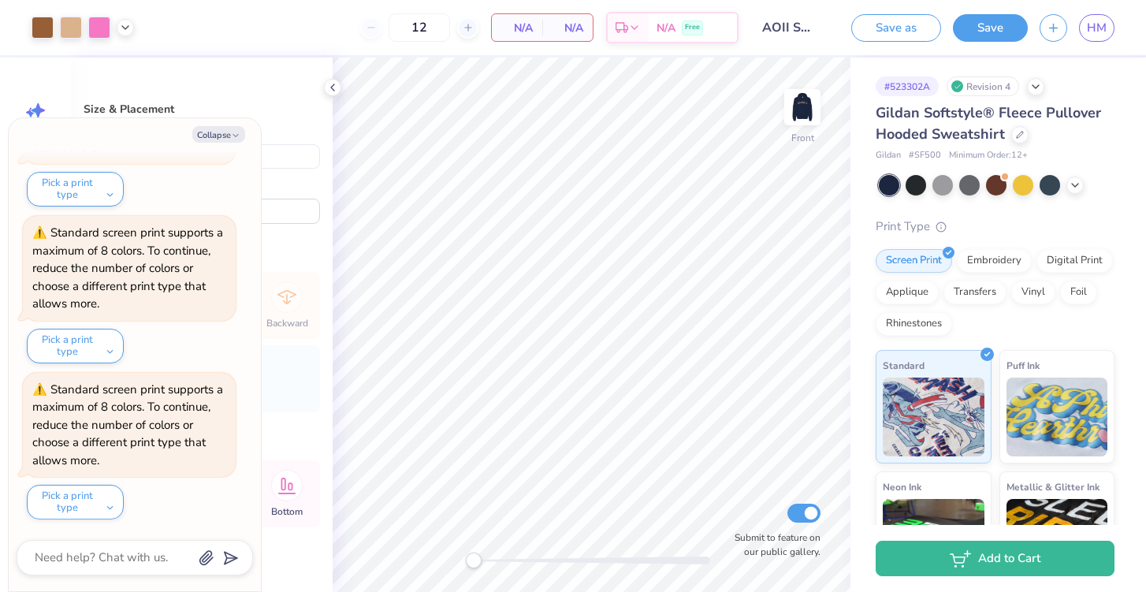
click at [808, 109] on img at bounding box center [803, 107] width 32 height 32
click at [808, 109] on img at bounding box center [802, 107] width 63 height 63
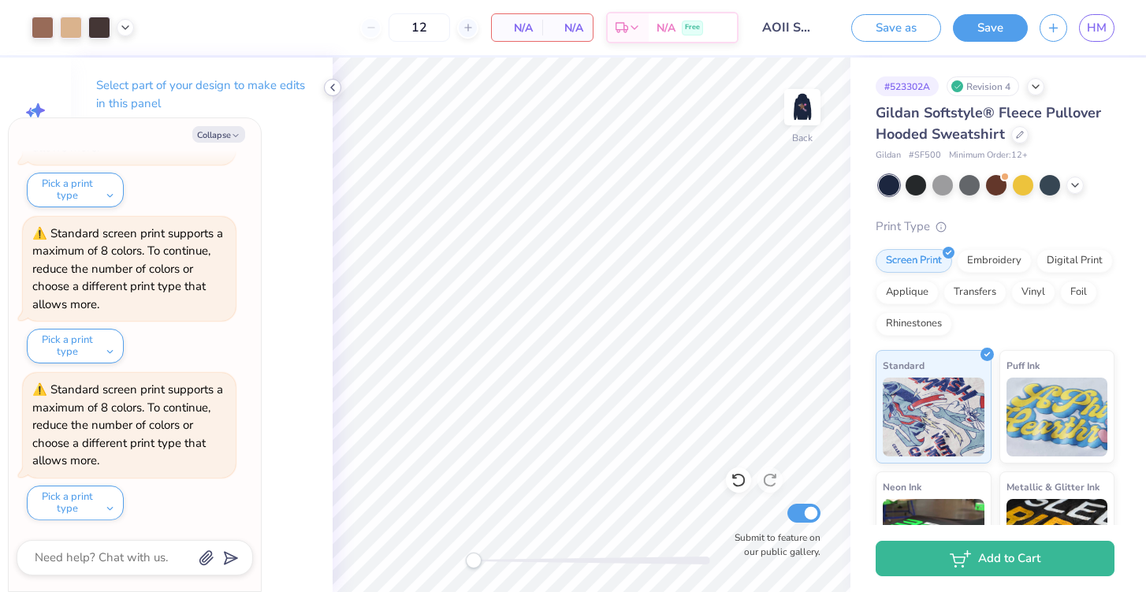
click at [338, 88] on icon at bounding box center [332, 87] width 13 height 13
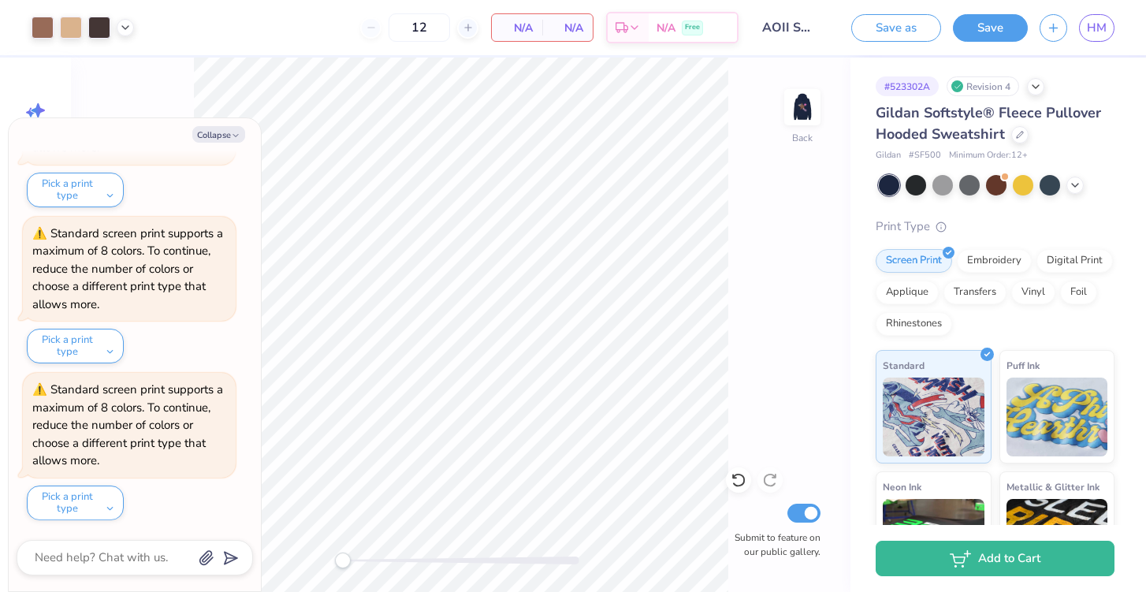
click at [1018, 230] on div "Print Type" at bounding box center [995, 227] width 239 height 18
click at [799, 105] on img at bounding box center [802, 107] width 63 height 63
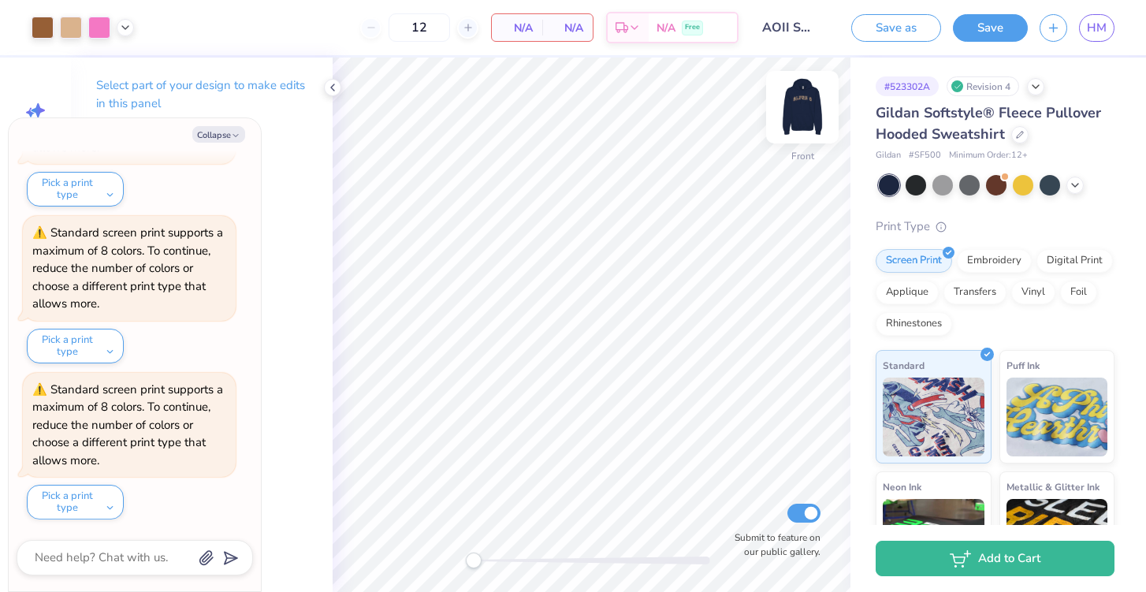
click at [815, 116] on img at bounding box center [802, 107] width 63 height 63
click at [1000, 43] on div "Save as Save HM" at bounding box center [993, 27] width 307 height 55
click at [993, 19] on button "Save" at bounding box center [990, 26] width 75 height 28
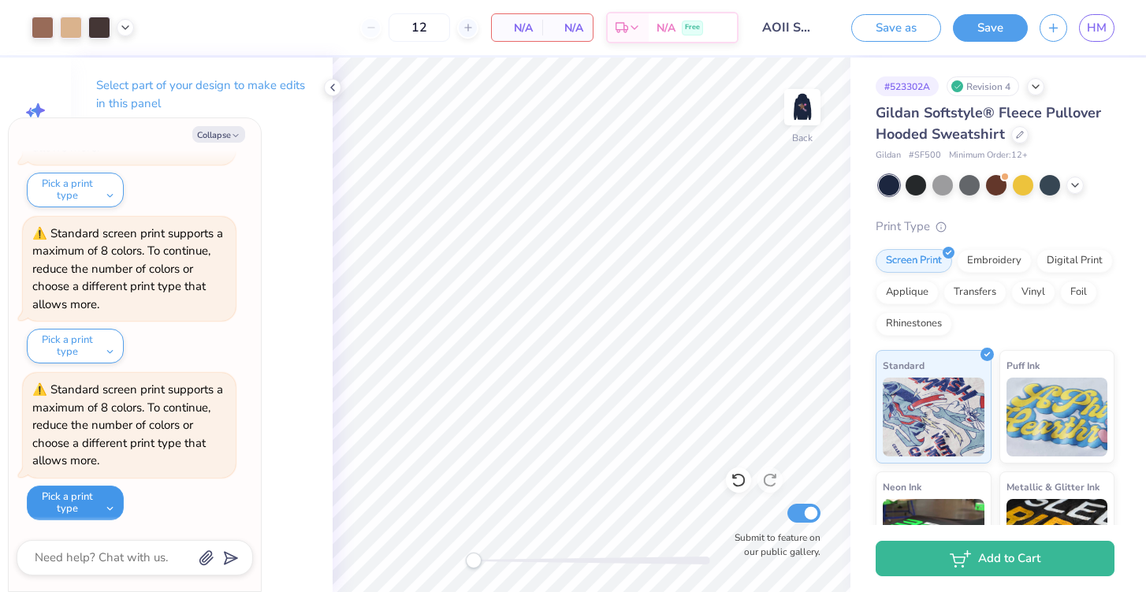
click at [81, 501] on button "Pick a print type" at bounding box center [75, 503] width 97 height 35
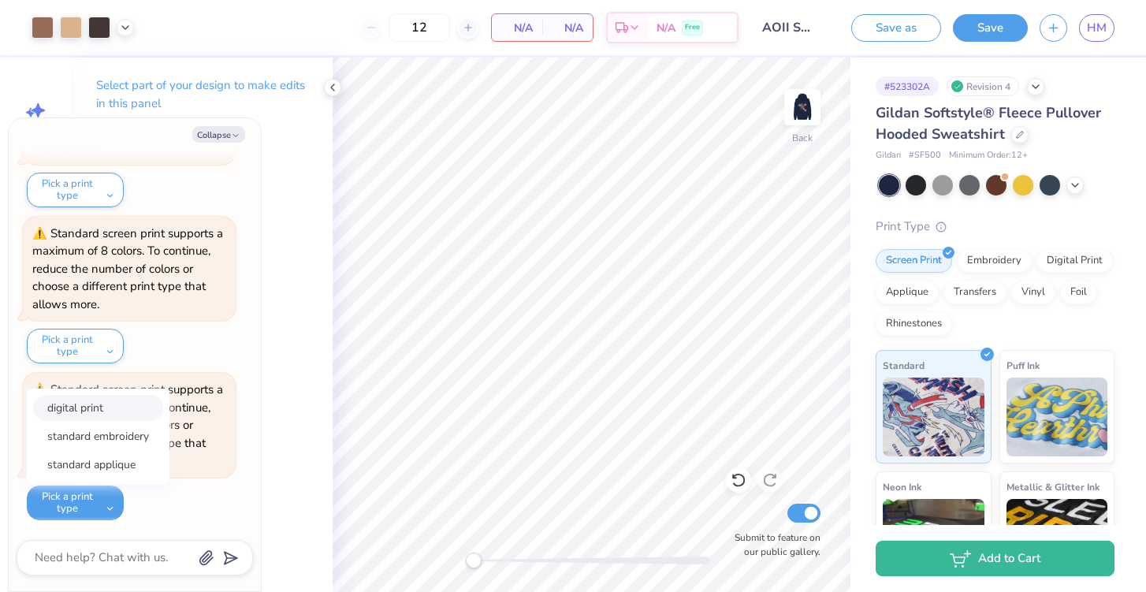
click at [116, 415] on button "digital print" at bounding box center [98, 408] width 130 height 26
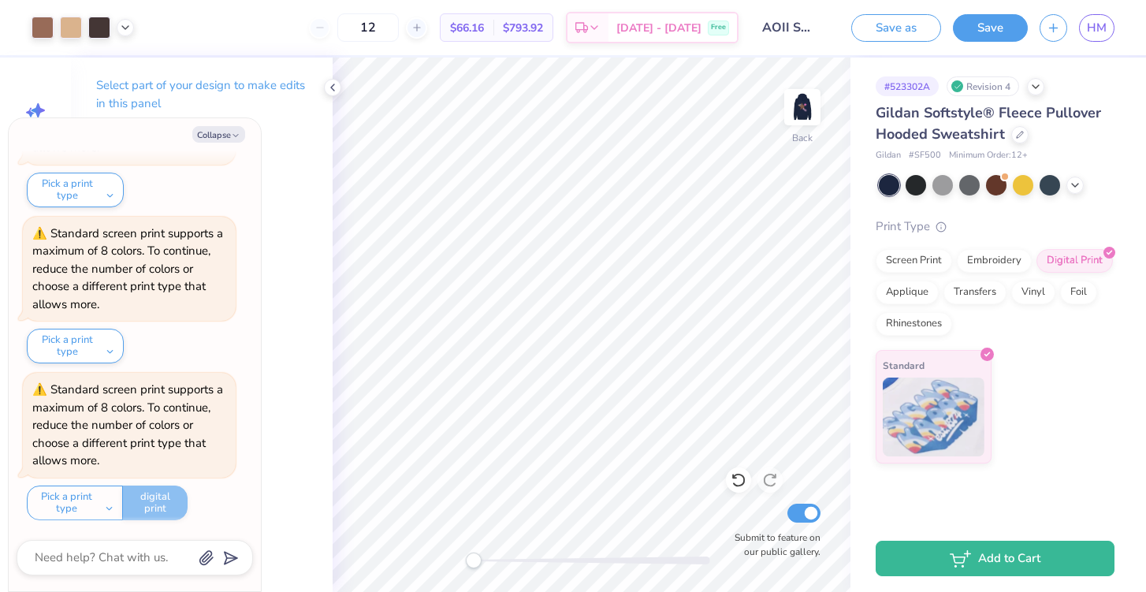
type textarea "x"
click at [399, 37] on input "12" at bounding box center [367, 27] width 61 height 28
click at [399, 29] on input "12" at bounding box center [367, 27] width 61 height 28
type input "15"
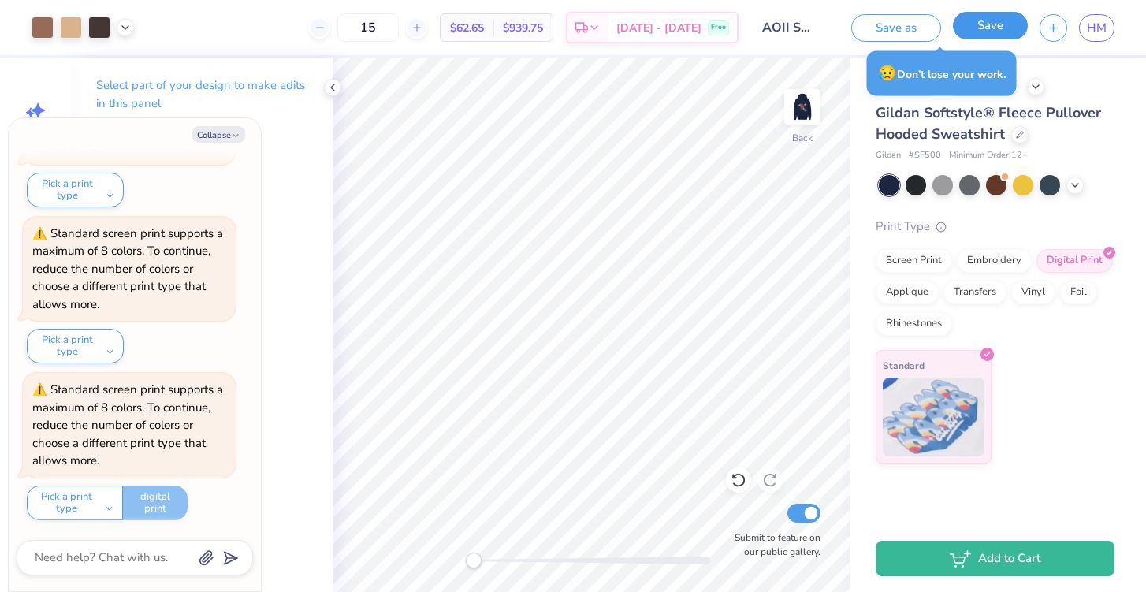
click at [1000, 28] on button "Save" at bounding box center [990, 26] width 75 height 28
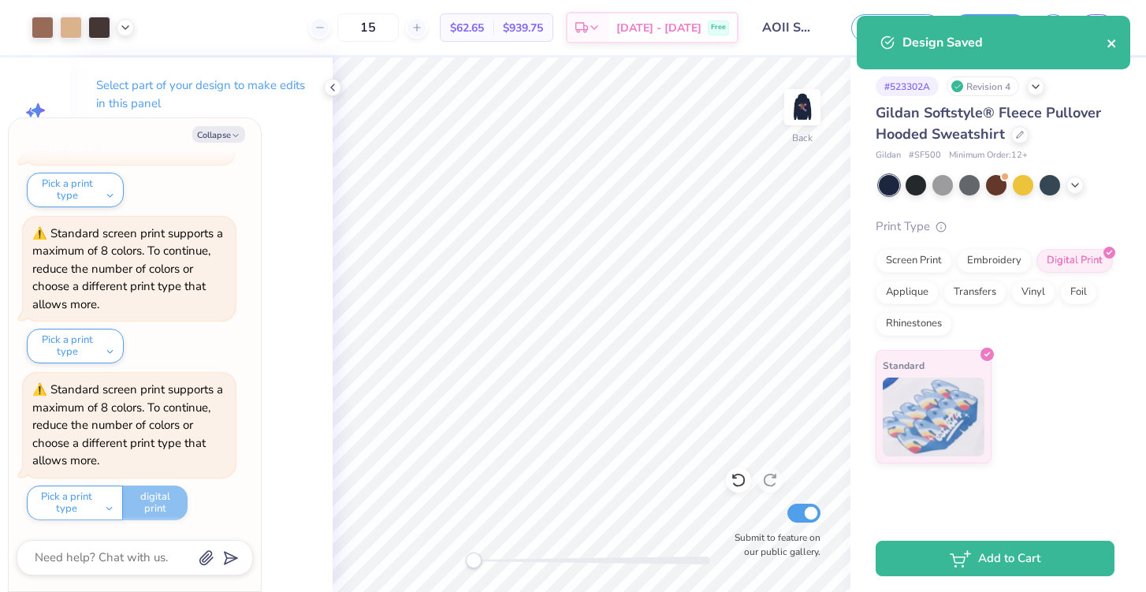
click at [1112, 39] on icon "close" at bounding box center [1112, 43] width 11 height 13
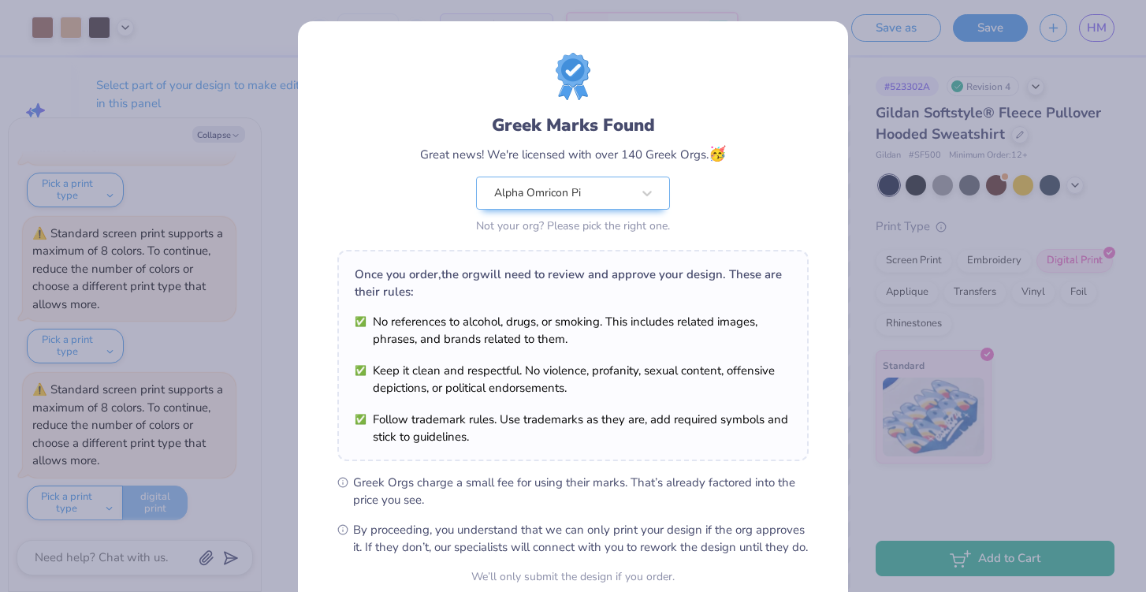
click at [1093, 76] on div "Greek Marks Found Great news! We're licensed with over 140 Greek Orgs. 🥳 Alpha …" at bounding box center [573, 296] width 1146 height 592
click at [823, 179] on div "Greek Marks Found Great news! We're licensed with over 140 Greek Orgs. 🥳 Alpha …" at bounding box center [573, 360] width 550 height 678
click at [881, 152] on div "Greek Marks Found Great news! We're licensed with over 140 Greek Orgs. 🥳 Alpha …" at bounding box center [573, 296] width 1146 height 592
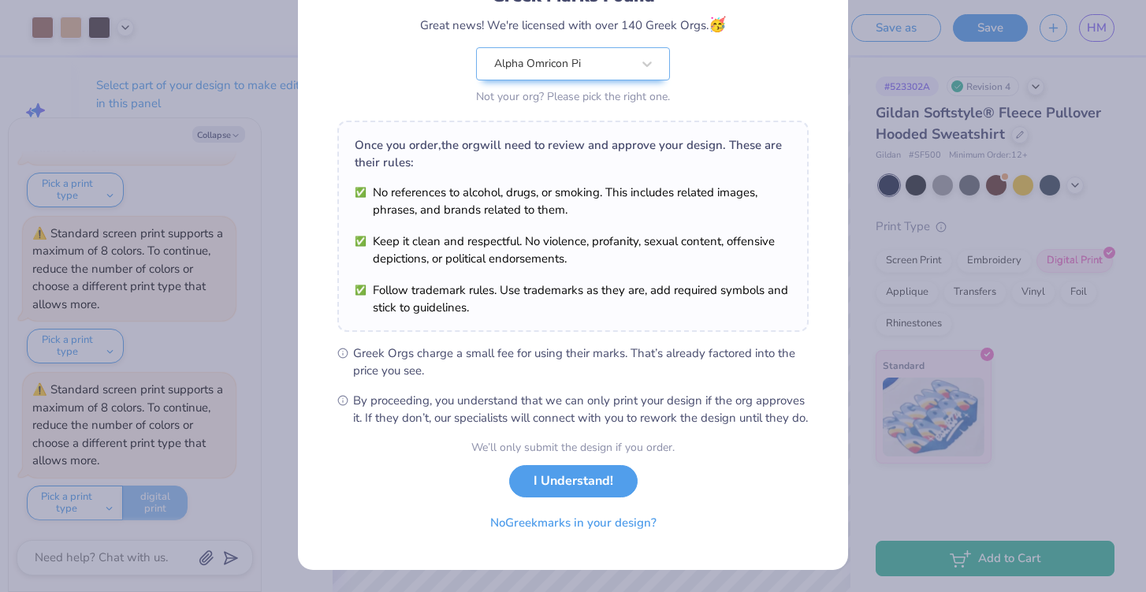
click at [553, 502] on div "We’ll only submit the design if you order. I Understand! No Greek marks in your…" at bounding box center [572, 488] width 203 height 99
click at [553, 484] on button "I Understand!" at bounding box center [573, 477] width 128 height 32
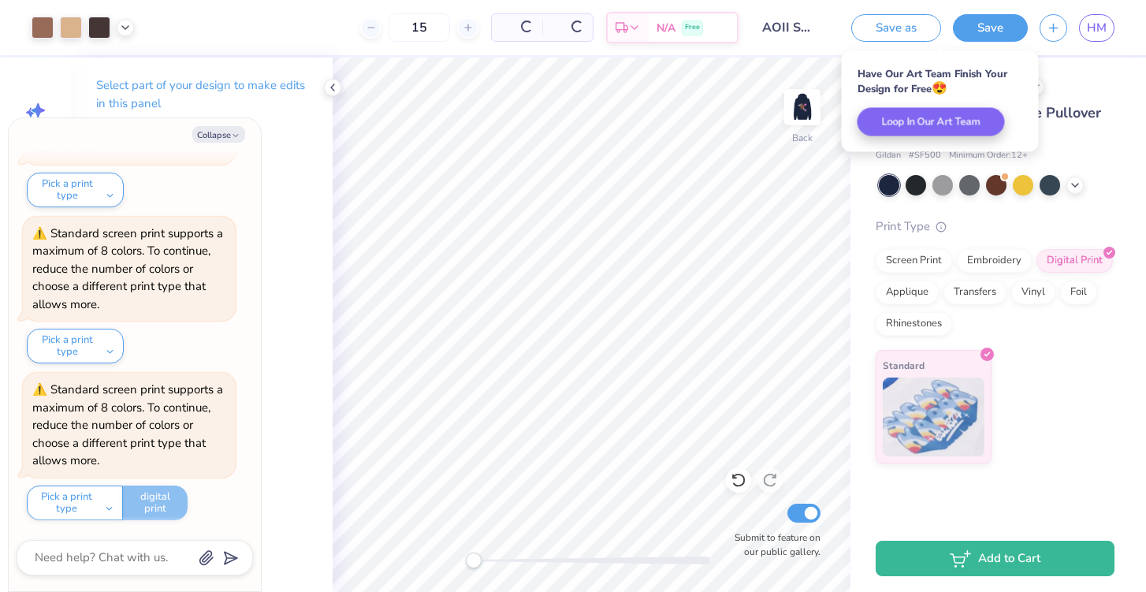
scroll to position [0, 0]
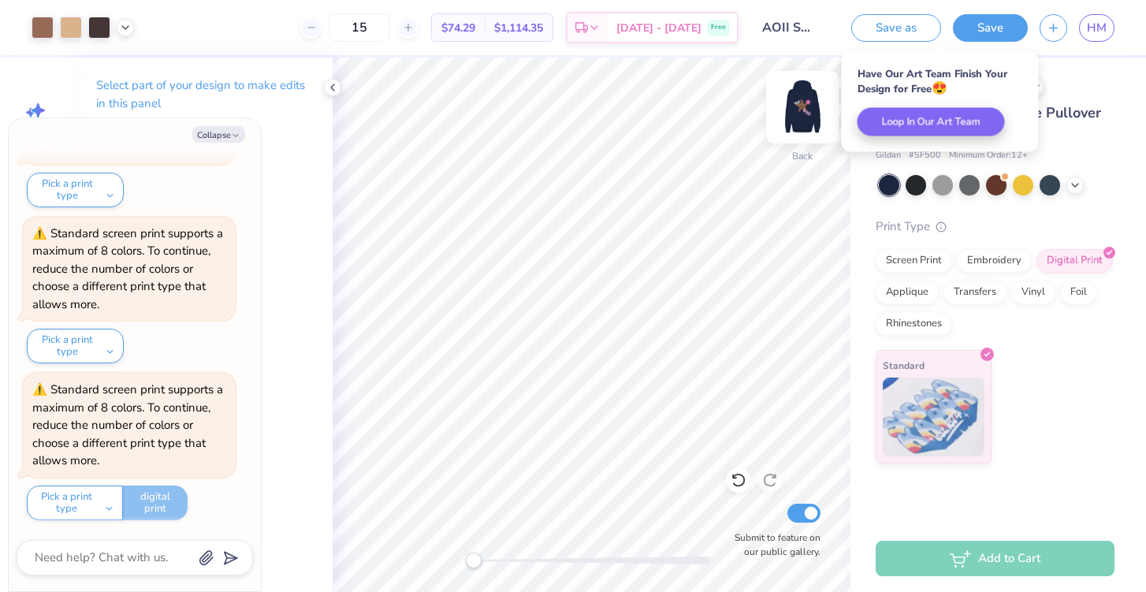
click at [795, 121] on img at bounding box center [802, 107] width 63 height 63
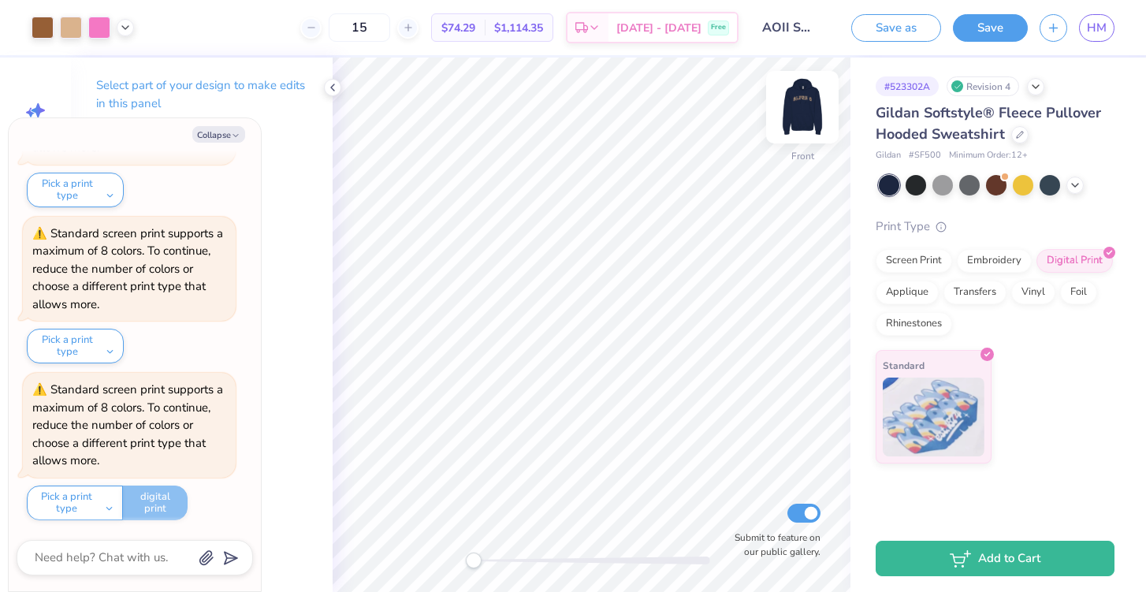
click at [805, 116] on img at bounding box center [802, 107] width 63 height 63
click at [805, 116] on img at bounding box center [803, 107] width 32 height 32
click at [804, 128] on img at bounding box center [802, 107] width 63 height 63
click at [804, 123] on img at bounding box center [803, 107] width 32 height 32
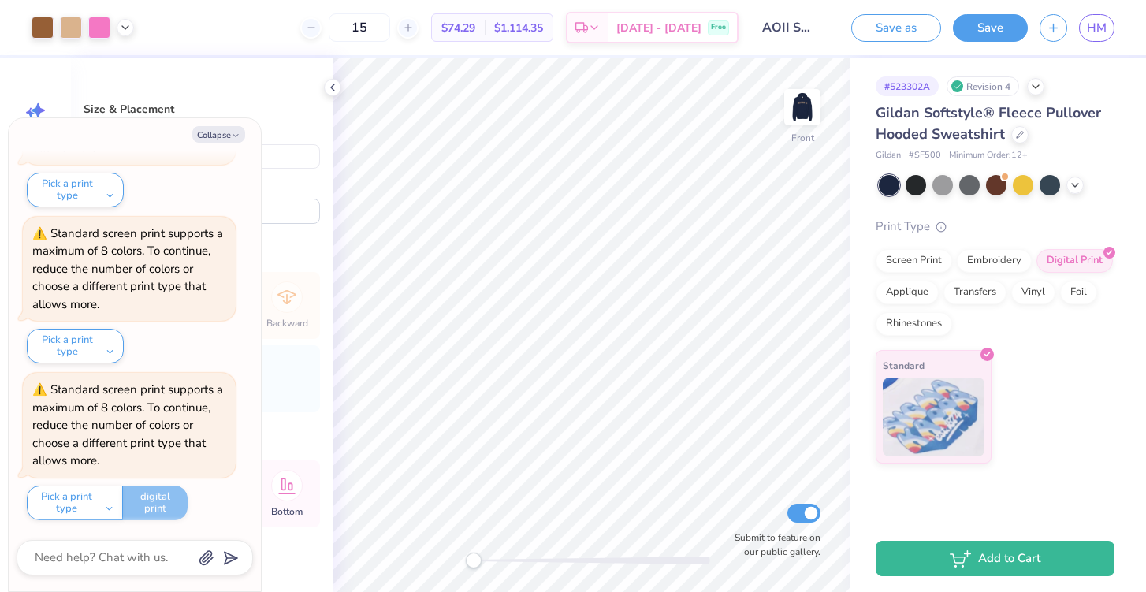
click at [804, 123] on img at bounding box center [803, 107] width 32 height 32
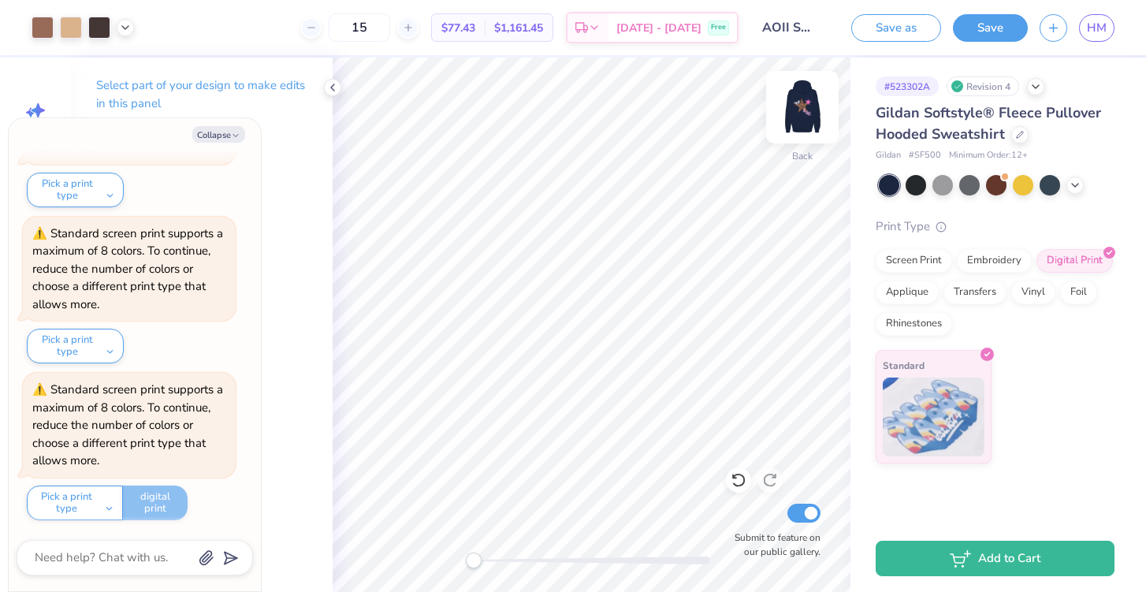
click at [804, 99] on img at bounding box center [802, 107] width 63 height 63
type textarea "x"
click at [1108, 28] on link "HM" at bounding box center [1096, 28] width 35 height 28
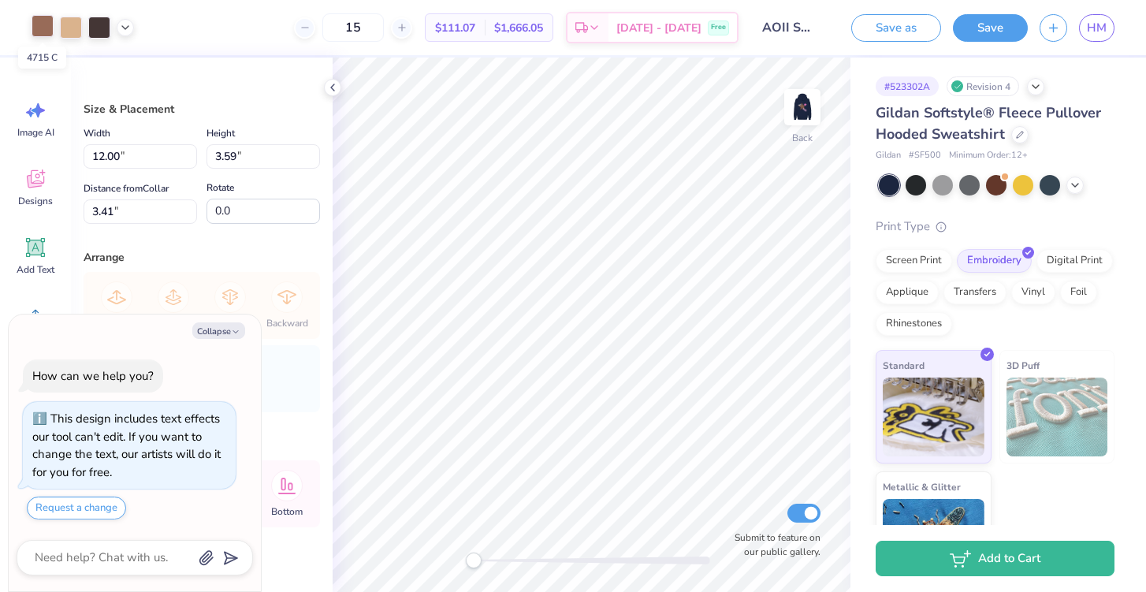
click at [47, 28] on div at bounding box center [43, 26] width 22 height 22
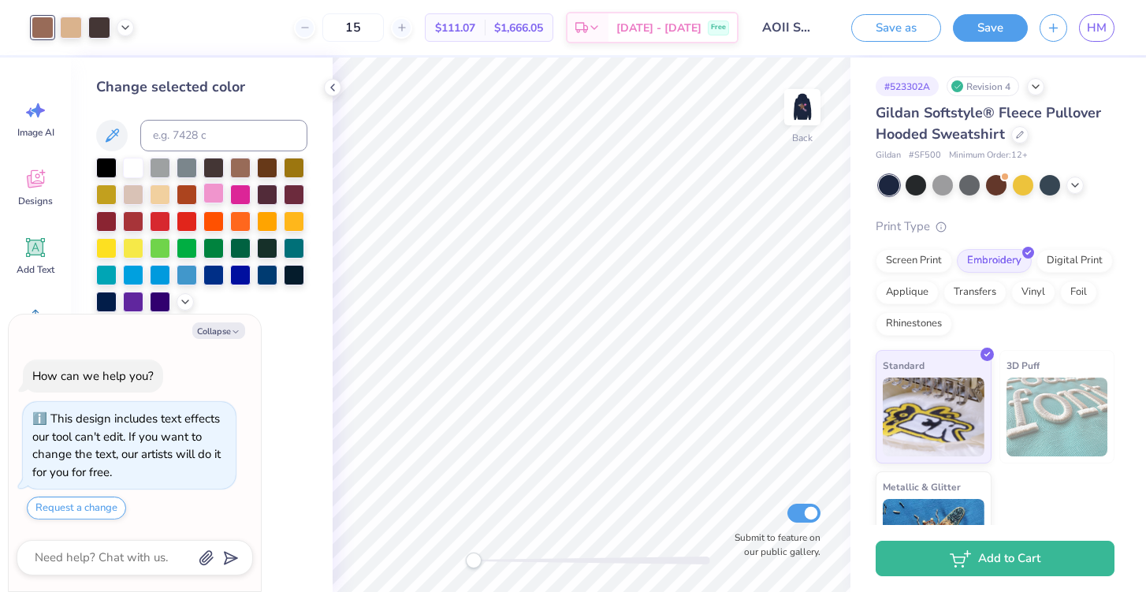
click at [214, 187] on div at bounding box center [213, 193] width 20 height 20
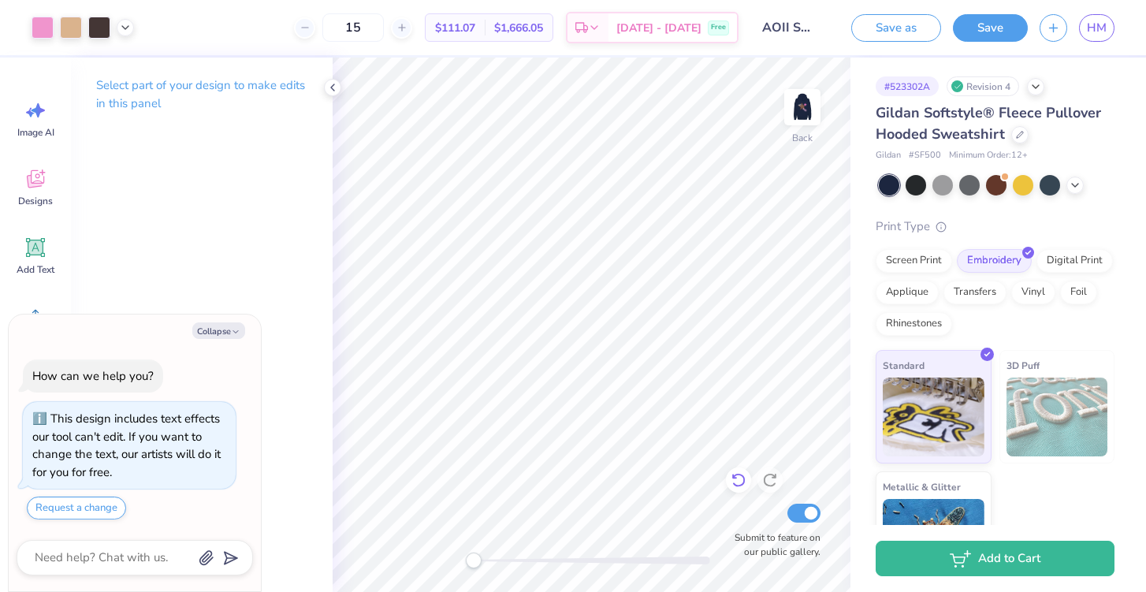
click at [742, 488] on icon at bounding box center [739, 480] width 16 height 16
click at [1092, 29] on span "HM" at bounding box center [1097, 28] width 20 height 18
type textarea "x"
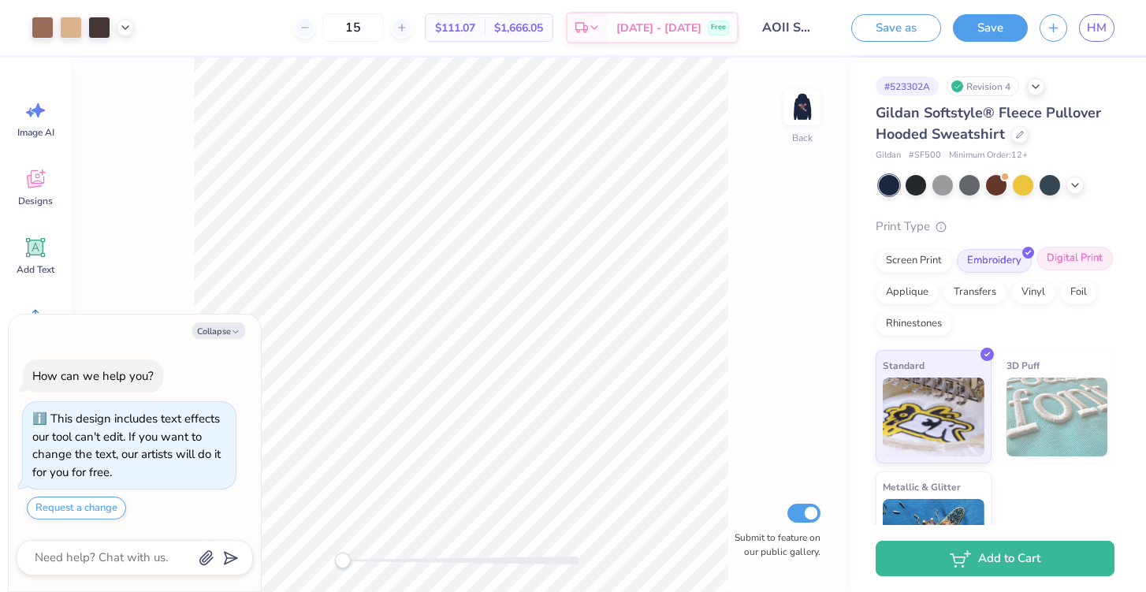
click at [1072, 266] on div "Digital Print" at bounding box center [1075, 259] width 76 height 24
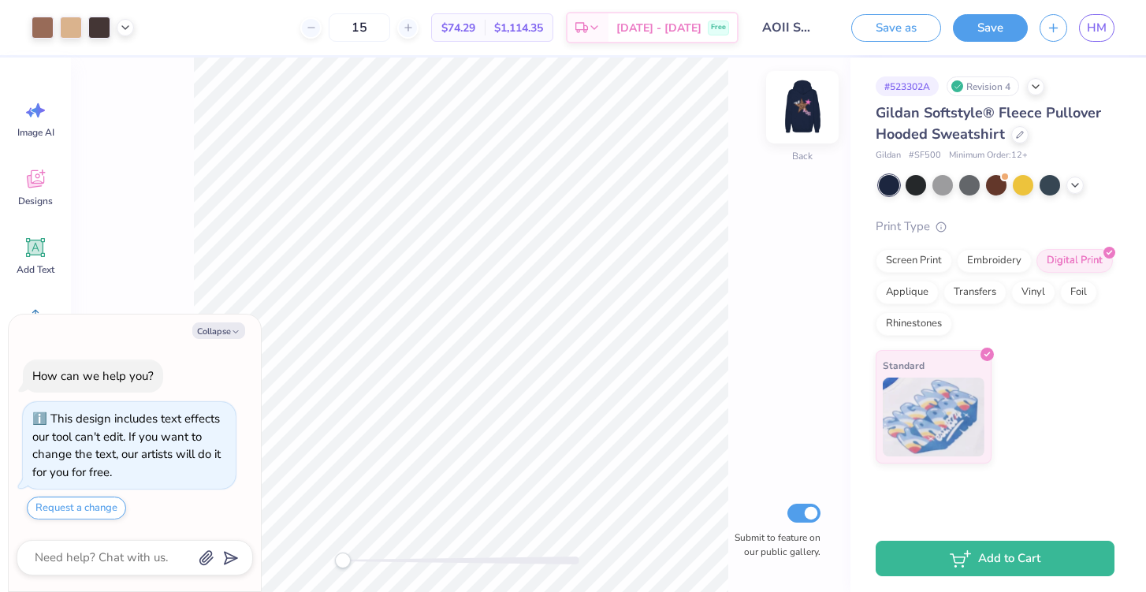
click at [802, 102] on img at bounding box center [802, 107] width 63 height 63
click at [802, 102] on img at bounding box center [803, 107] width 32 height 32
click at [808, 112] on img at bounding box center [802, 107] width 63 height 63
click at [802, 141] on div at bounding box center [802, 107] width 73 height 73
click at [1079, 189] on div at bounding box center [1075, 183] width 17 height 17
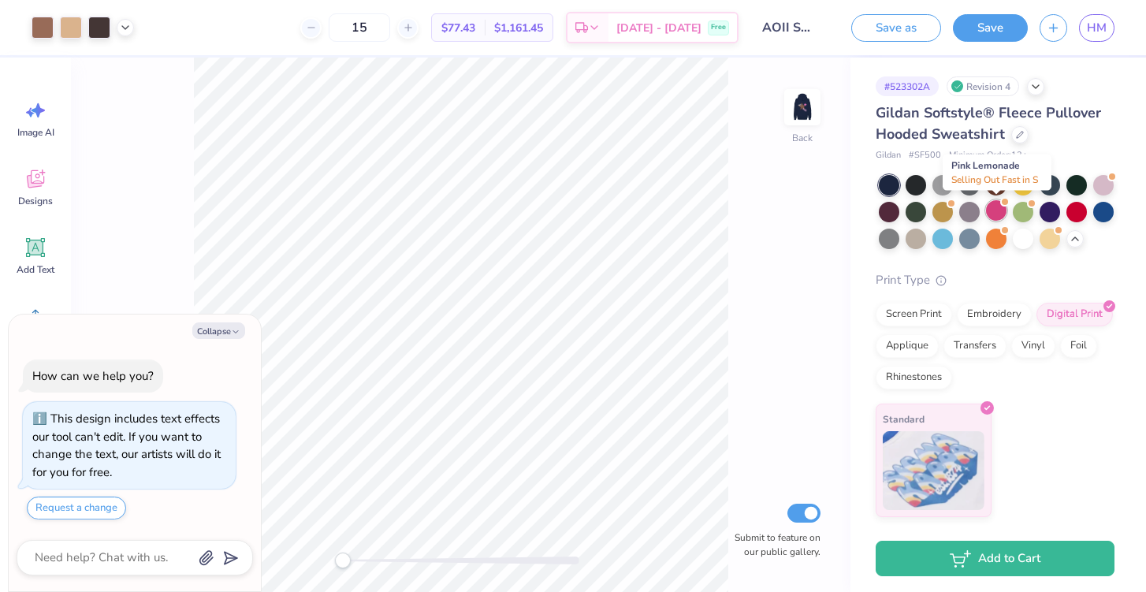
click at [994, 210] on div at bounding box center [996, 210] width 20 height 20
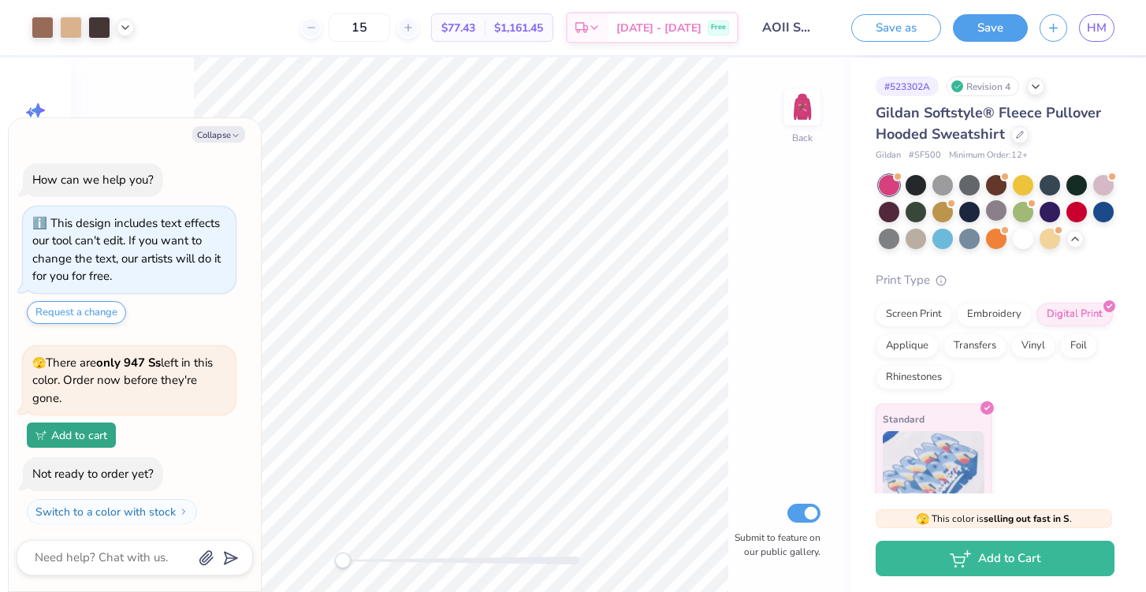
scroll to position [264, 0]
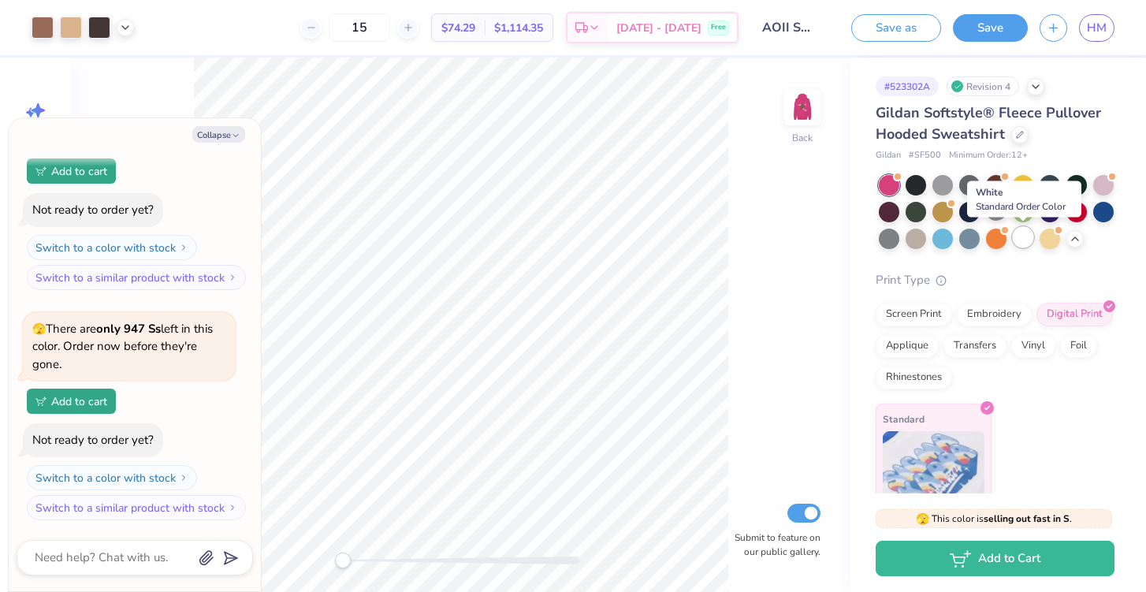
click at [1026, 244] on div at bounding box center [1023, 237] width 20 height 20
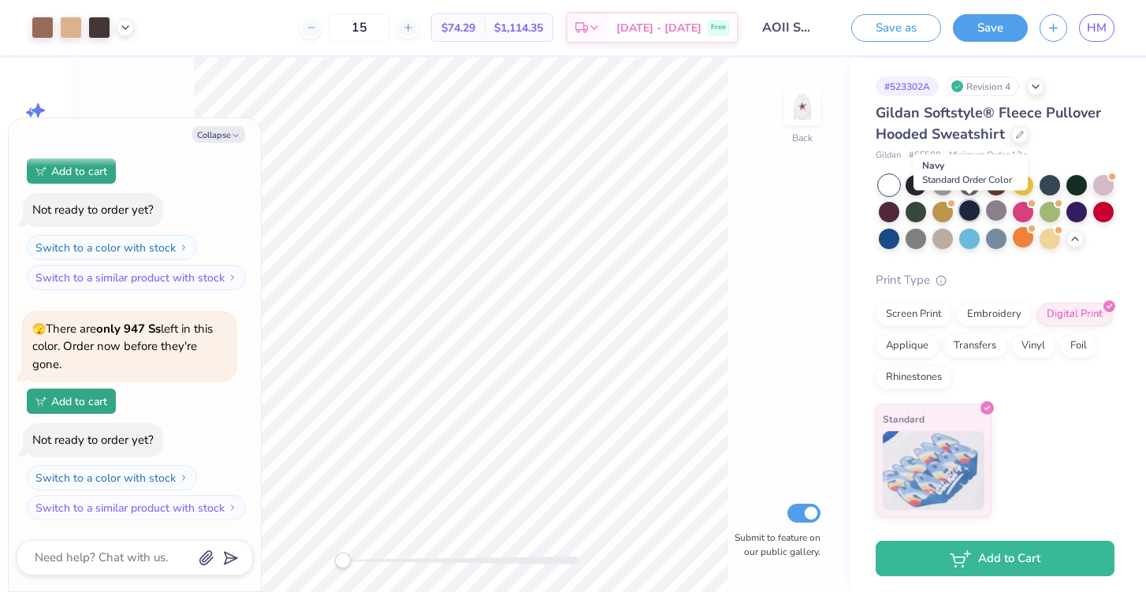
click at [965, 210] on div at bounding box center [969, 210] width 20 height 20
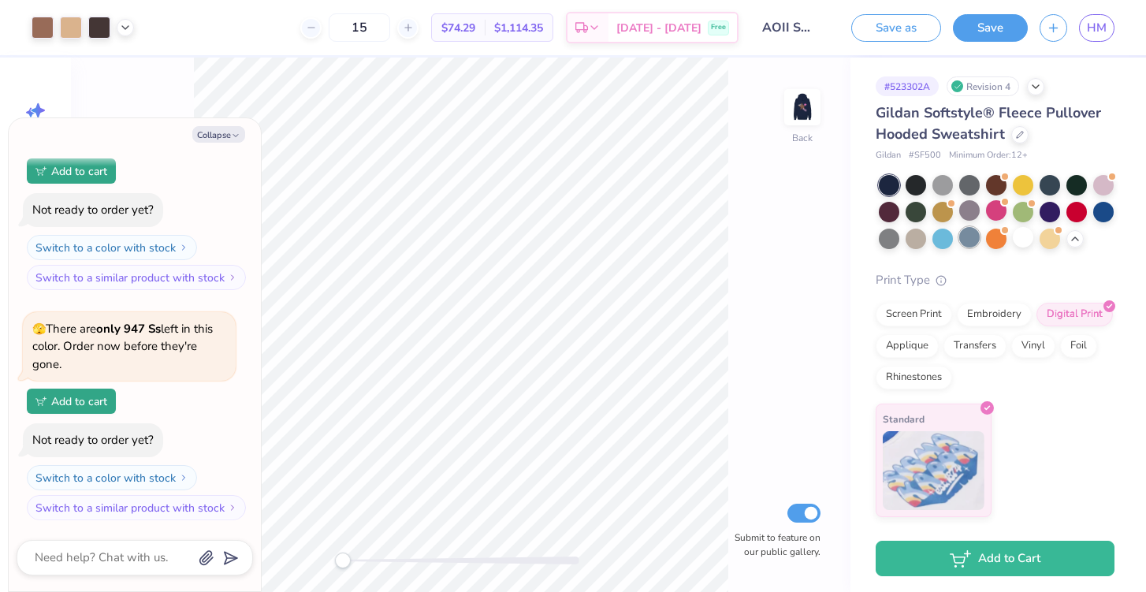
click at [965, 236] on div at bounding box center [969, 237] width 20 height 20
click at [933, 239] on div at bounding box center [943, 237] width 20 height 20
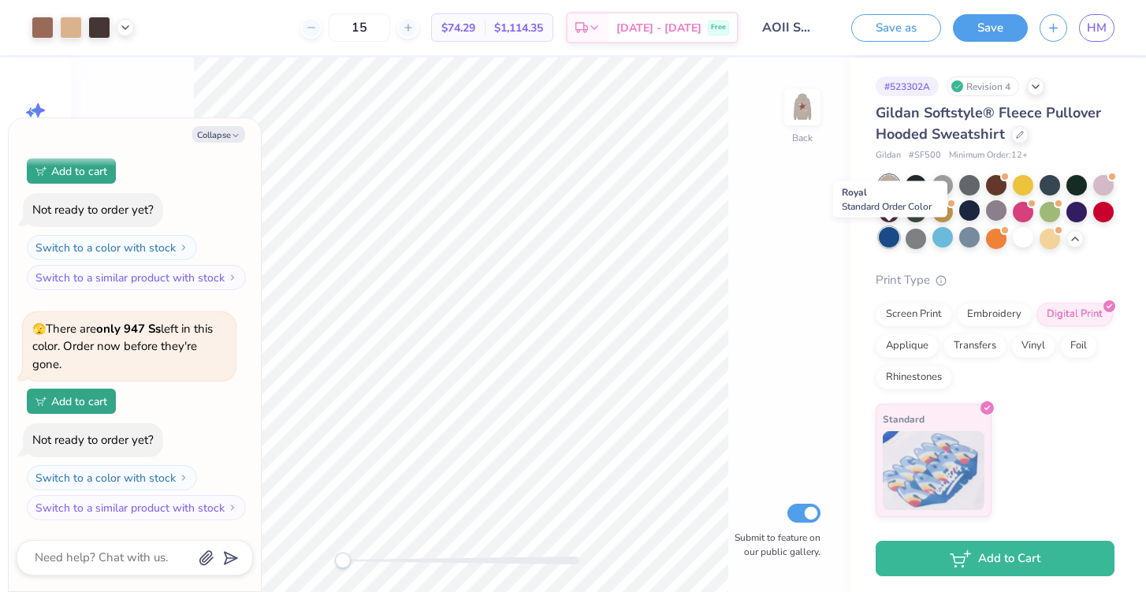
click at [889, 240] on div at bounding box center [889, 237] width 20 height 20
click at [1077, 188] on div at bounding box center [1077, 183] width 20 height 20
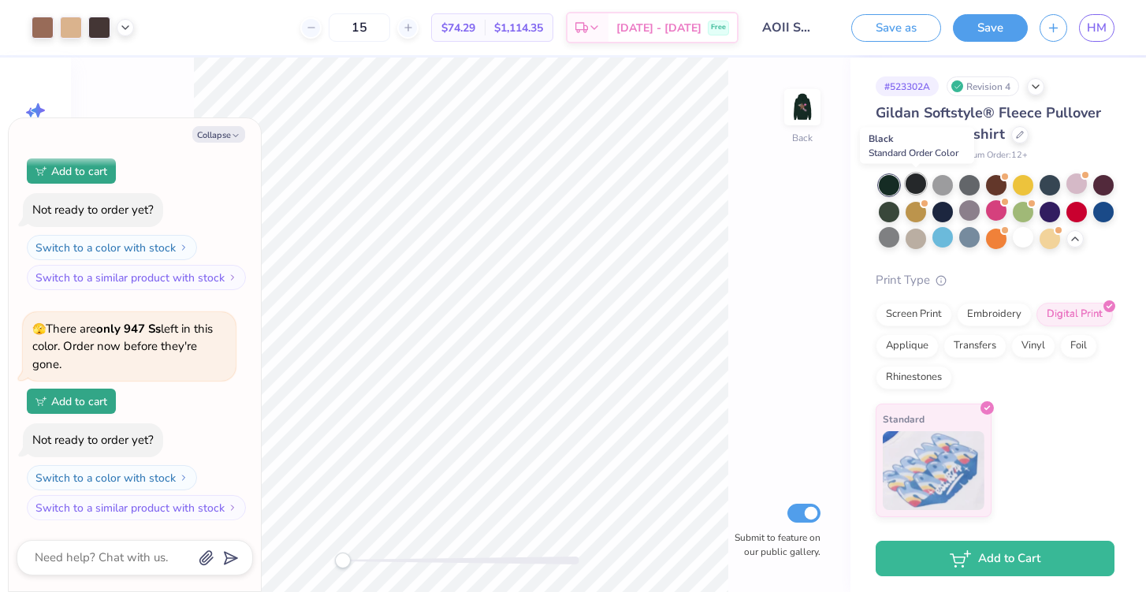
click at [909, 180] on div at bounding box center [916, 183] width 20 height 20
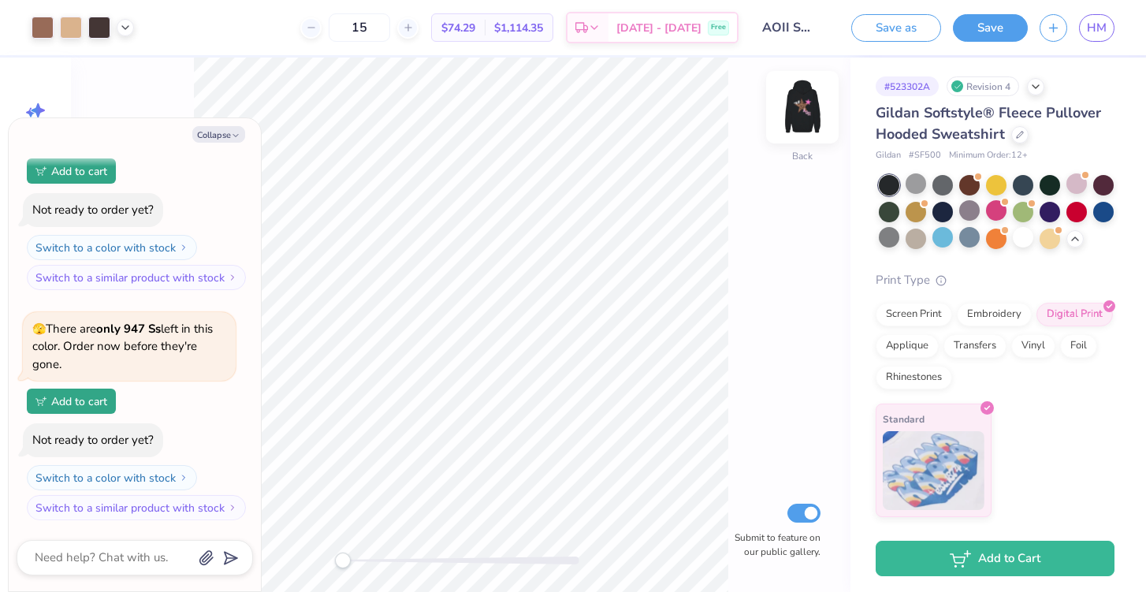
click at [804, 122] on img at bounding box center [802, 107] width 63 height 63
click at [799, 138] on div "Front" at bounding box center [802, 117] width 36 height 56
click at [942, 212] on div at bounding box center [943, 210] width 20 height 20
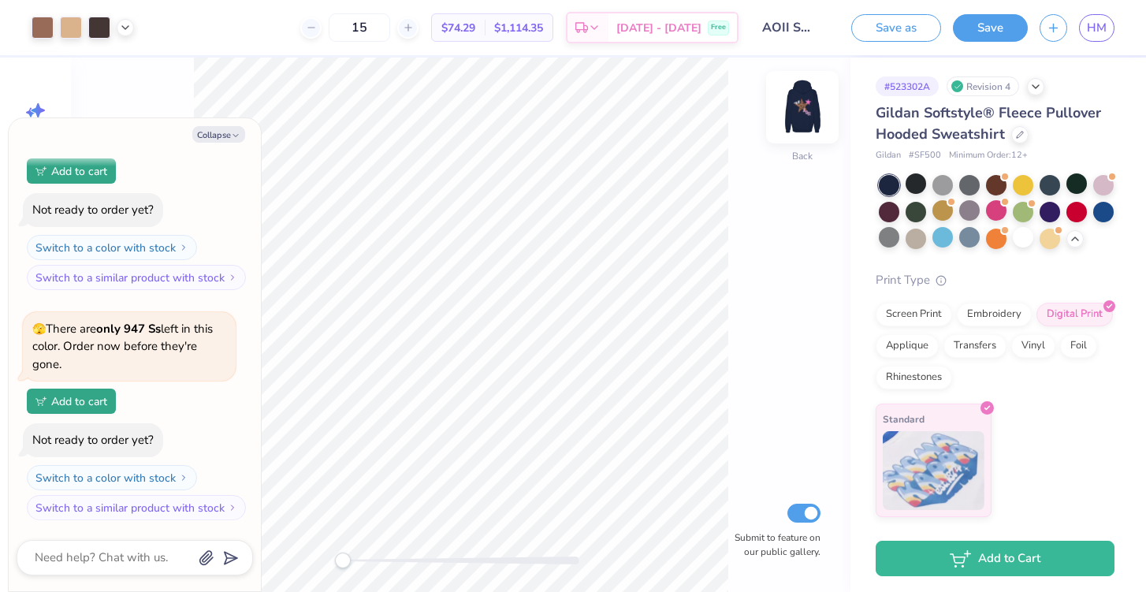
click at [811, 106] on img at bounding box center [802, 107] width 63 height 63
click at [916, 186] on div at bounding box center [916, 183] width 20 height 20
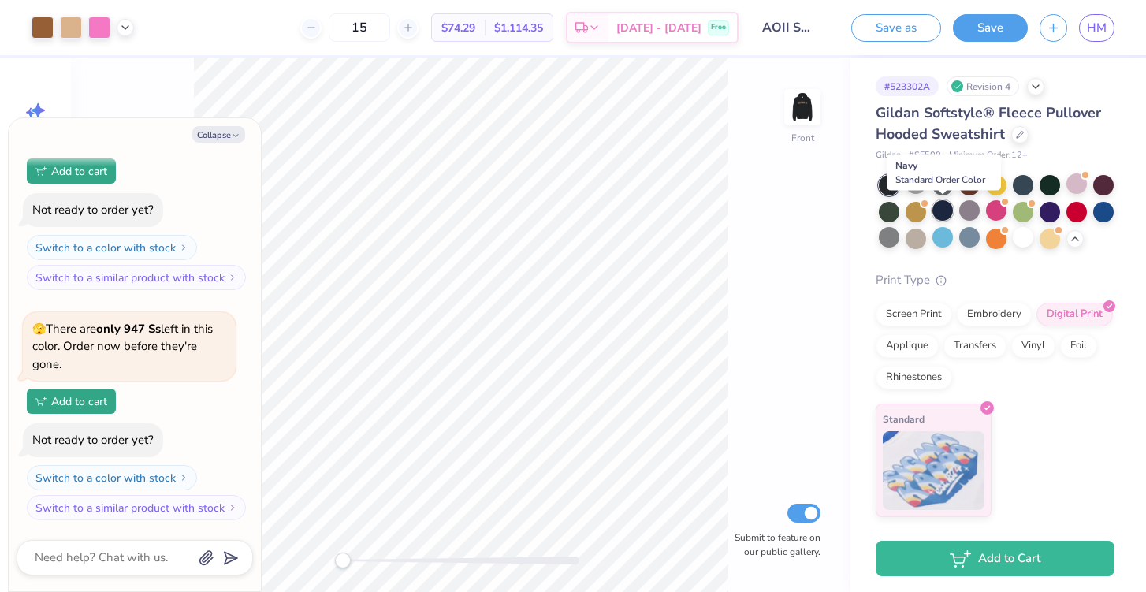
click at [935, 209] on div at bounding box center [943, 210] width 20 height 20
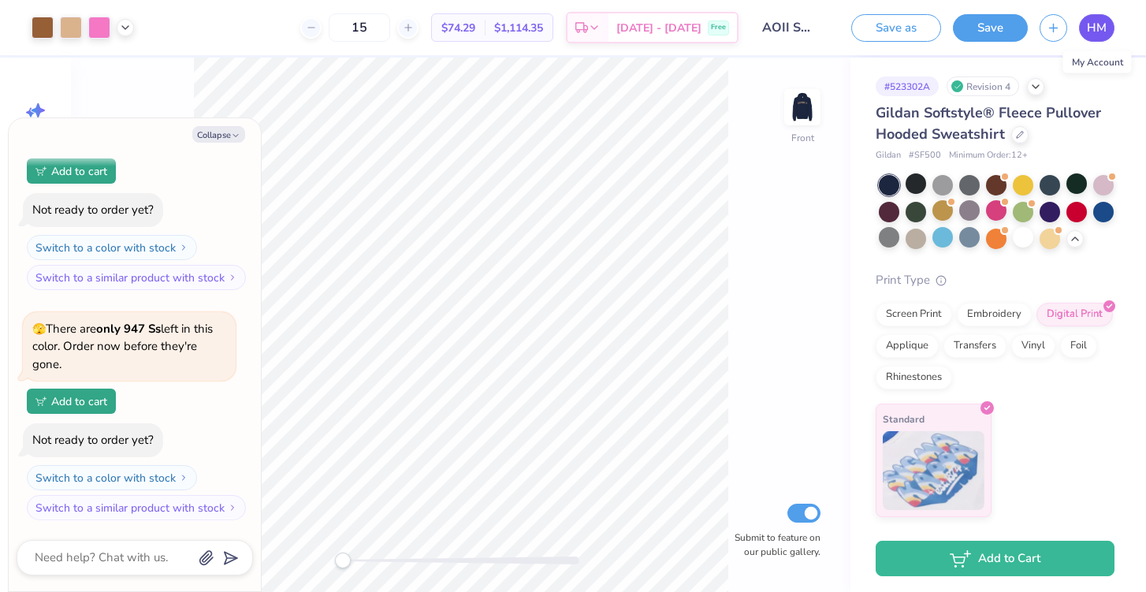
click at [1098, 20] on span "HM" at bounding box center [1097, 28] width 20 height 18
type textarea "x"
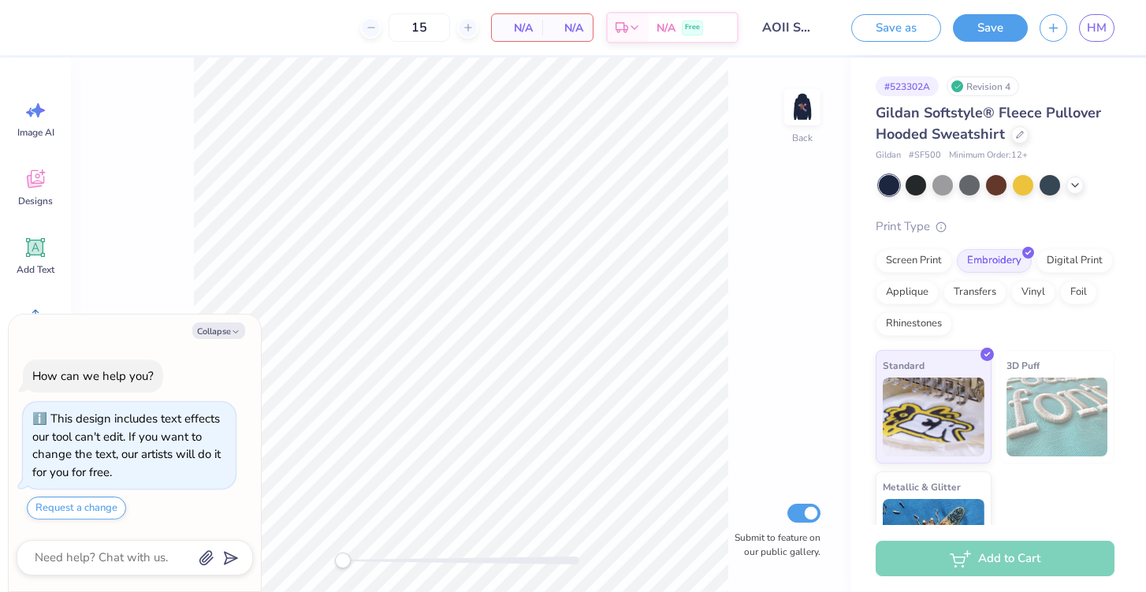
type textarea "x"
